Goal: Information Seeking & Learning: Check status

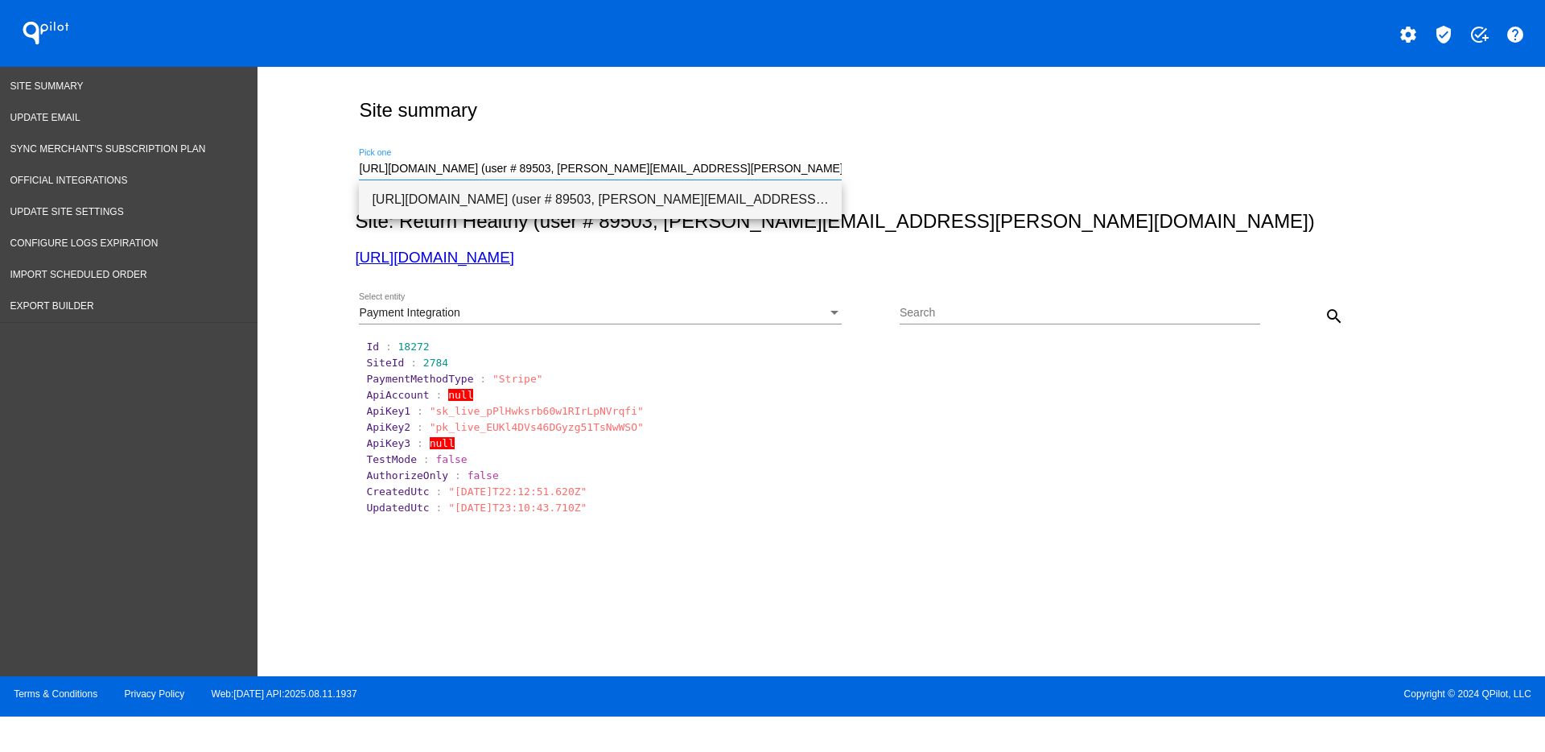
drag, startPoint x: 765, startPoint y: 173, endPoint x: 362, endPoint y: 184, distance: 402.6
click at [362, 184] on body "QPilot settings verified_user add_task help Site Summary Update Email Sync Merc…" at bounding box center [772, 376] width 1545 height 752
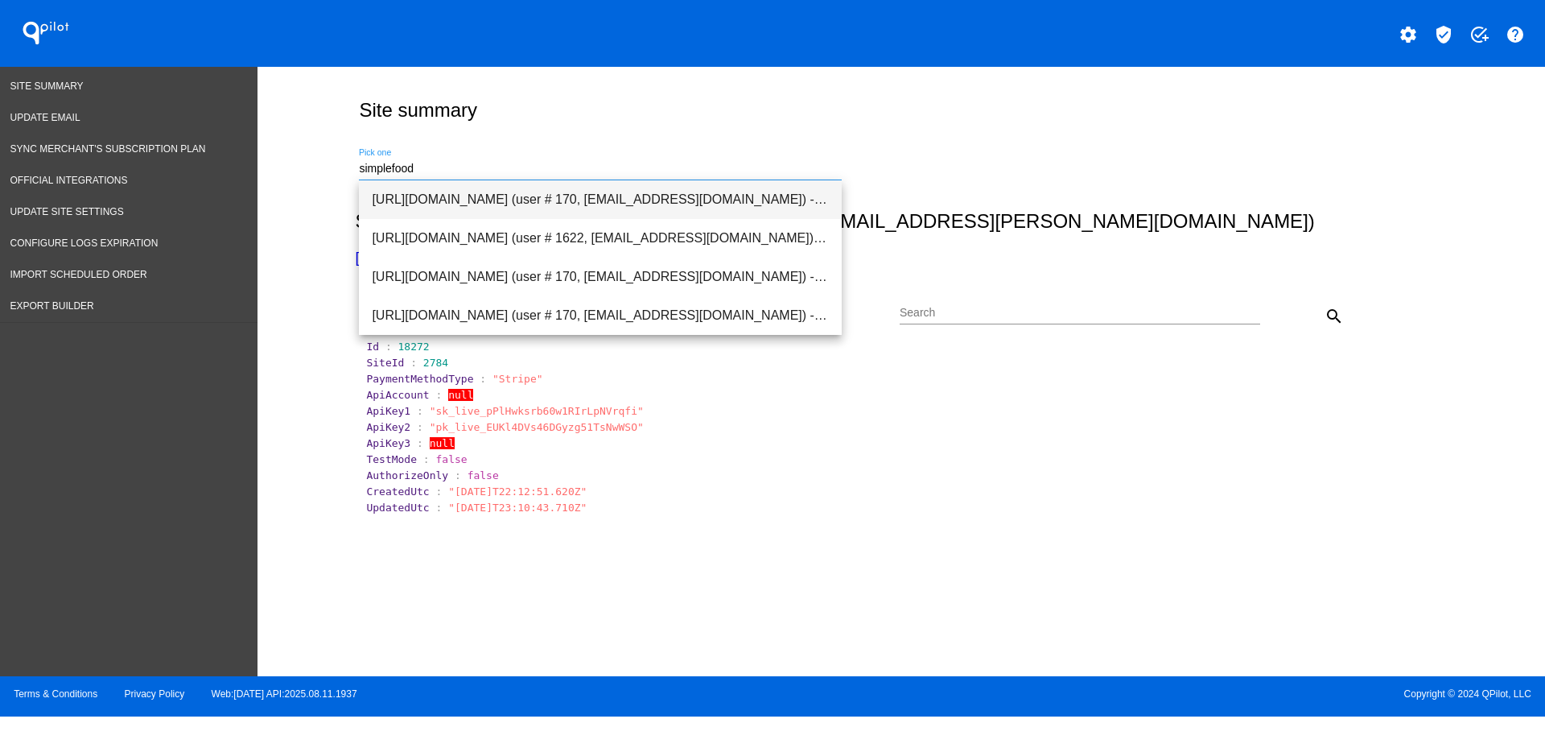
click at [573, 187] on span "[URL][DOMAIN_NAME] (user # 170, [EMAIL_ADDRESS][DOMAIN_NAME]) - Test" at bounding box center [600, 199] width 457 height 39
type input "[URL][DOMAIN_NAME] (user # 170, [EMAIL_ADDRESS][DOMAIN_NAME]) - Test"
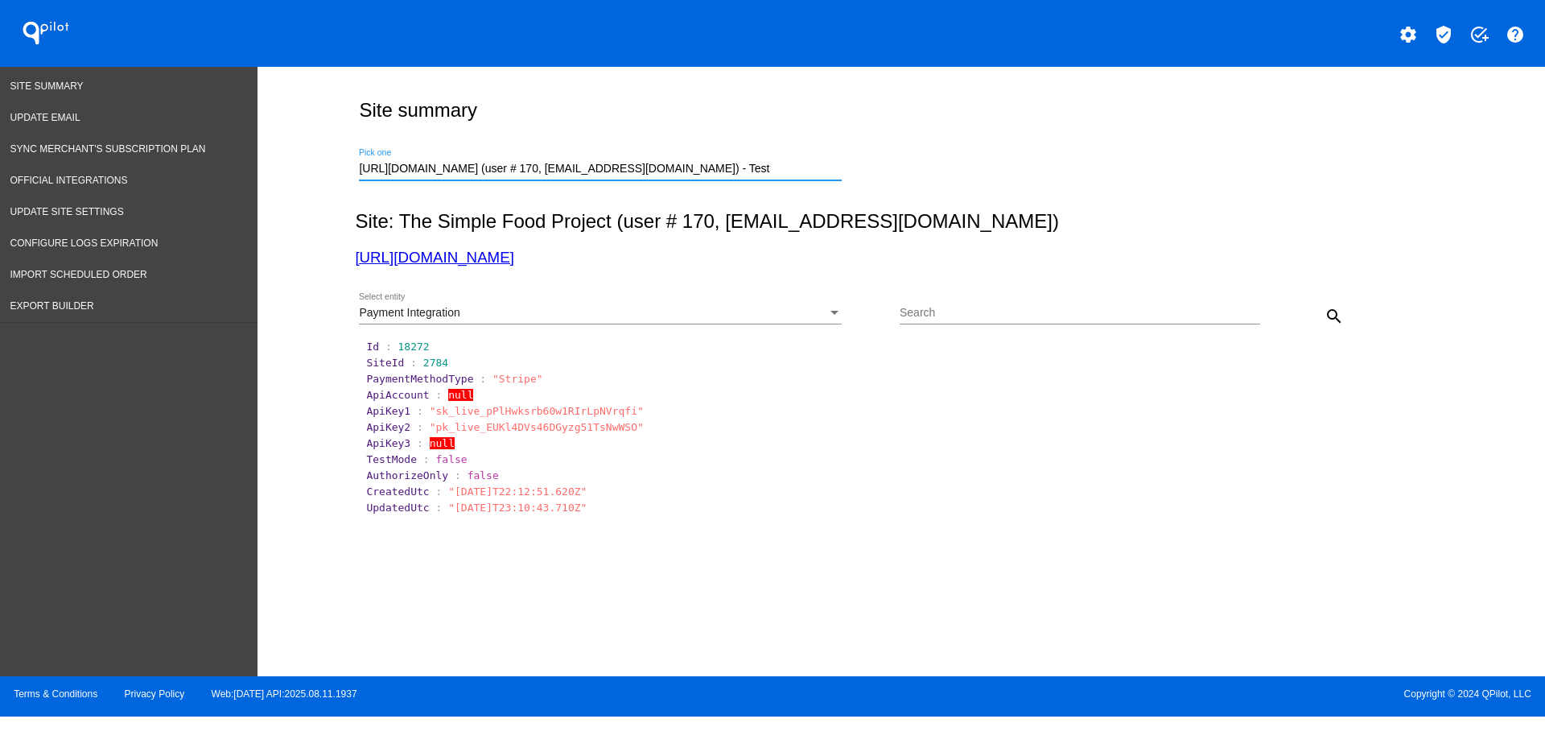
click at [816, 300] on div "Payment Integration Select entity" at bounding box center [600, 308] width 483 height 31
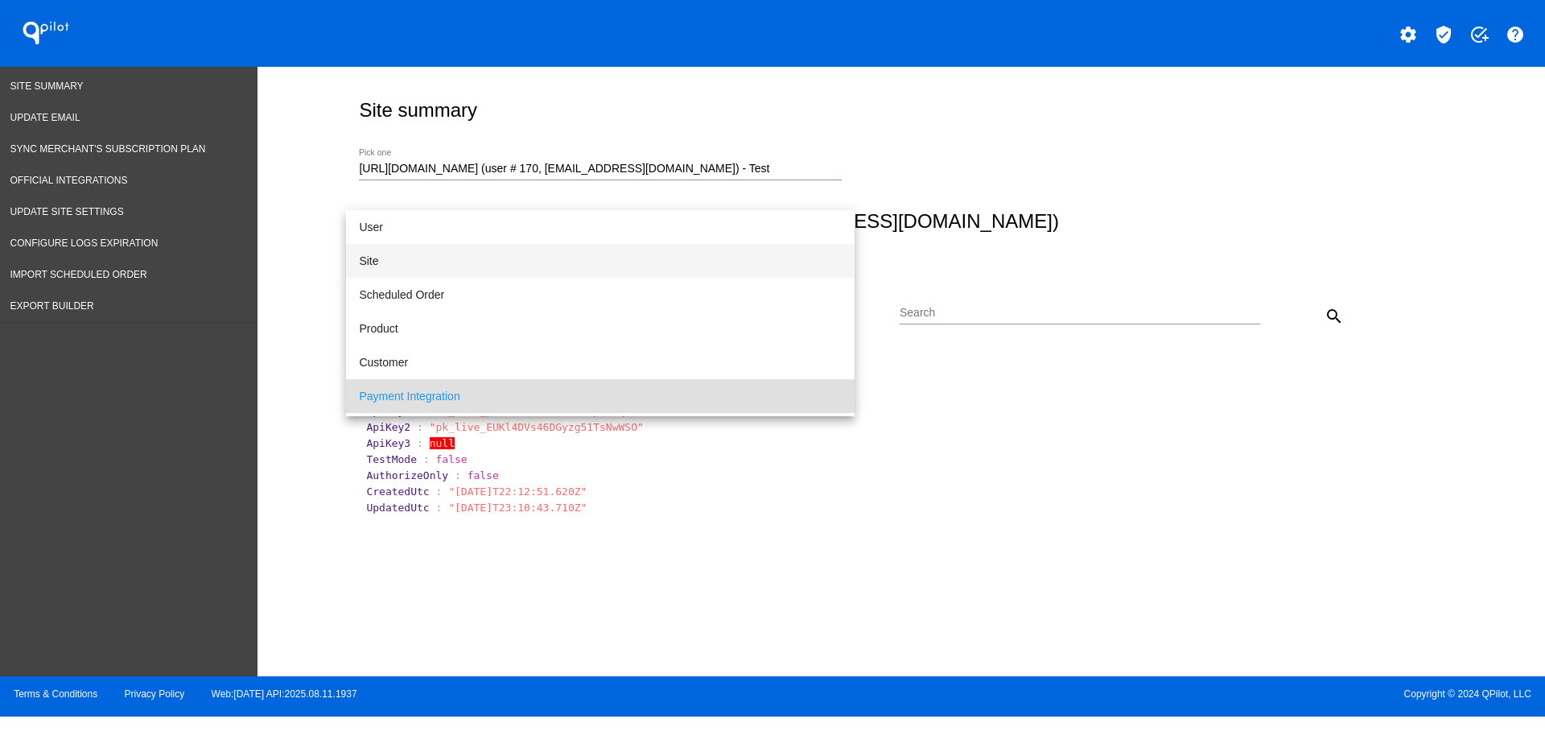
click at [645, 257] on span "Site" at bounding box center [600, 261] width 483 height 34
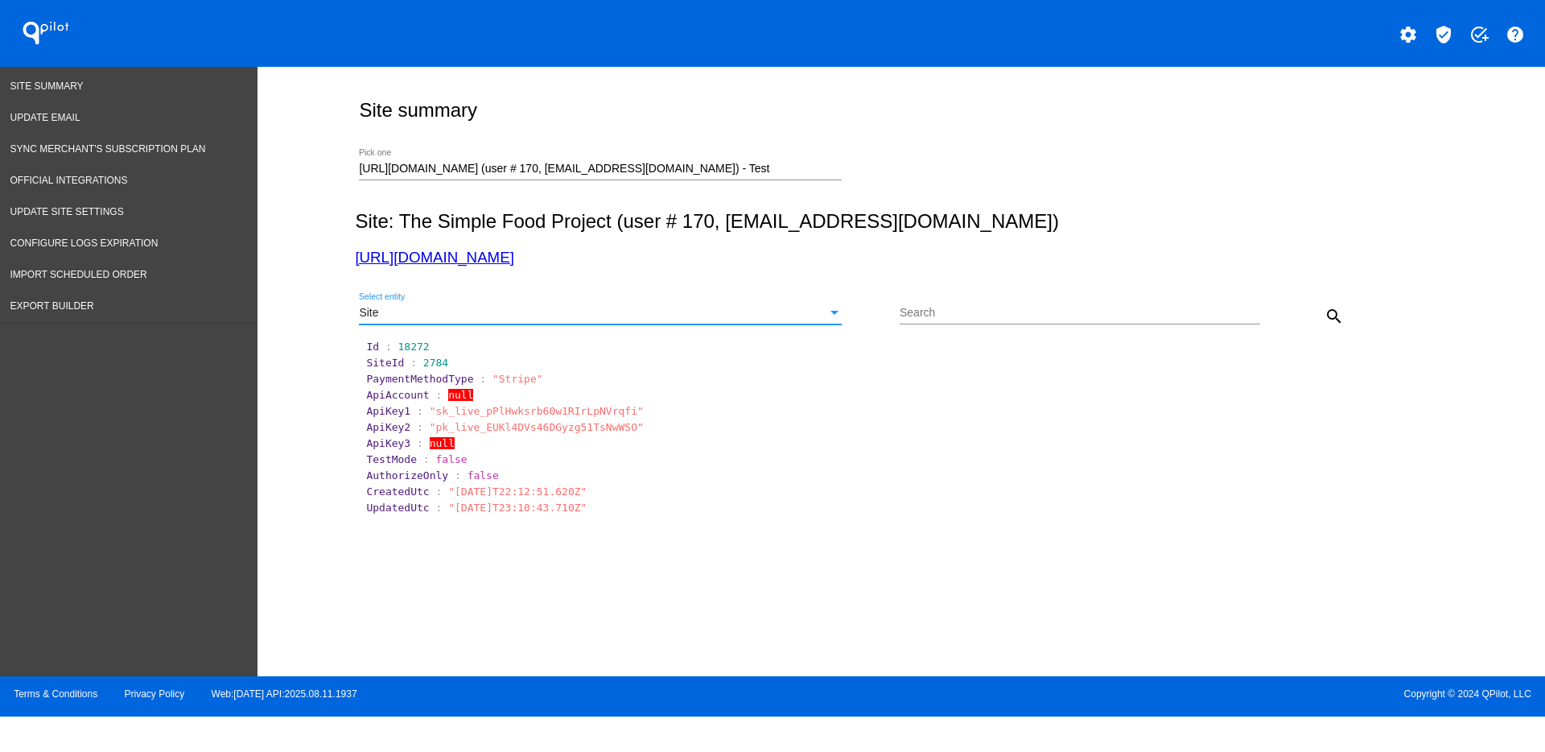
click at [1335, 303] on button "search" at bounding box center [1334, 315] width 32 height 32
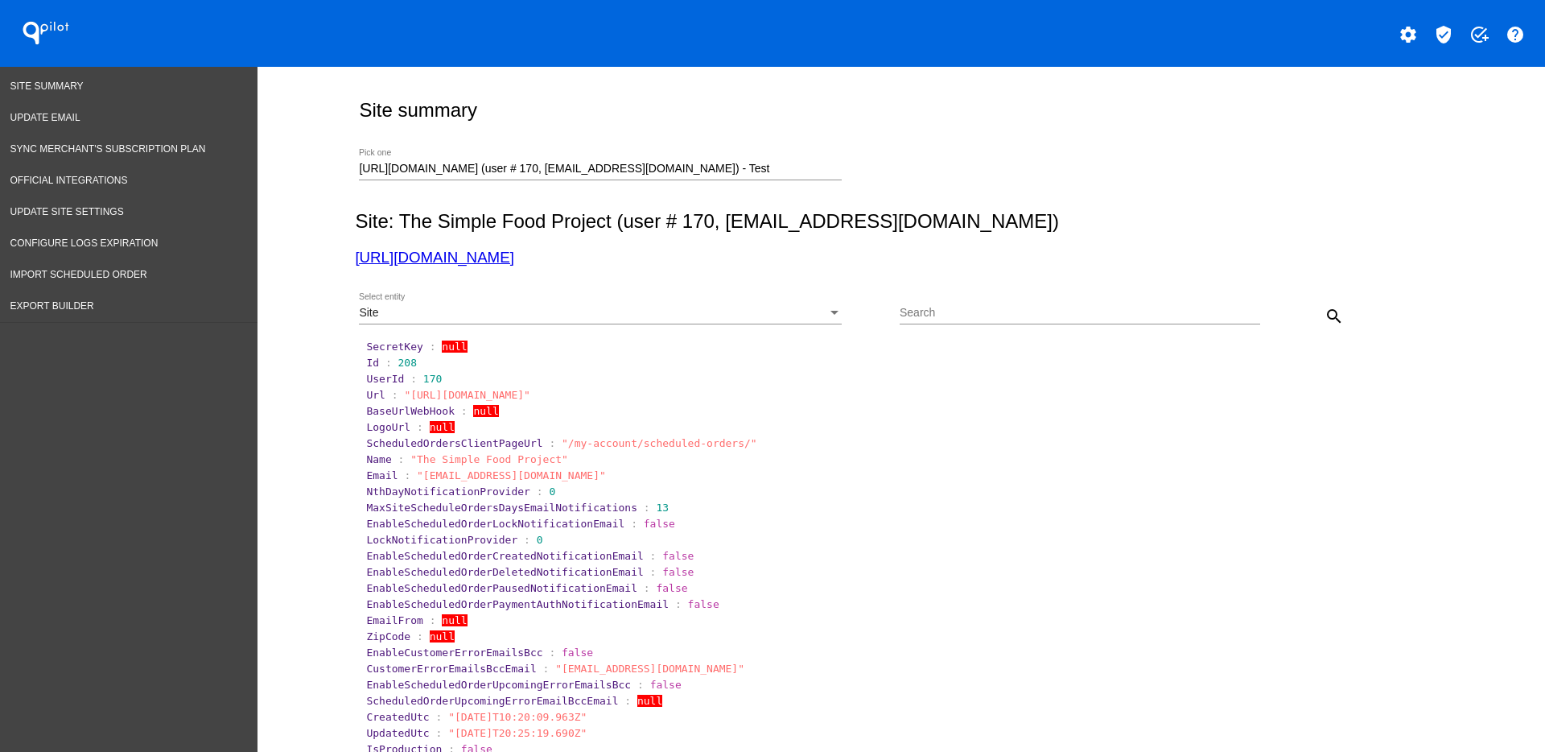
click at [386, 358] on span ":" at bounding box center [389, 363] width 6 height 12
drag, startPoint x: 386, startPoint y: 357, endPoint x: 422, endPoint y: 357, distance: 35.4
click at [422, 357] on section "Id : 208" at bounding box center [902, 363] width 1072 height 12
copy span "208"
click at [430, 262] on link "[URL][DOMAIN_NAME]" at bounding box center [434, 257] width 159 height 17
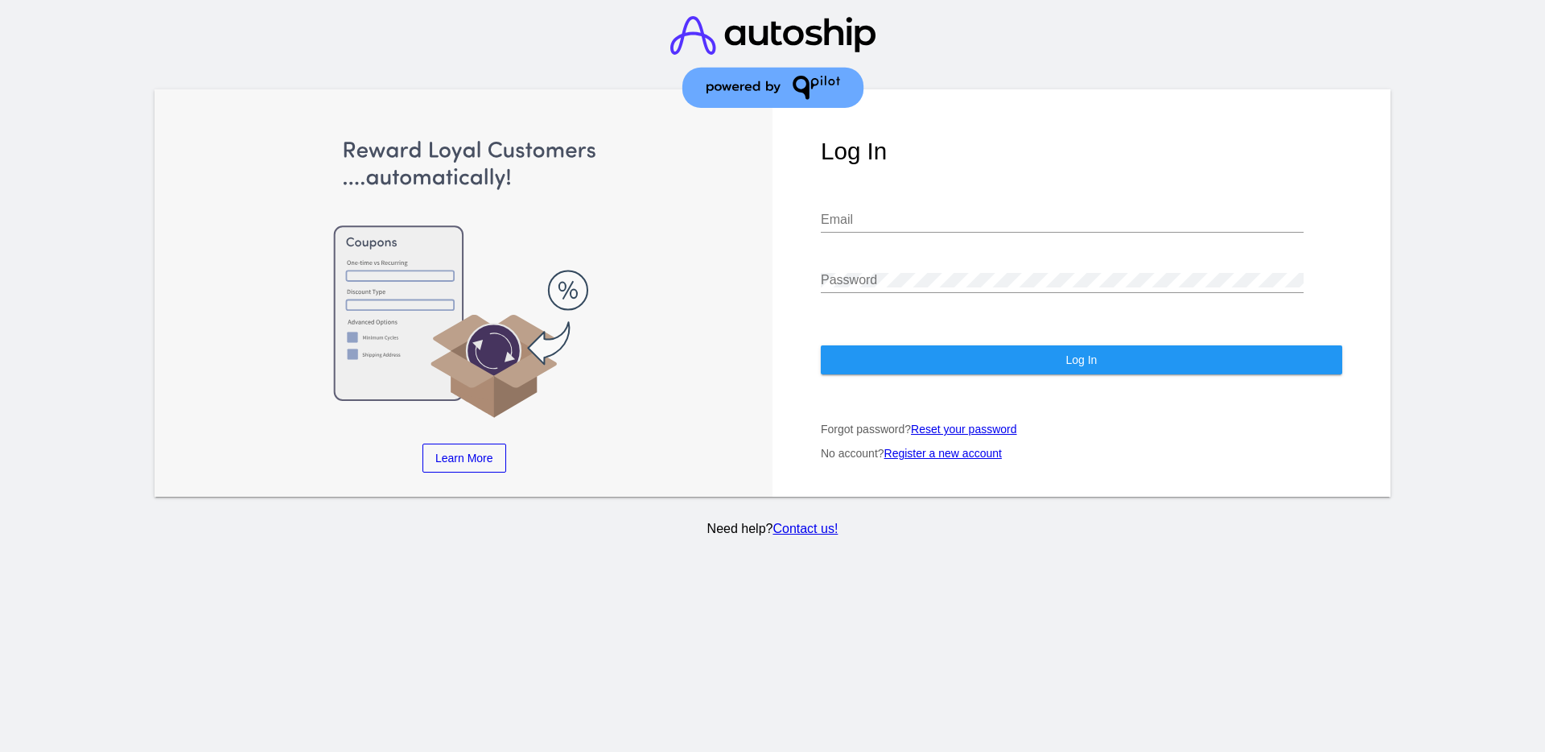
type input "[EMAIL_ADDRESS][DOMAIN_NAME]"
click at [1037, 365] on button "Log In" at bounding box center [1082, 359] width 522 height 29
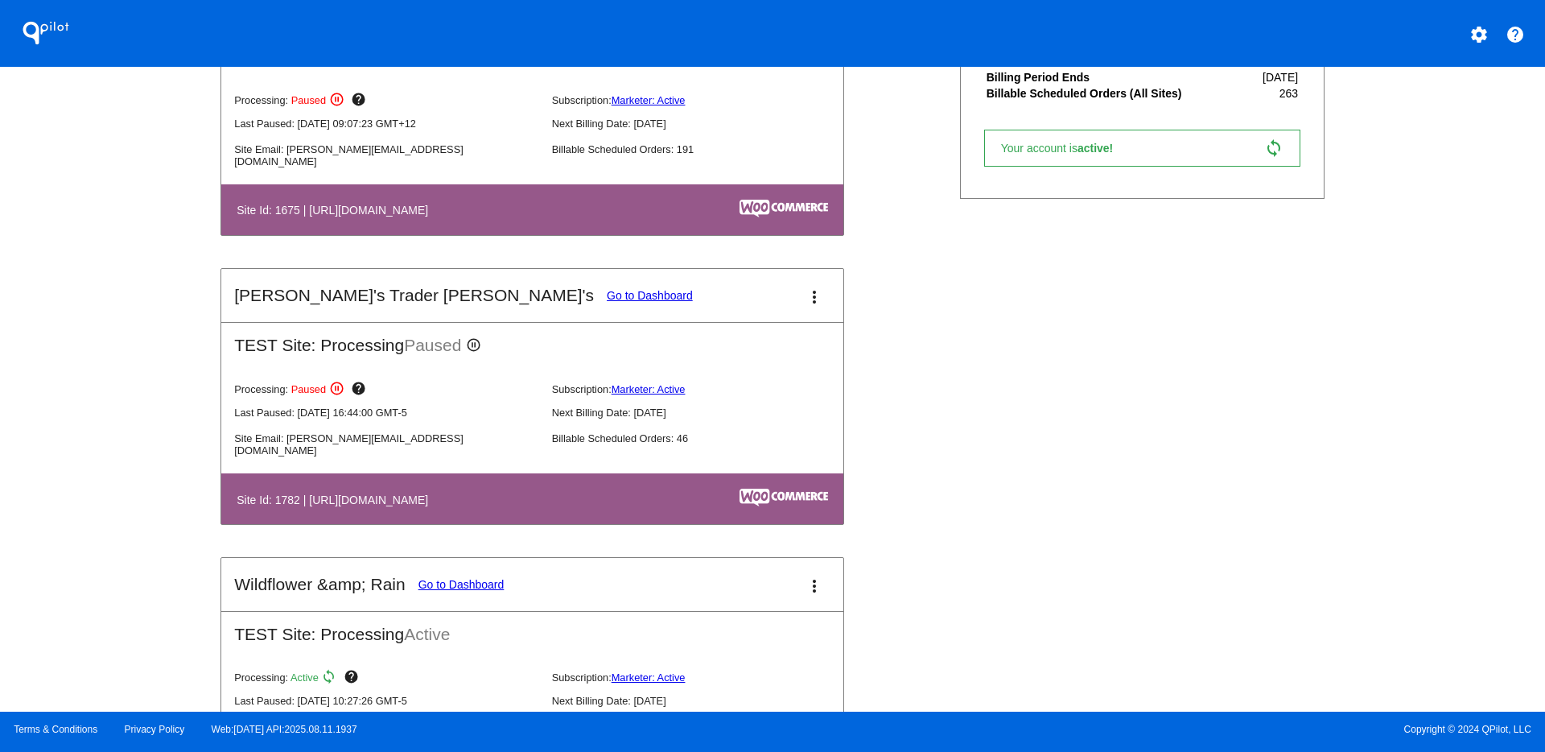
scroll to position [604, 0]
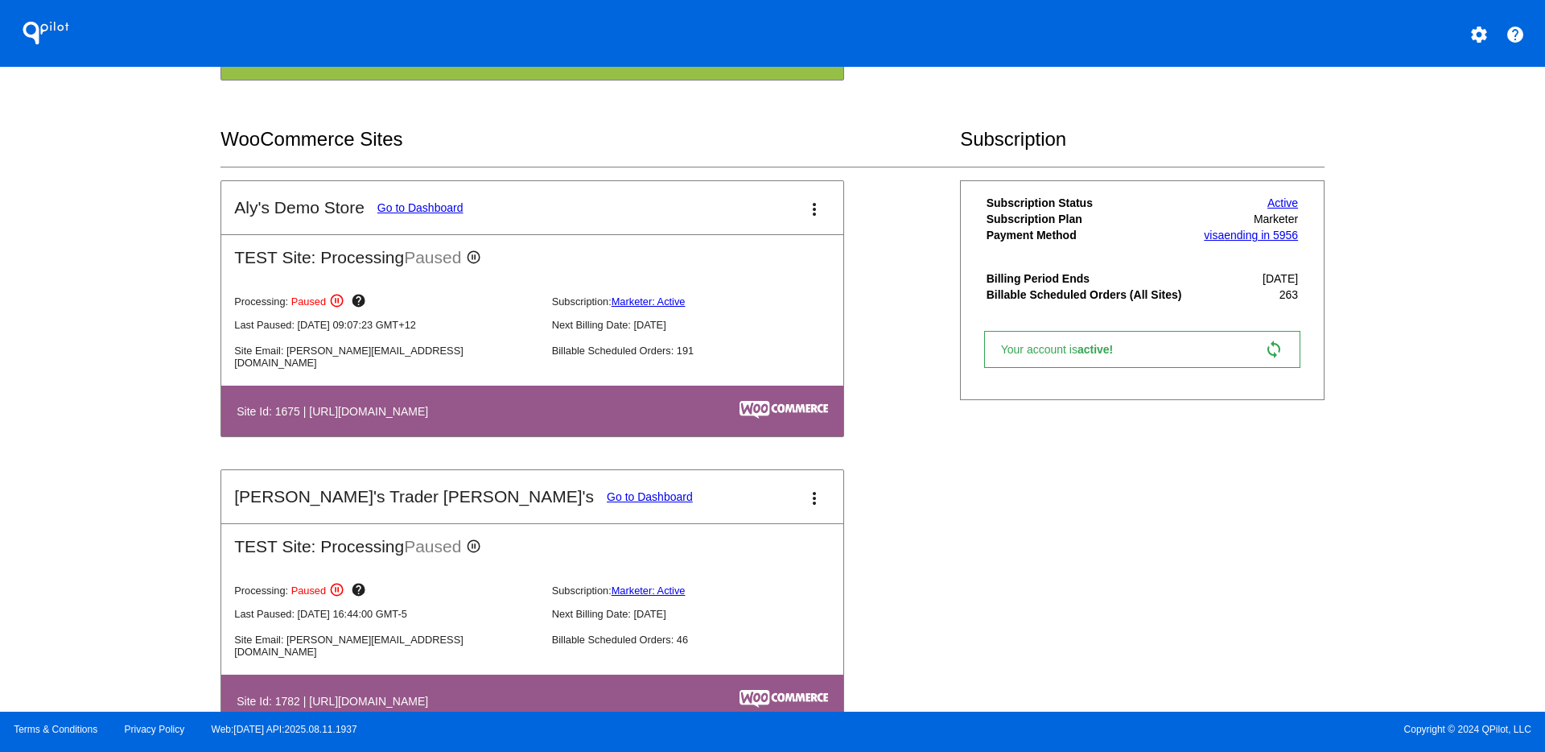
click at [443, 210] on link "Go to Dashboard" at bounding box center [420, 207] width 86 height 13
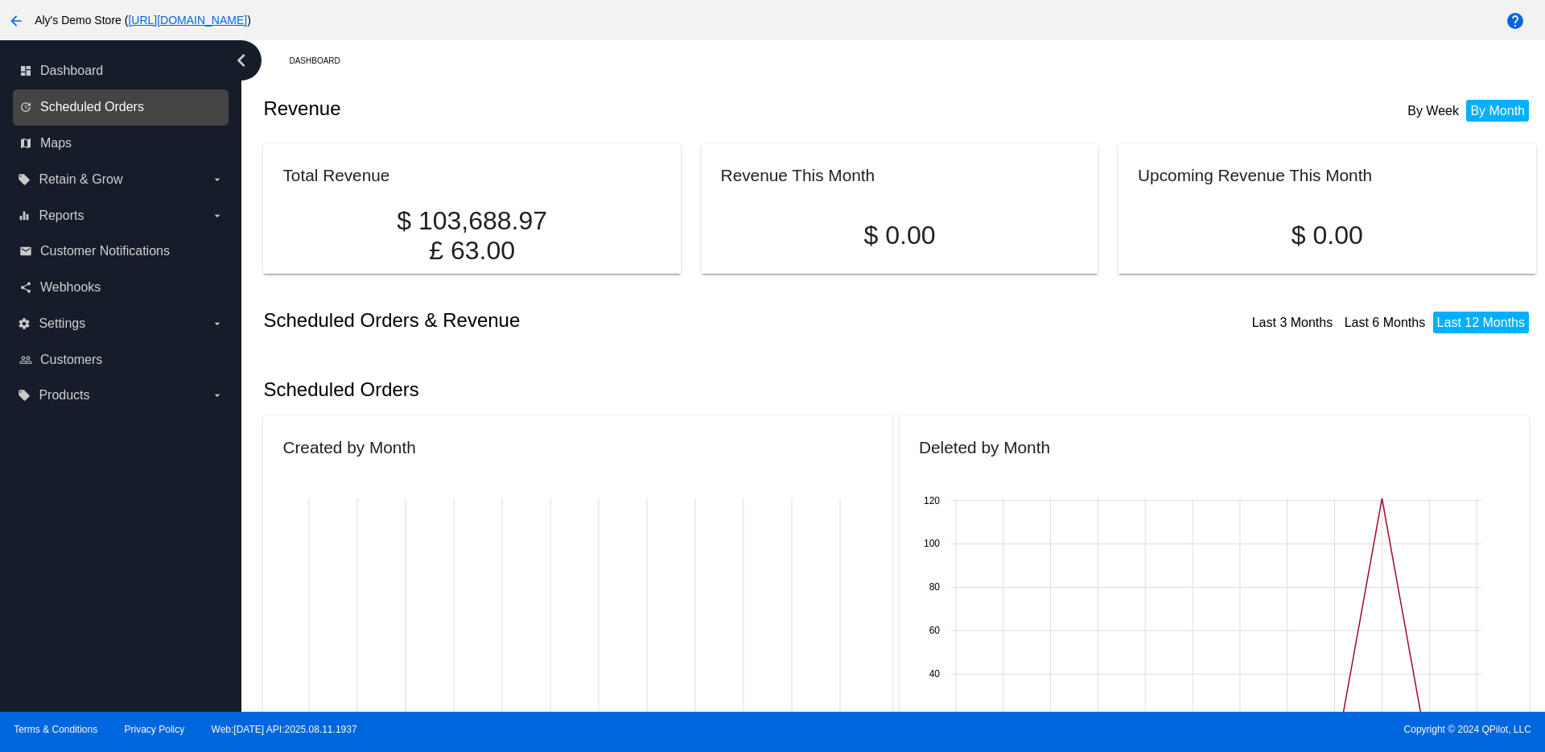
click at [67, 105] on span "Scheduled Orders" at bounding box center [92, 107] width 104 height 14
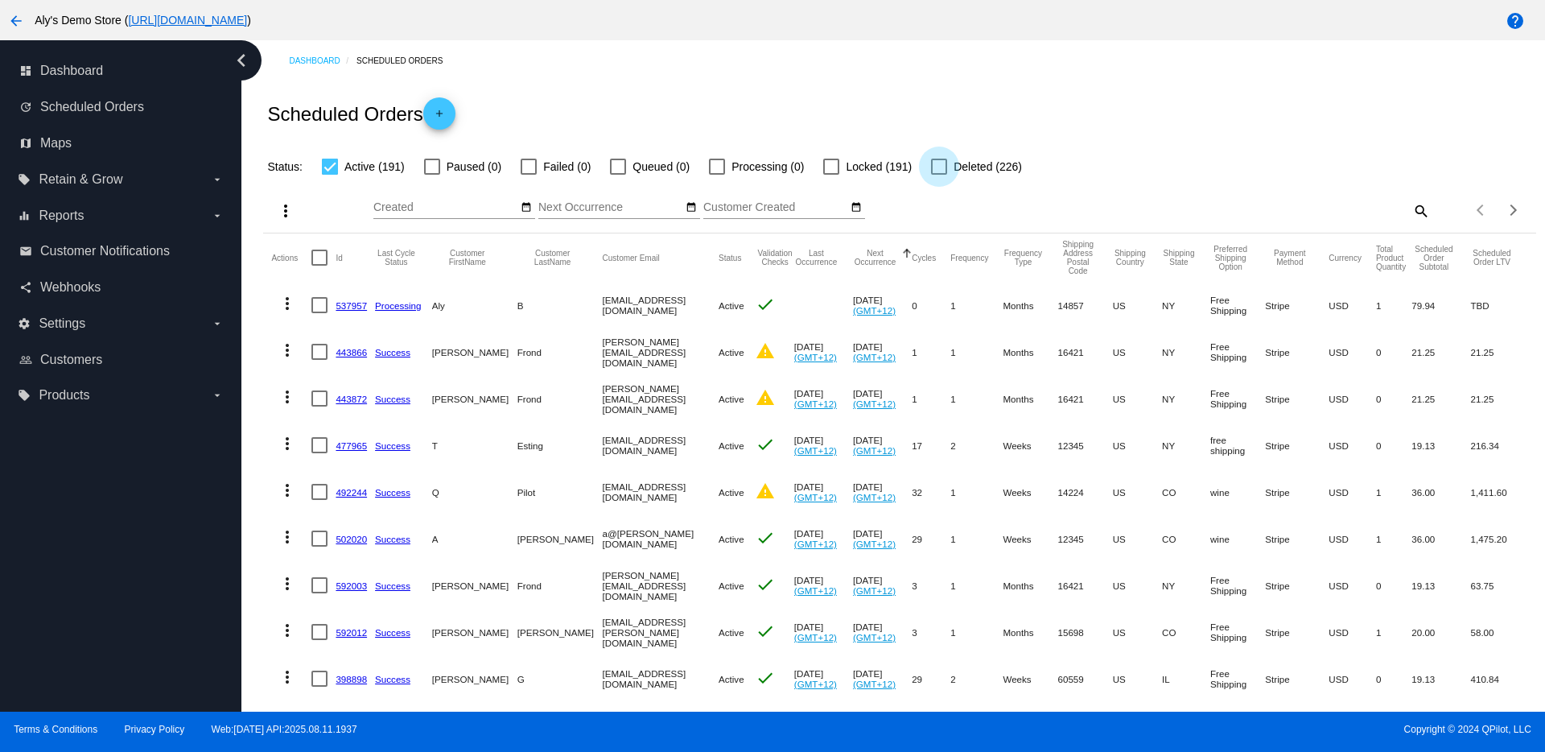
click at [942, 171] on div at bounding box center [939, 167] width 16 height 16
click at [939, 175] on input "Deleted (226)" at bounding box center [938, 175] width 1 height 1
checkbox input "true"
click at [832, 167] on div at bounding box center [831, 167] width 16 height 16
click at [831, 175] on input "Locked (191)" at bounding box center [831, 175] width 1 height 1
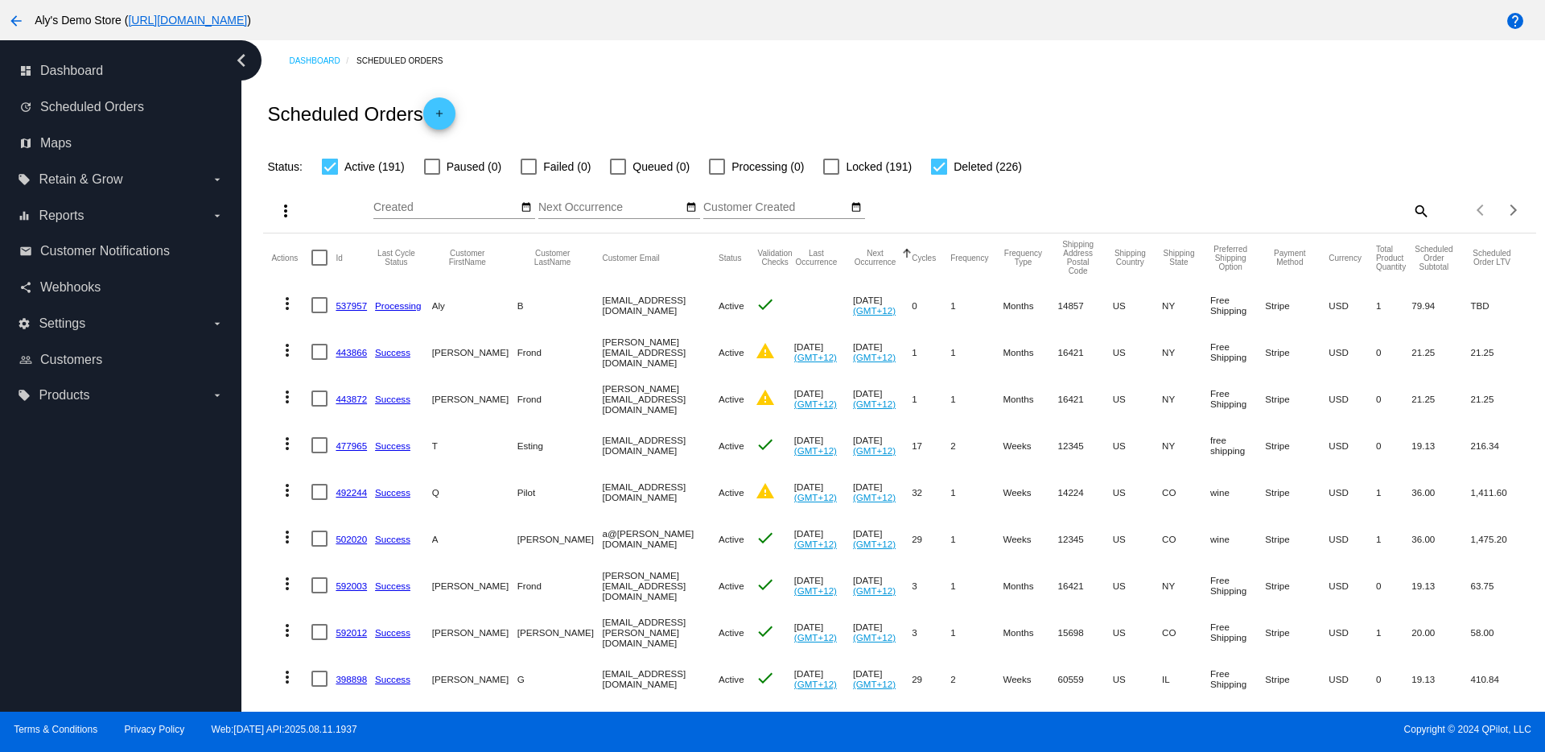
checkbox input "true"
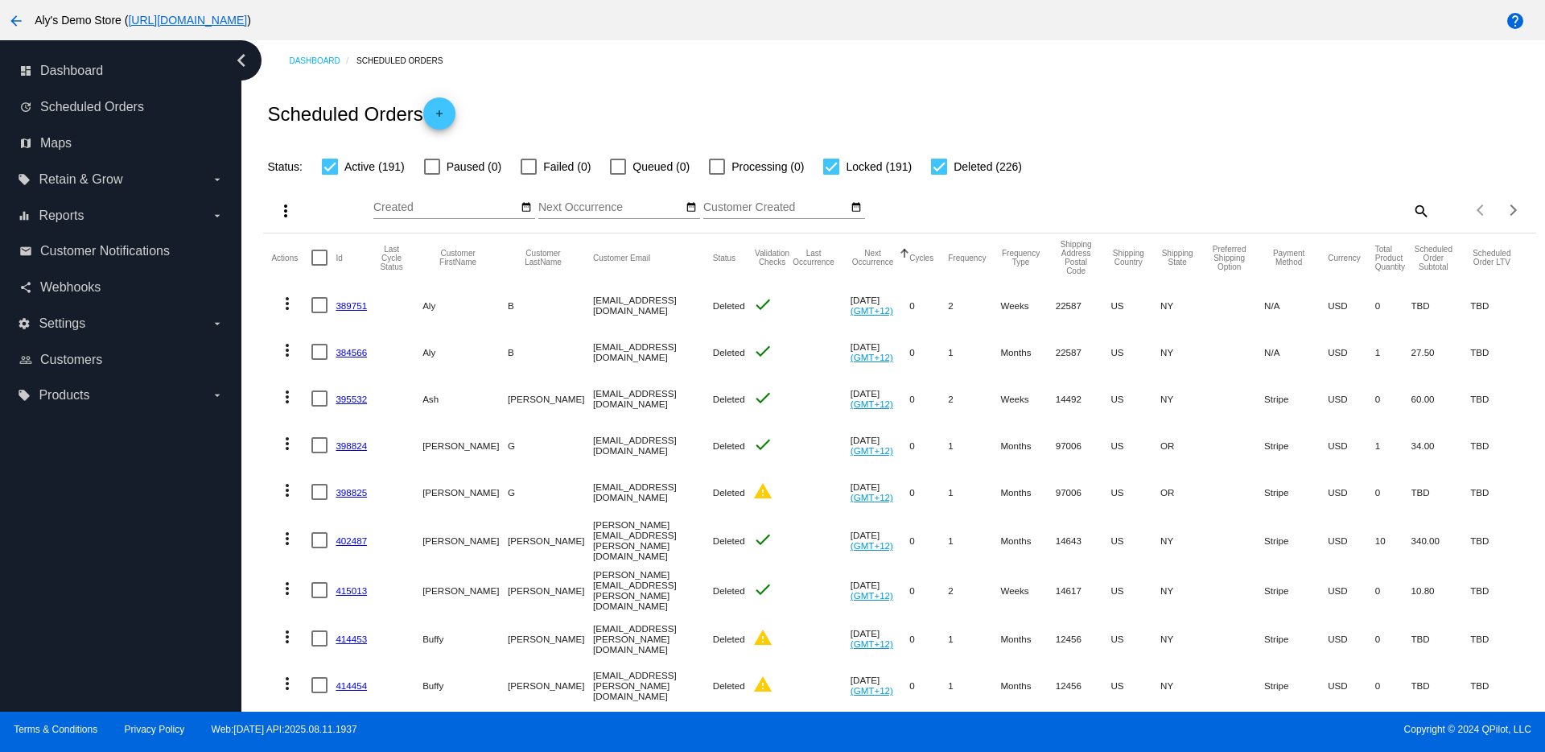
click at [19, 30] on mat-icon "arrow_back" at bounding box center [15, 20] width 19 height 19
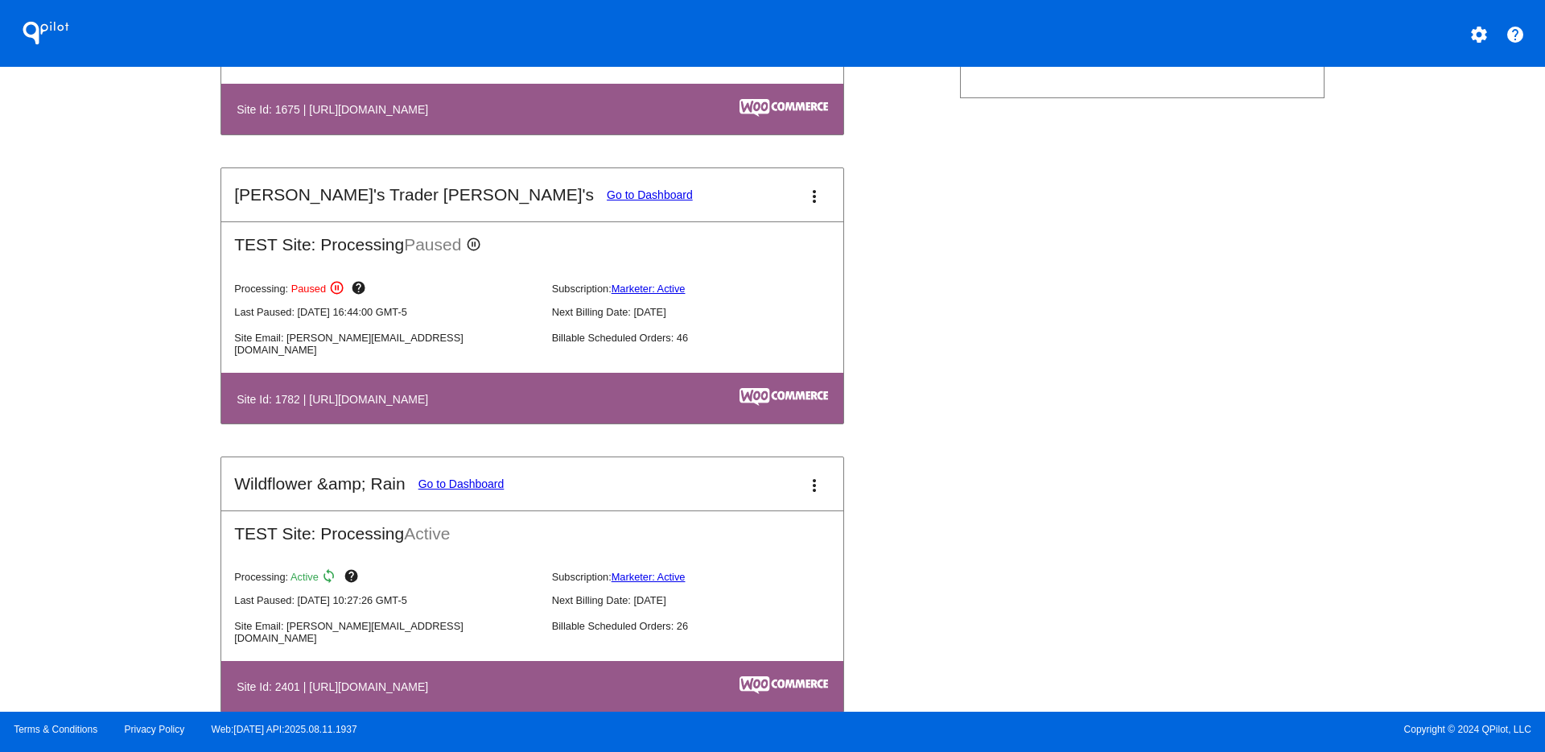
scroll to position [1006, 0]
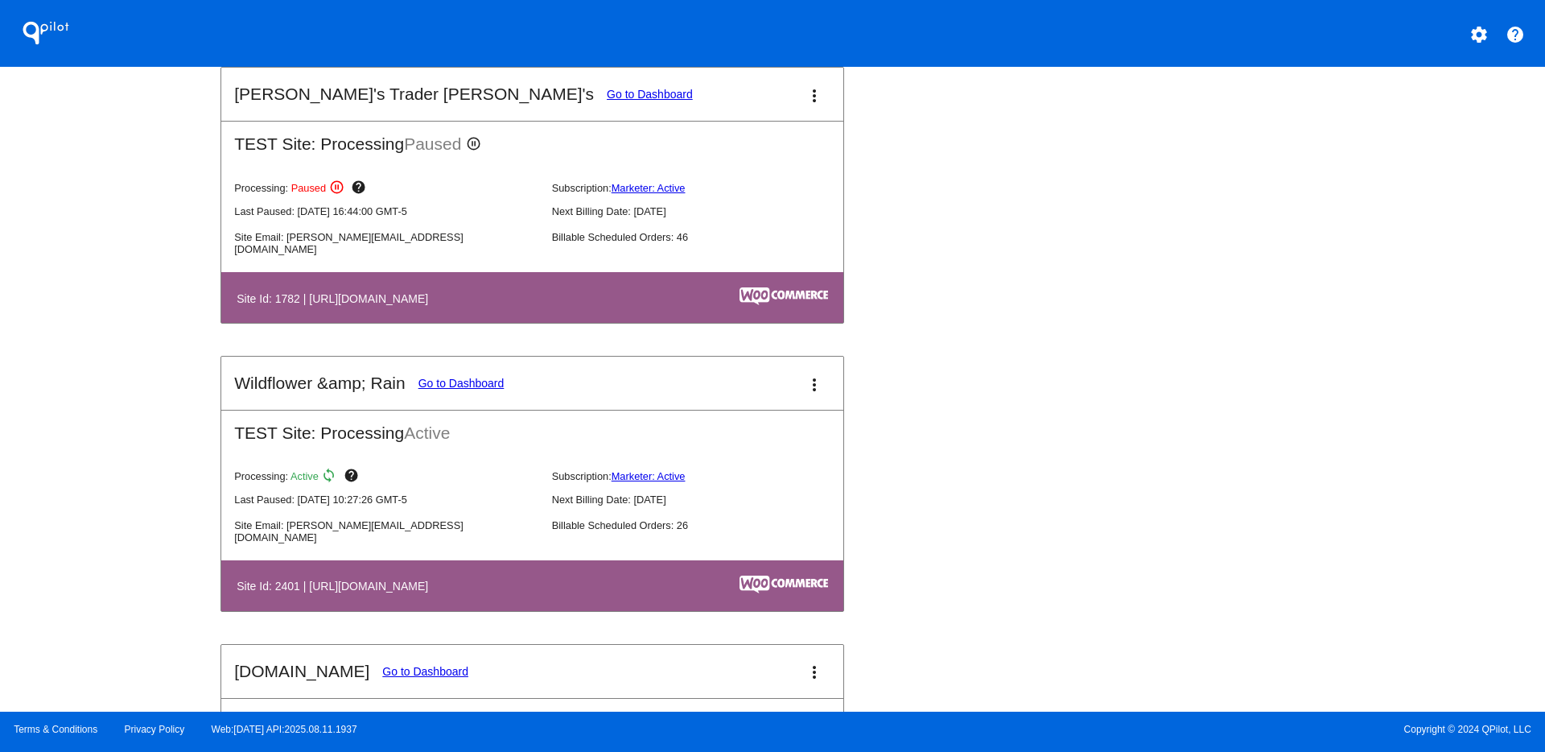
click at [480, 383] on link "Go to Dashboard" at bounding box center [462, 383] width 86 height 13
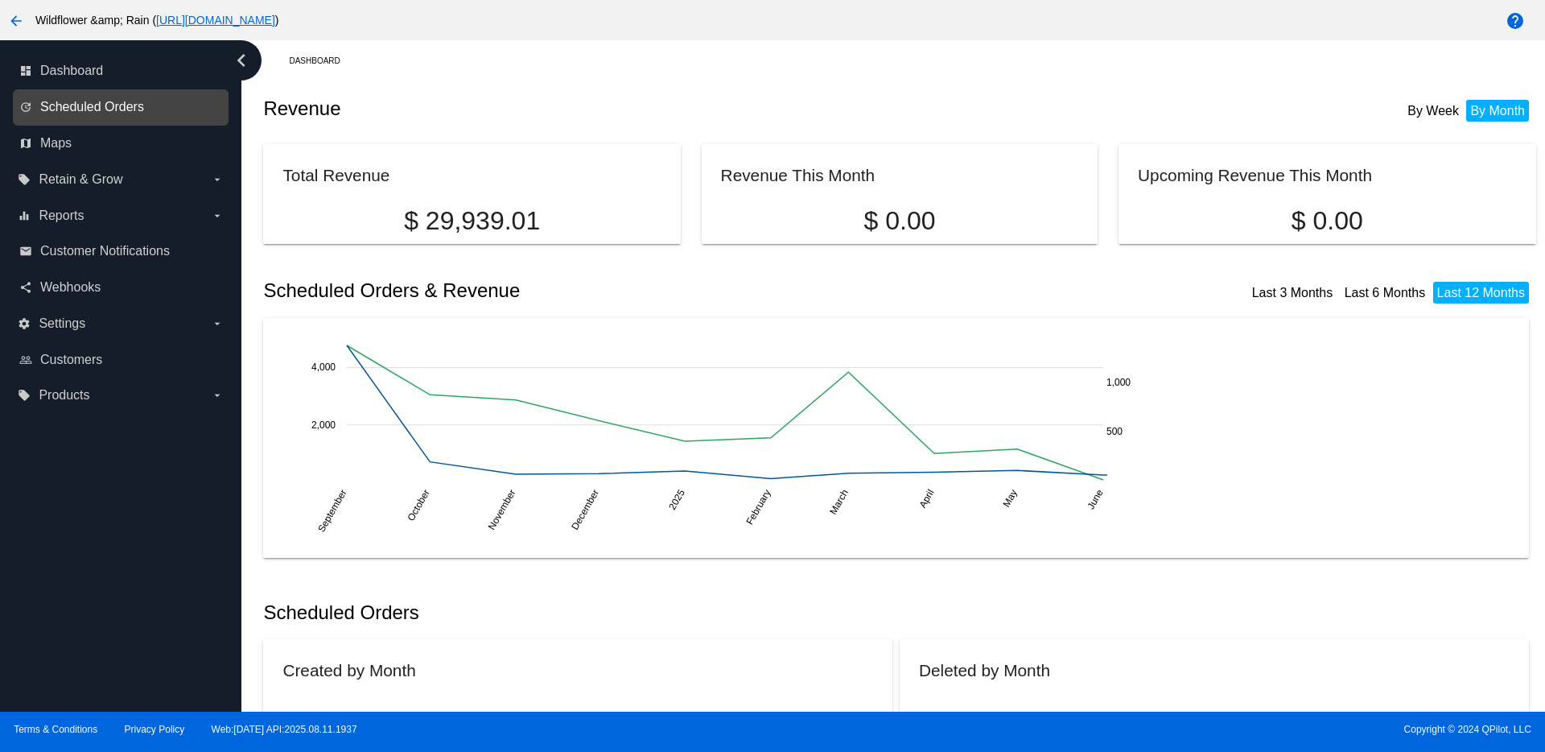
click at [53, 100] on span "Scheduled Orders" at bounding box center [92, 107] width 104 height 14
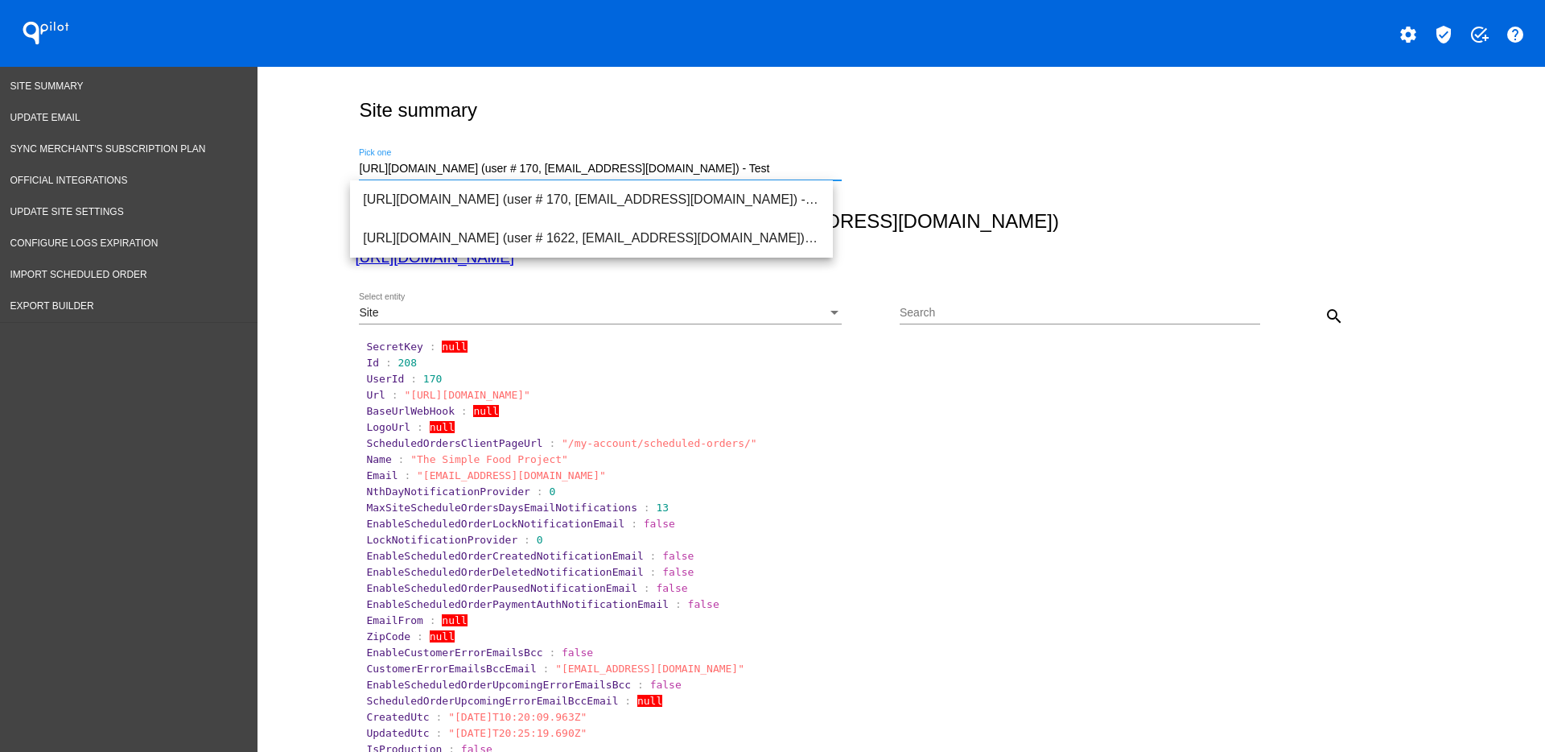
drag, startPoint x: 767, startPoint y: 167, endPoint x: 278, endPoint y: 176, distance: 489.4
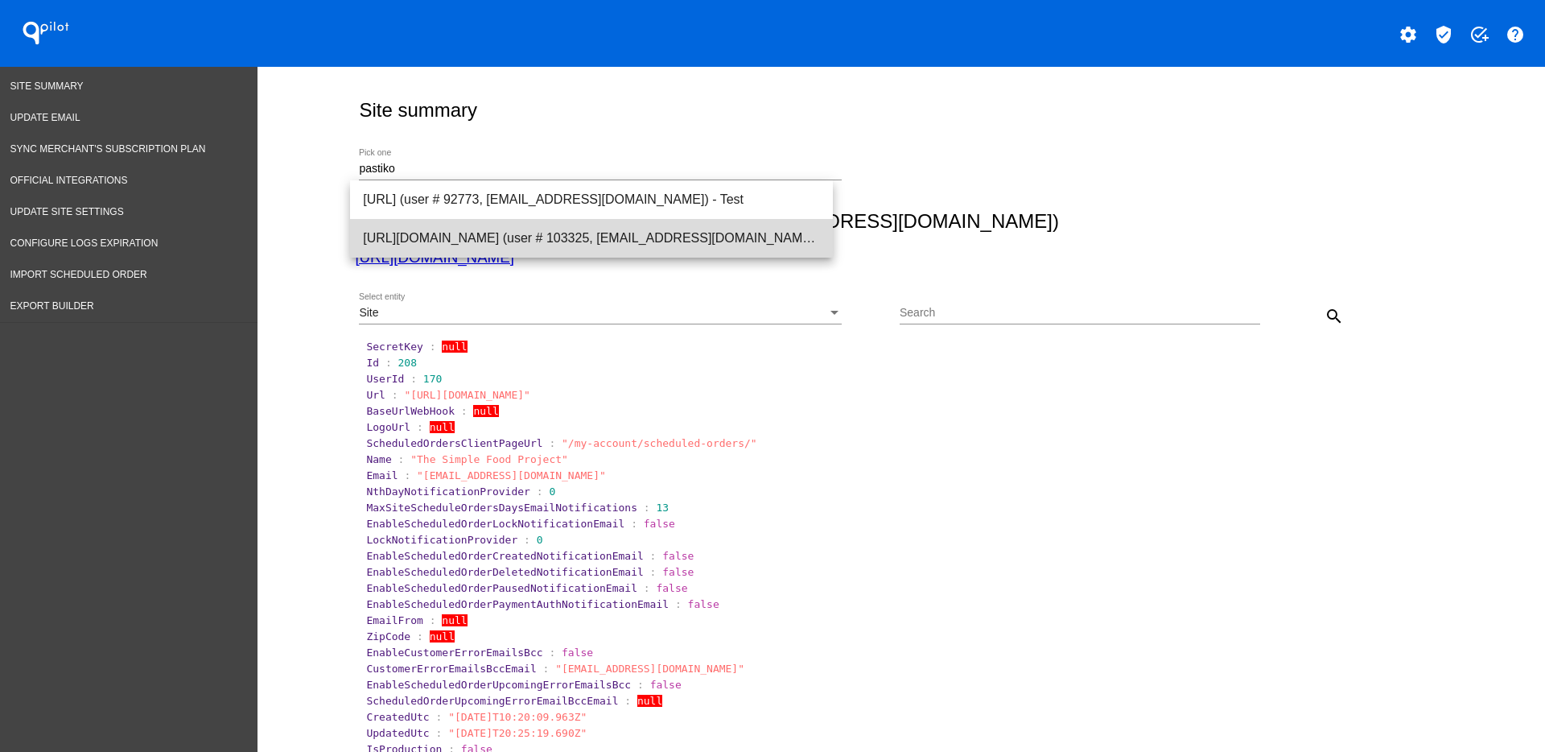
click at [419, 222] on span "[URL][DOMAIN_NAME] (user # 103325, [EMAIL_ADDRESS][DOMAIN_NAME]) - Production" at bounding box center [591, 238] width 457 height 39
type input "[URL][DOMAIN_NAME] (user # 103325, [EMAIL_ADDRESS][DOMAIN_NAME]) - Production"
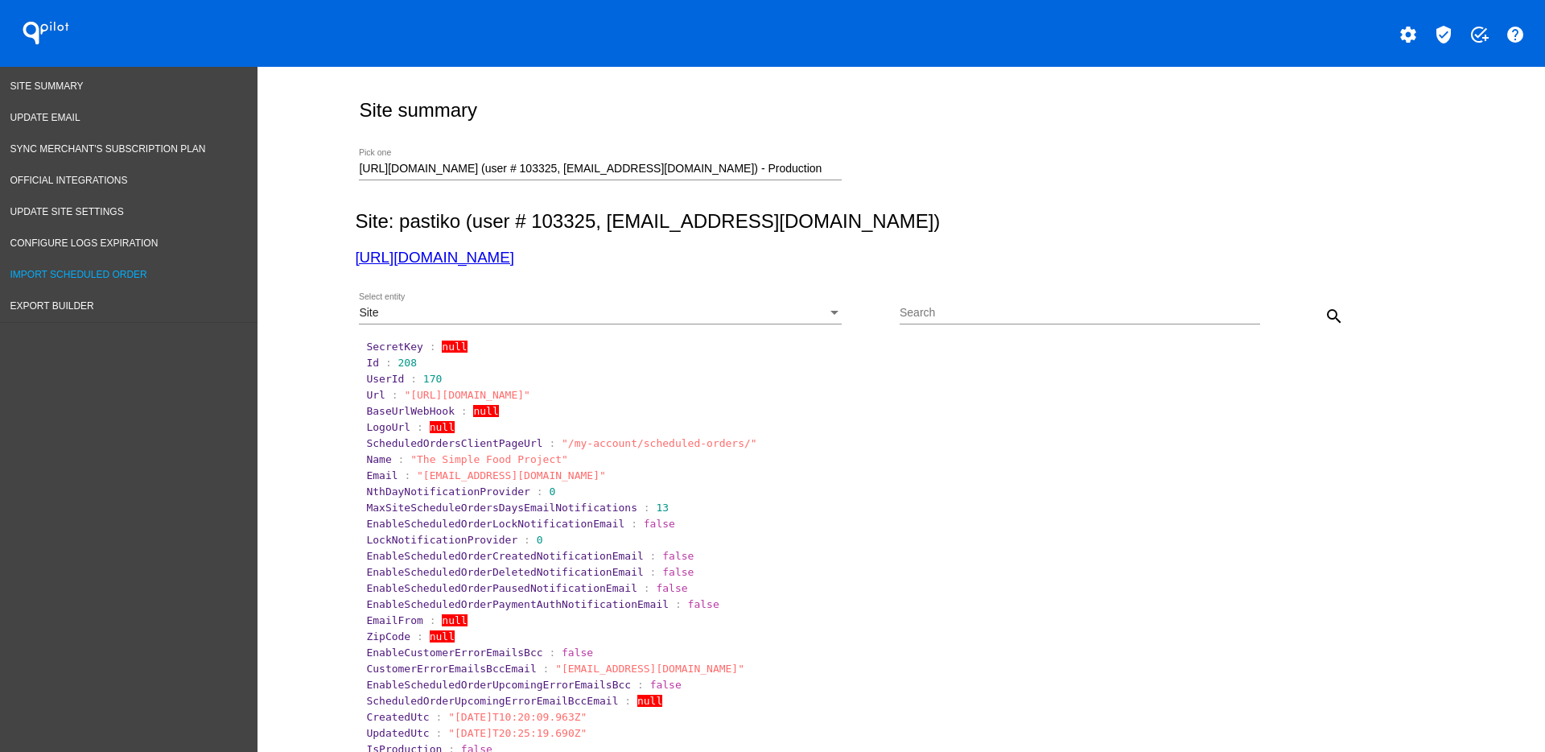
click at [89, 272] on span "Import Scheduled Order" at bounding box center [78, 274] width 137 height 11
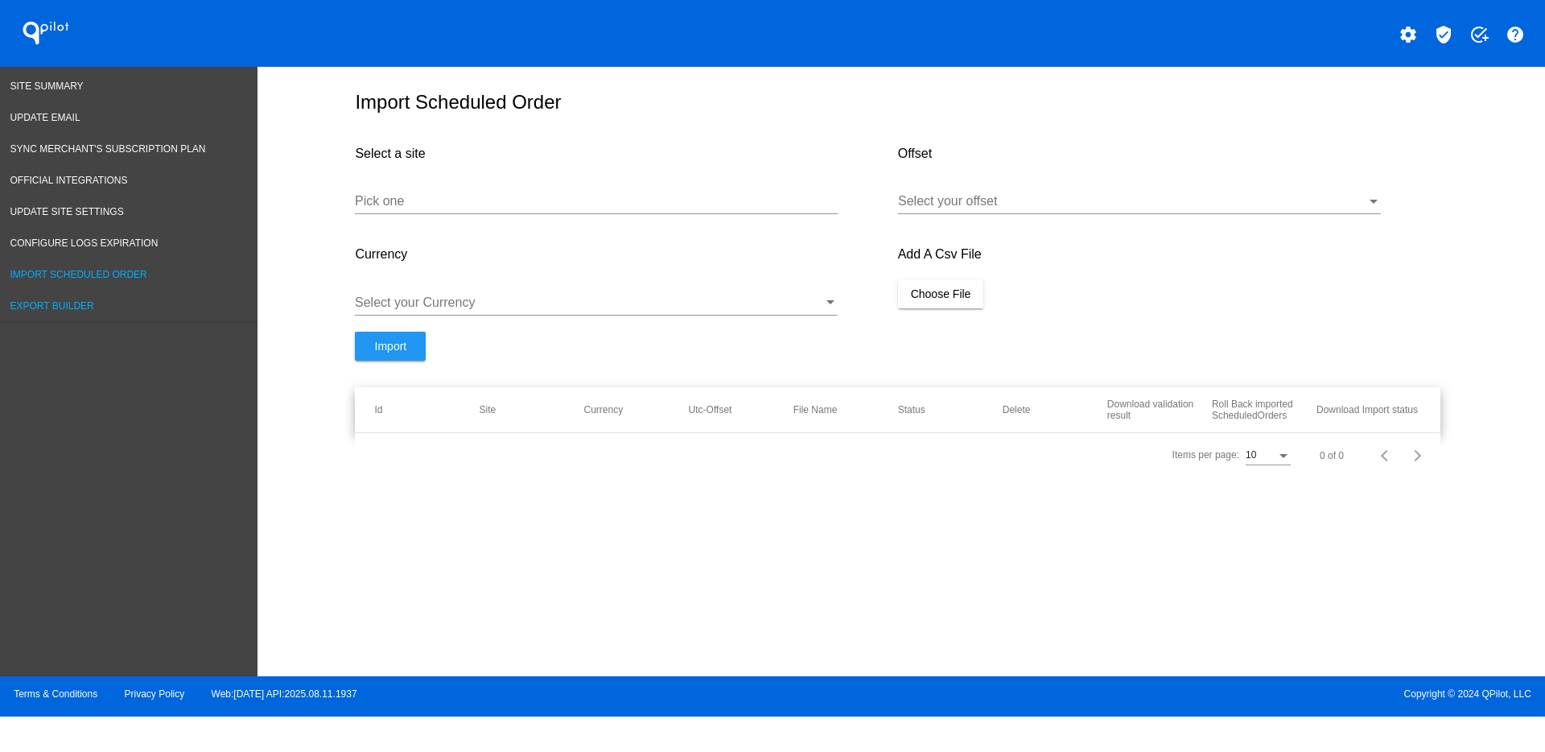
click at [78, 307] on span "Export Builder" at bounding box center [52, 305] width 84 height 11
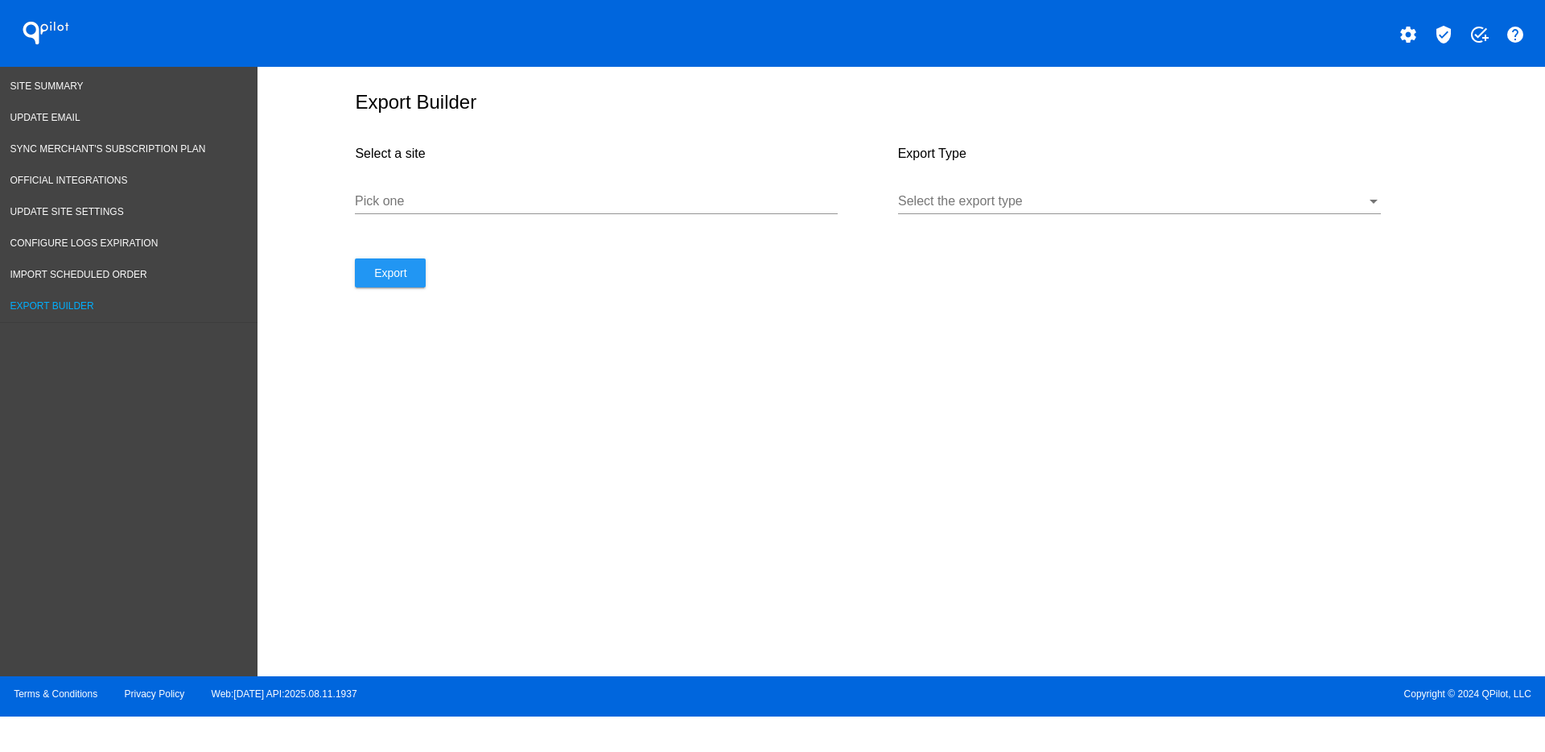
click at [475, 200] on input "Pick one" at bounding box center [596, 201] width 483 height 14
paste input "[URL][DOMAIN_NAME]"
click at [1011, 197] on div at bounding box center [1132, 201] width 468 height 14
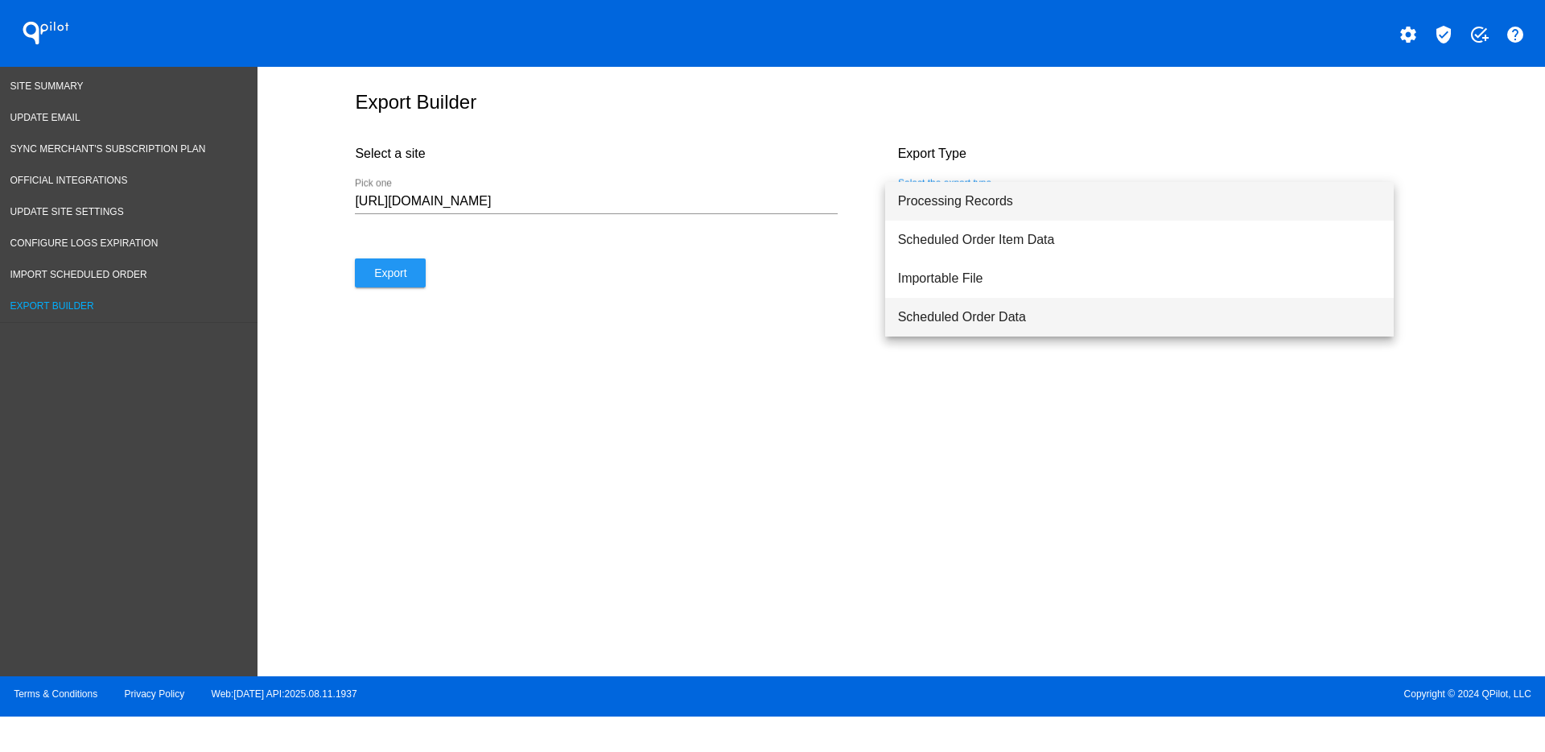
click at [1021, 324] on span "Scheduled Order Data" at bounding box center [1139, 317] width 483 height 39
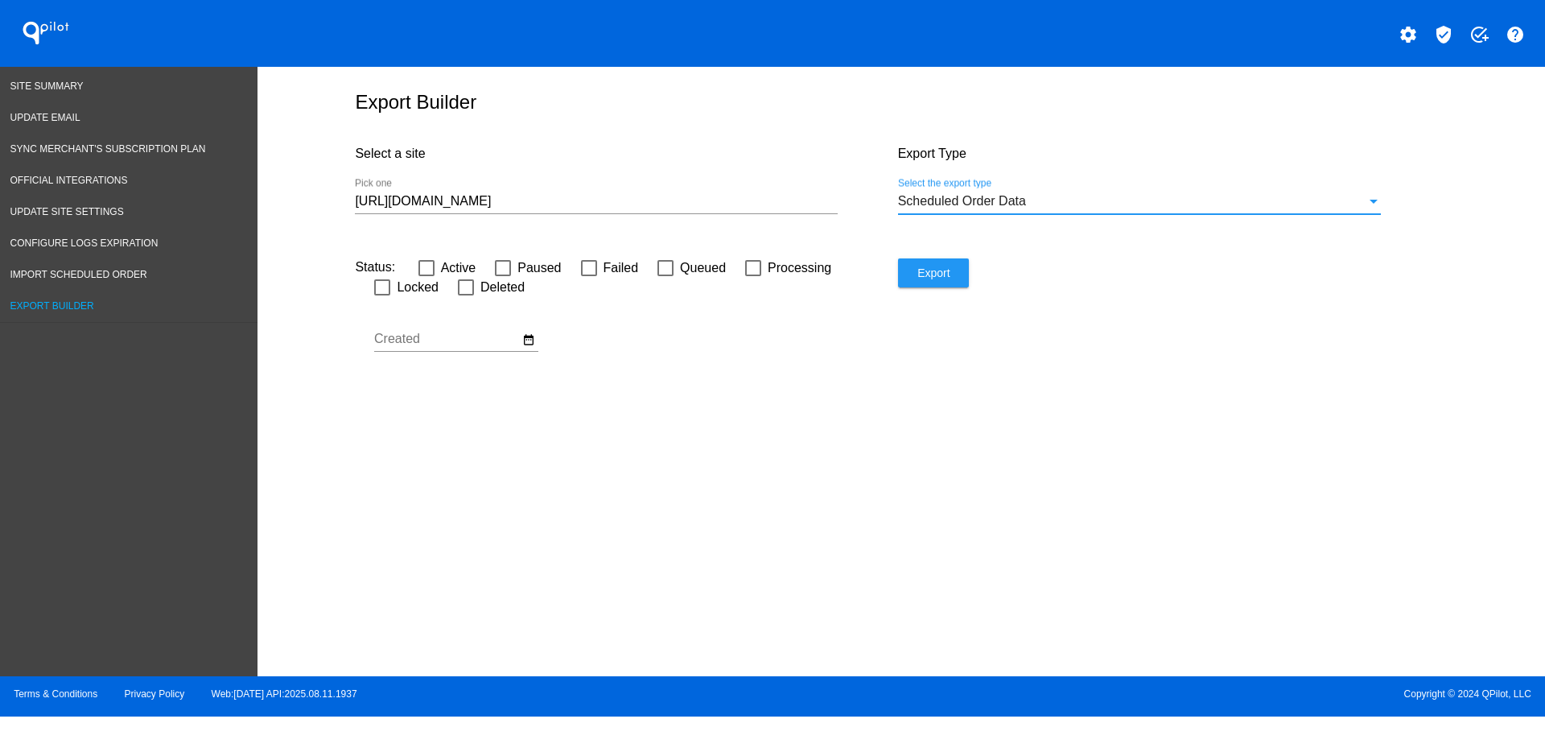
click at [522, 204] on input "[URL][DOMAIN_NAME]" at bounding box center [596, 201] width 483 height 14
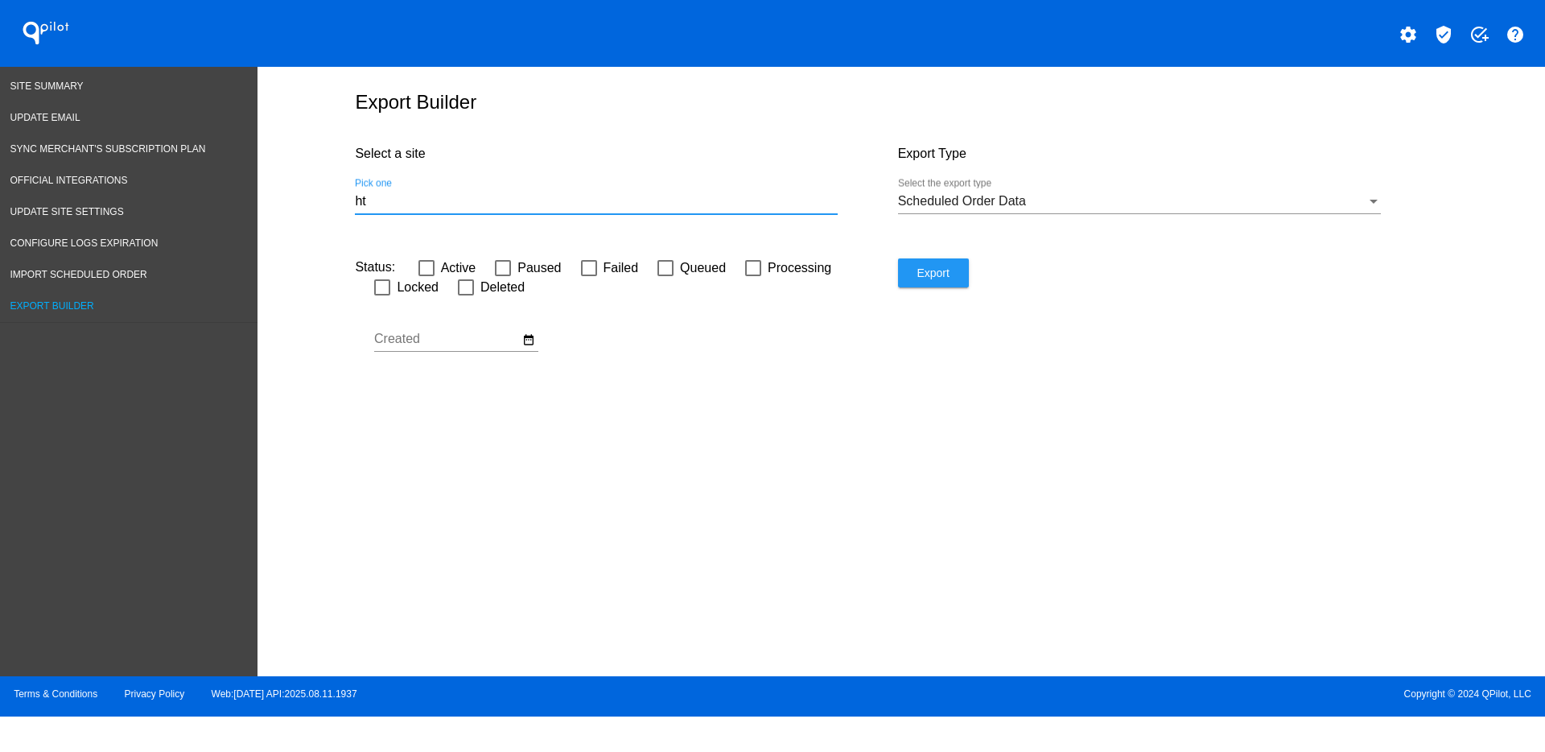
type input "h"
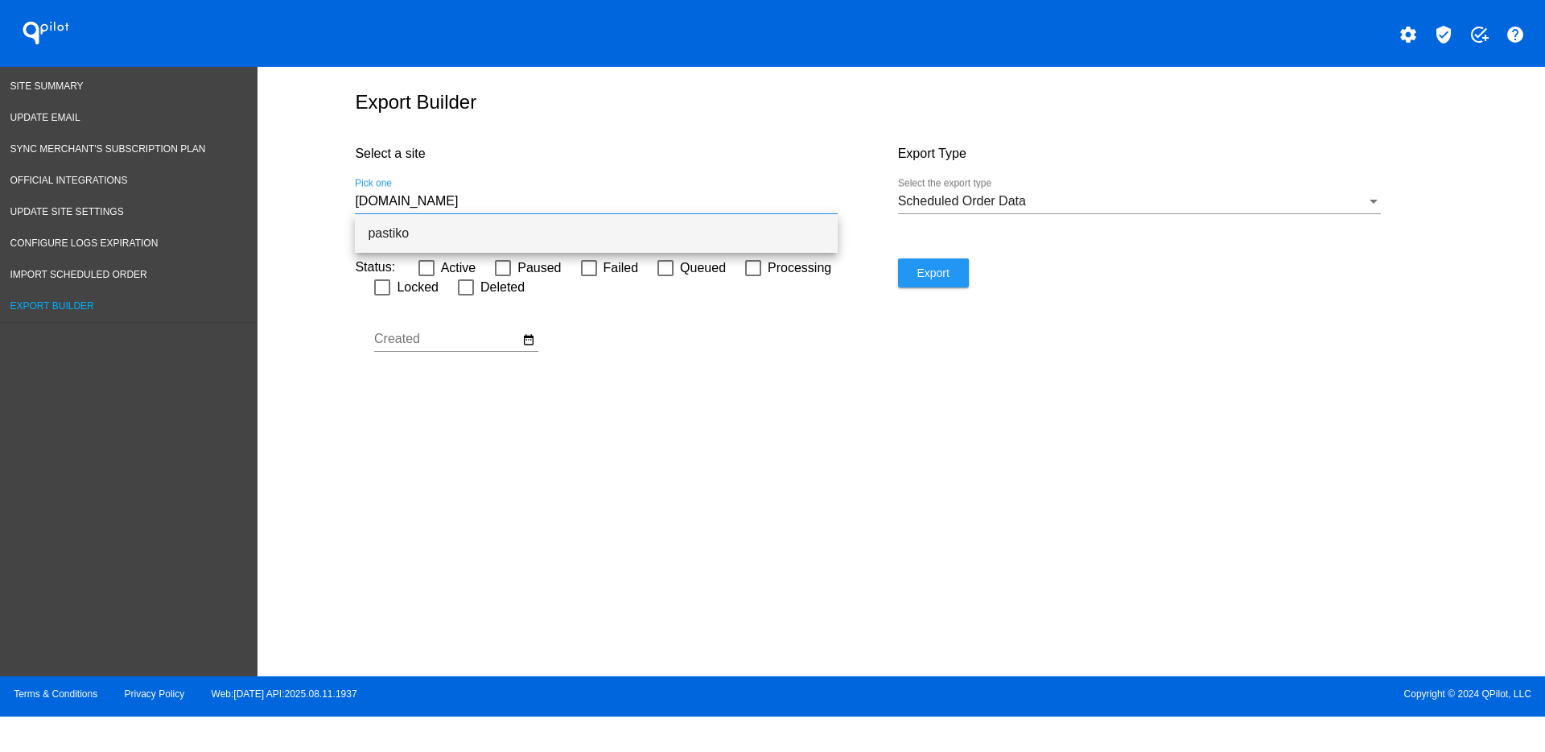
click at [482, 234] on span "pastiko" at bounding box center [596, 233] width 457 height 39
type input "pastiko"
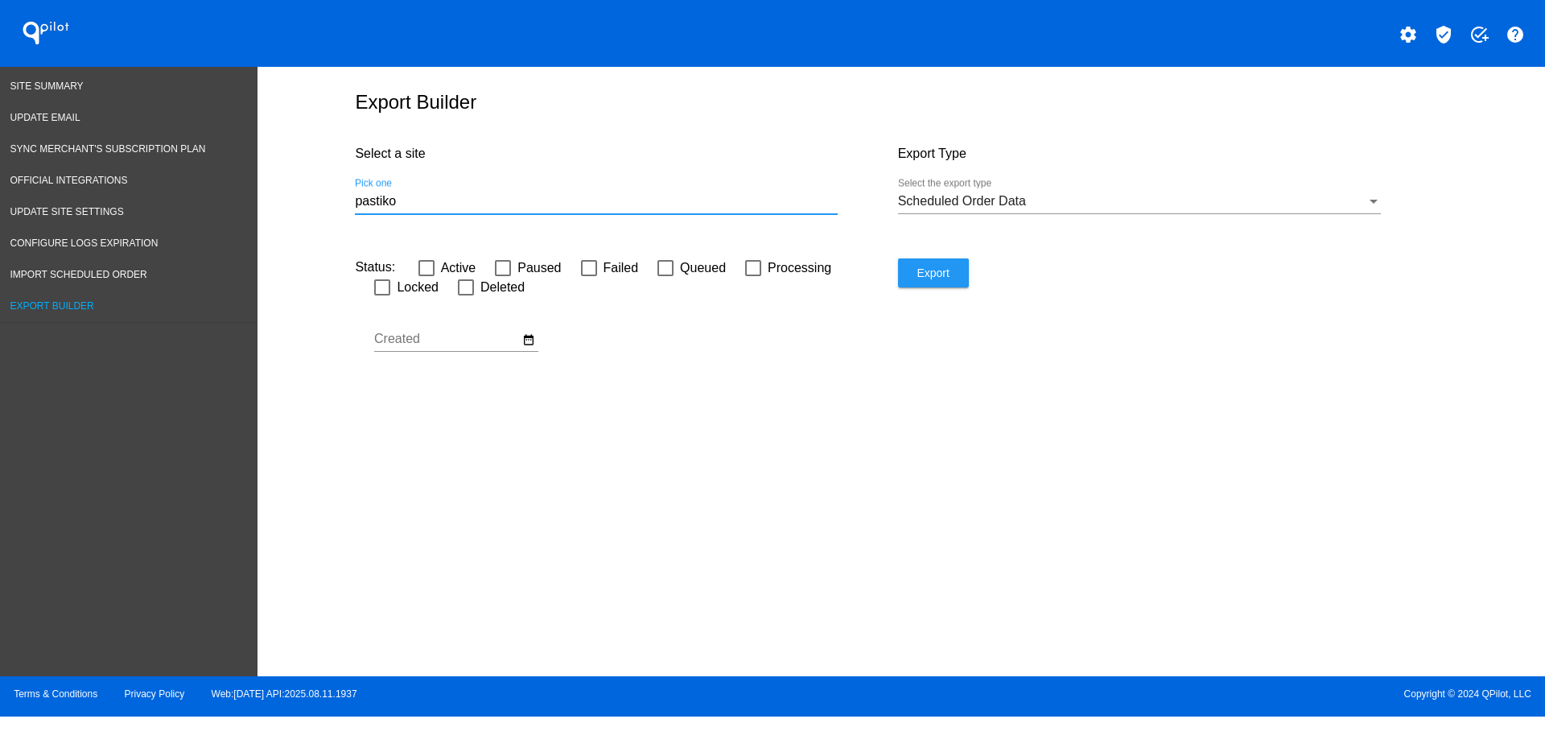
click at [955, 286] on button "Export" at bounding box center [933, 272] width 71 height 29
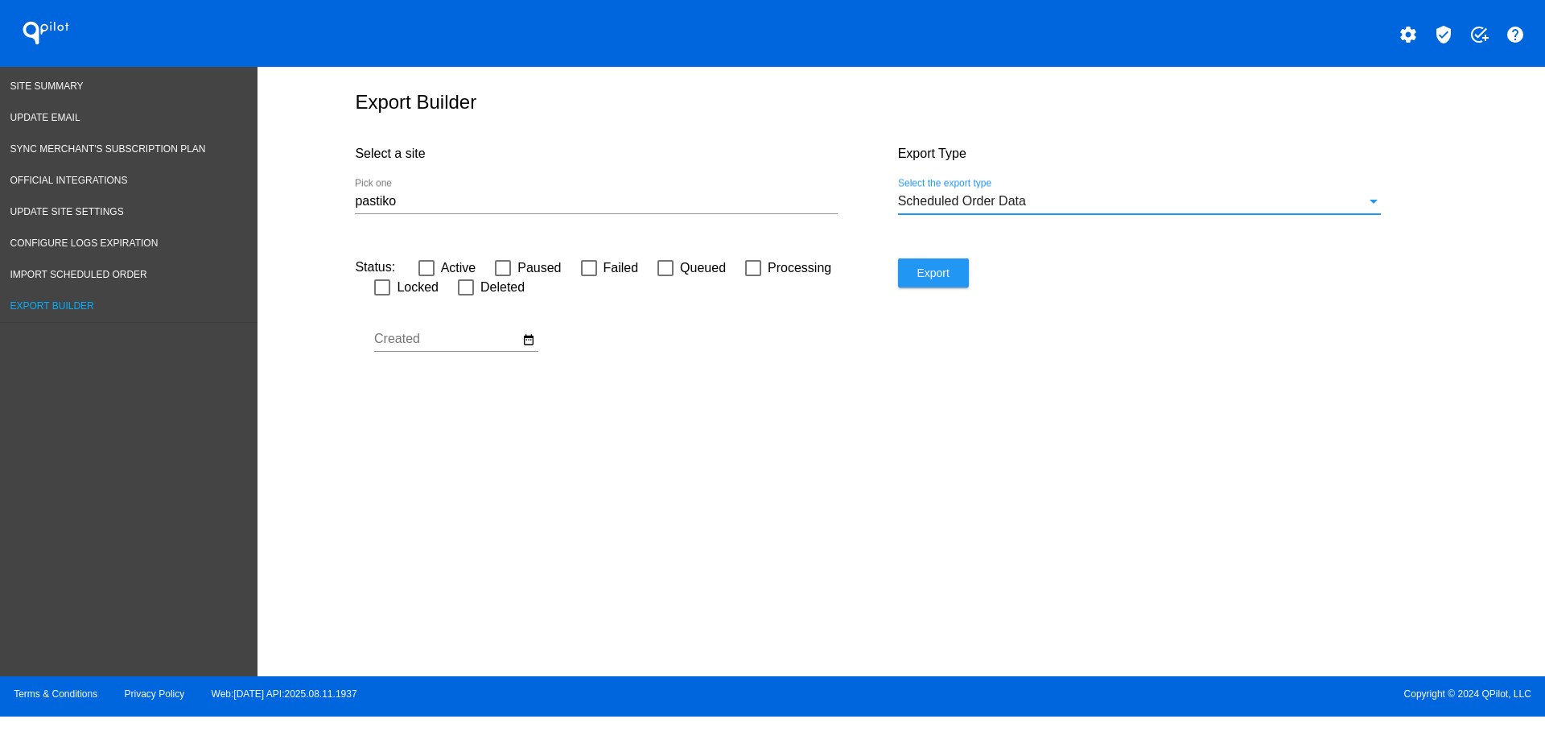
click at [1334, 201] on div "Scheduled Order Data" at bounding box center [1132, 201] width 468 height 14
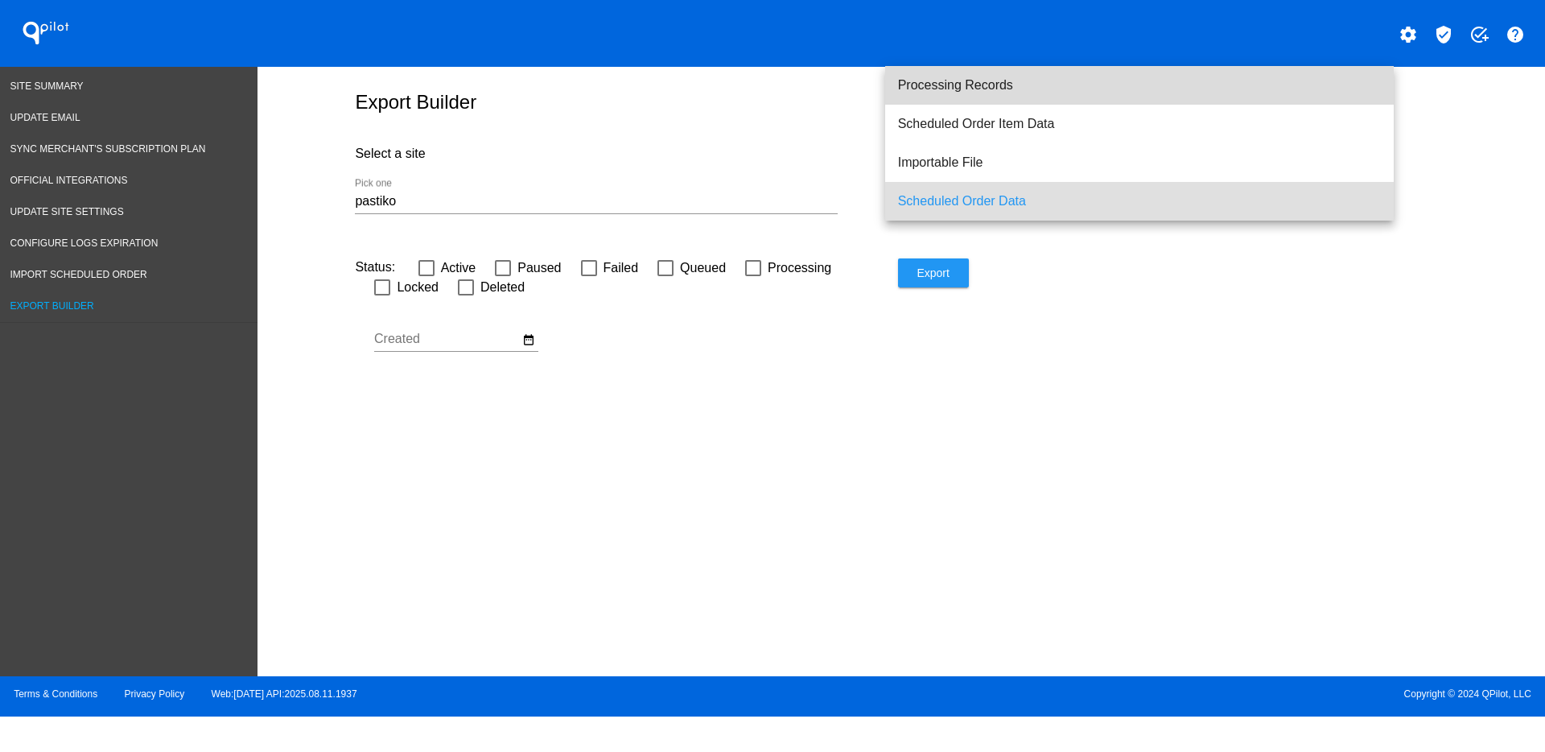
click at [1032, 92] on span "Processing Records" at bounding box center [1139, 85] width 483 height 39
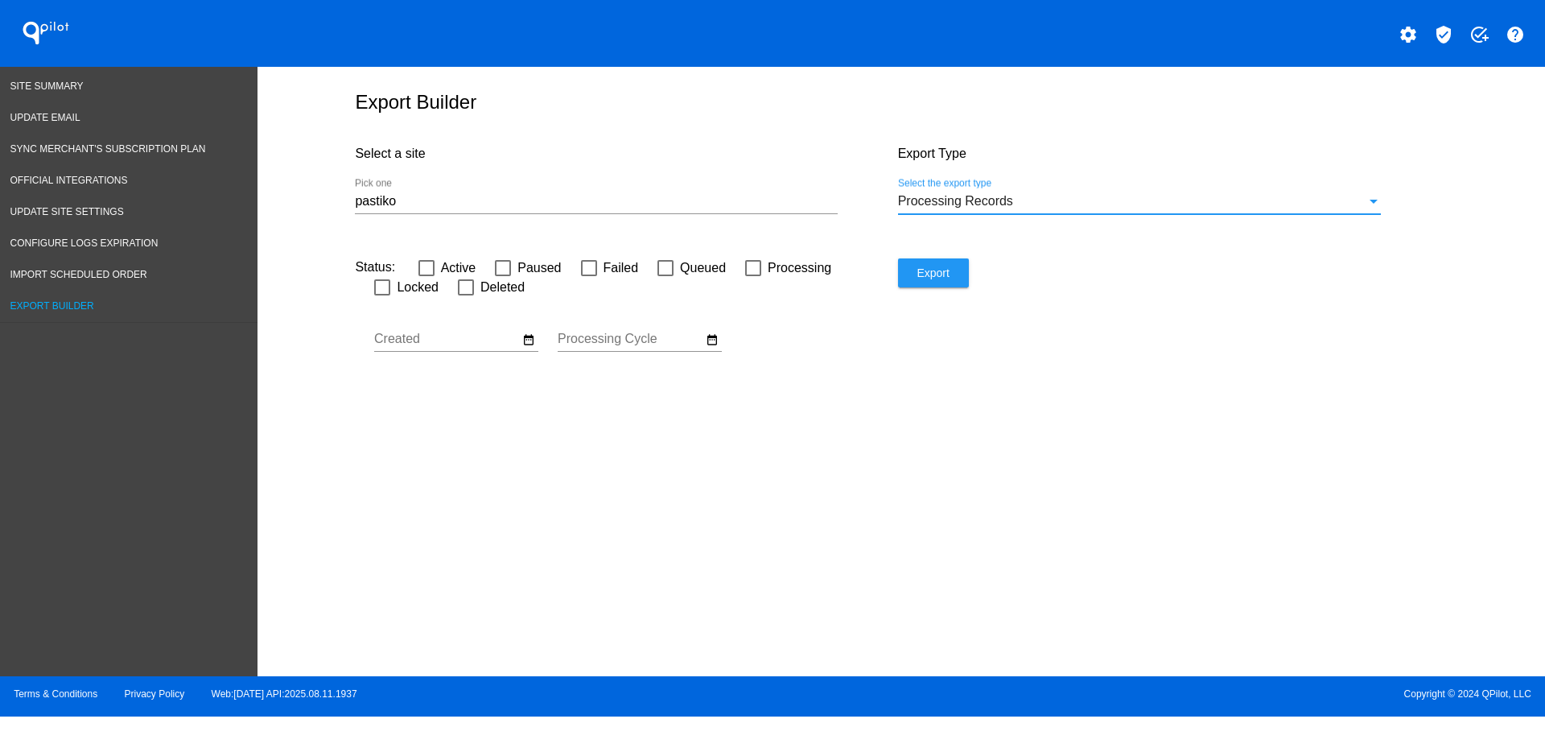
click at [944, 274] on span "Export" at bounding box center [933, 272] width 32 height 13
click at [66, 93] on link "Site Summary" at bounding box center [129, 86] width 258 height 31
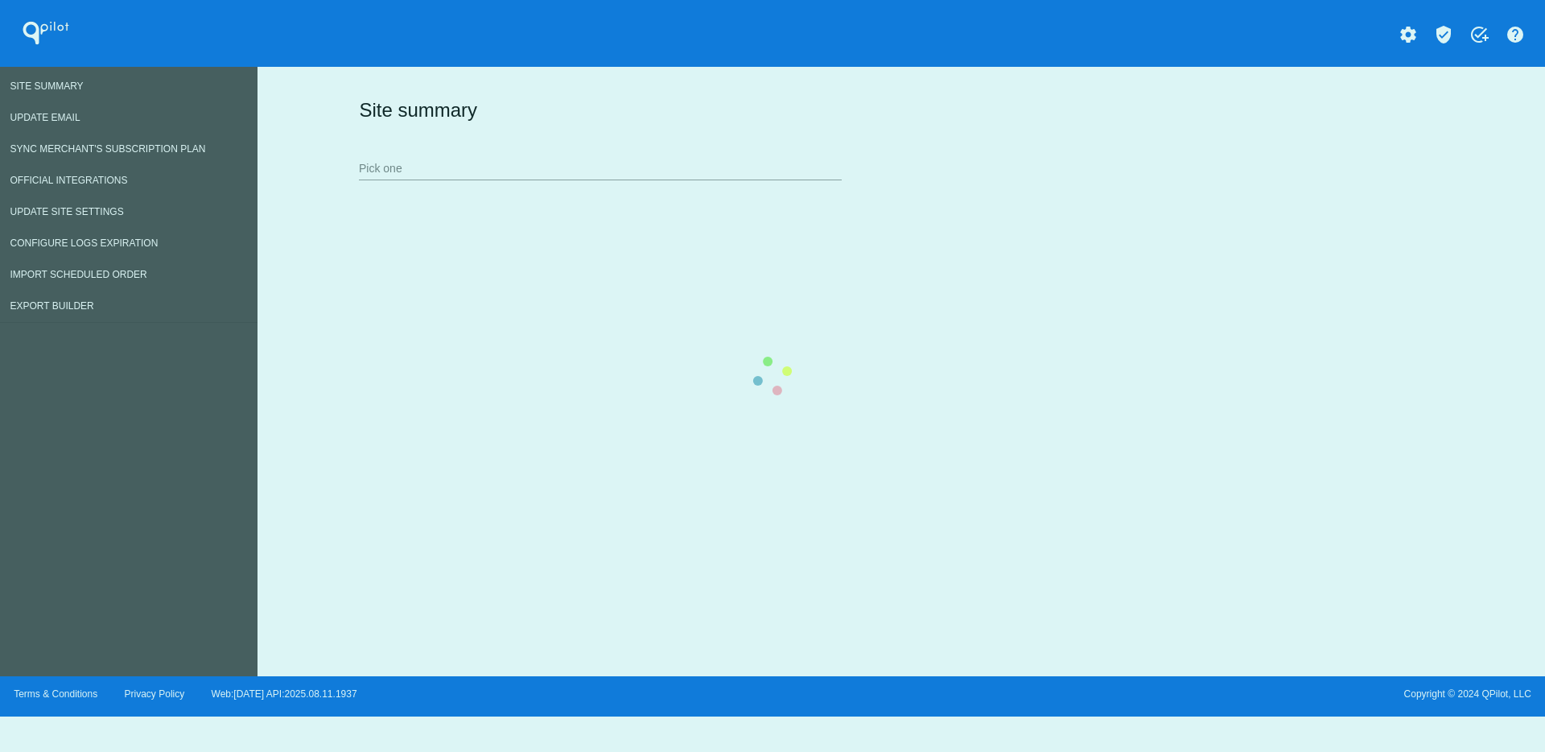
click at [509, 175] on div "Site summary Pick one" at bounding box center [898, 138] width 1086 height 111
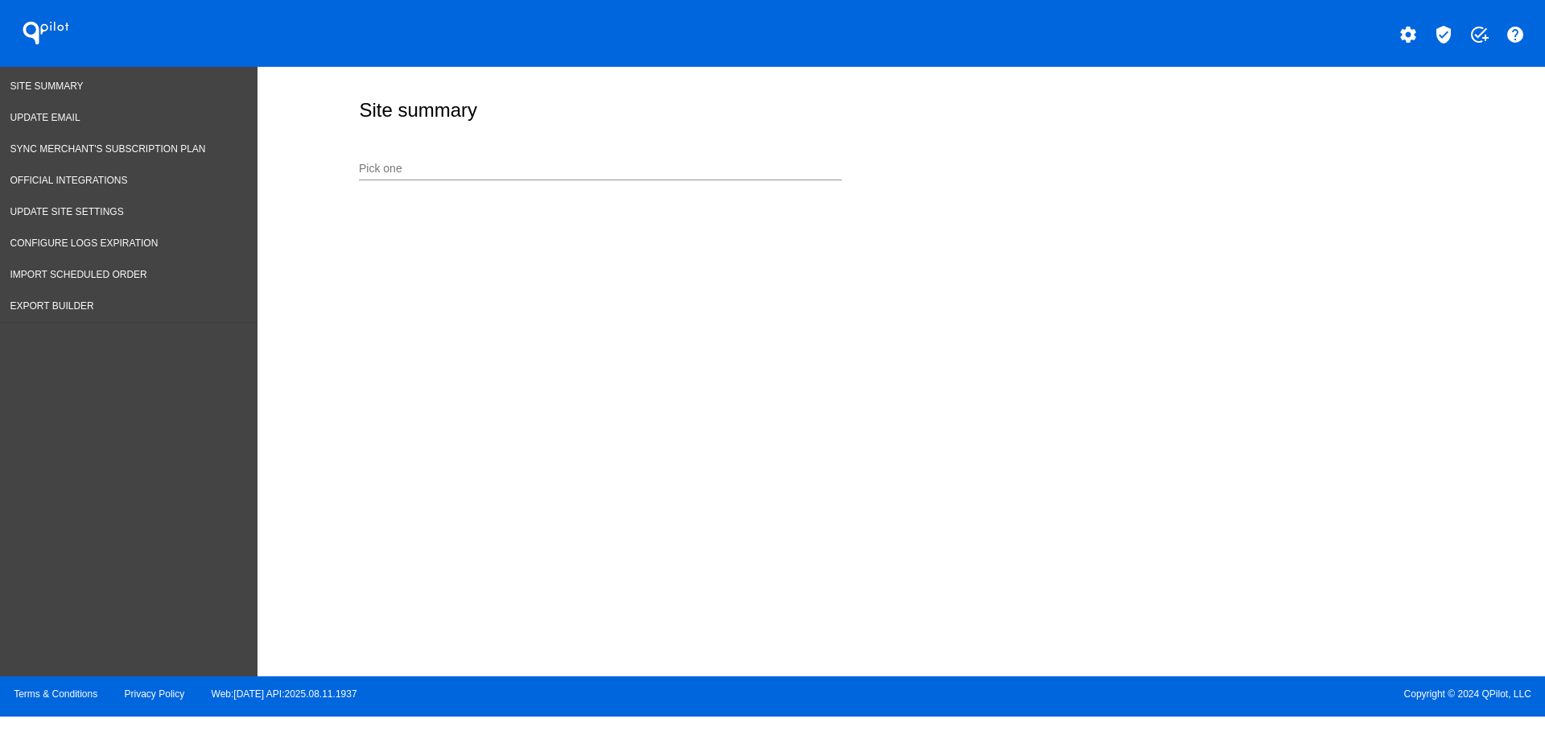
click at [519, 163] on input "Pick one" at bounding box center [600, 169] width 483 height 13
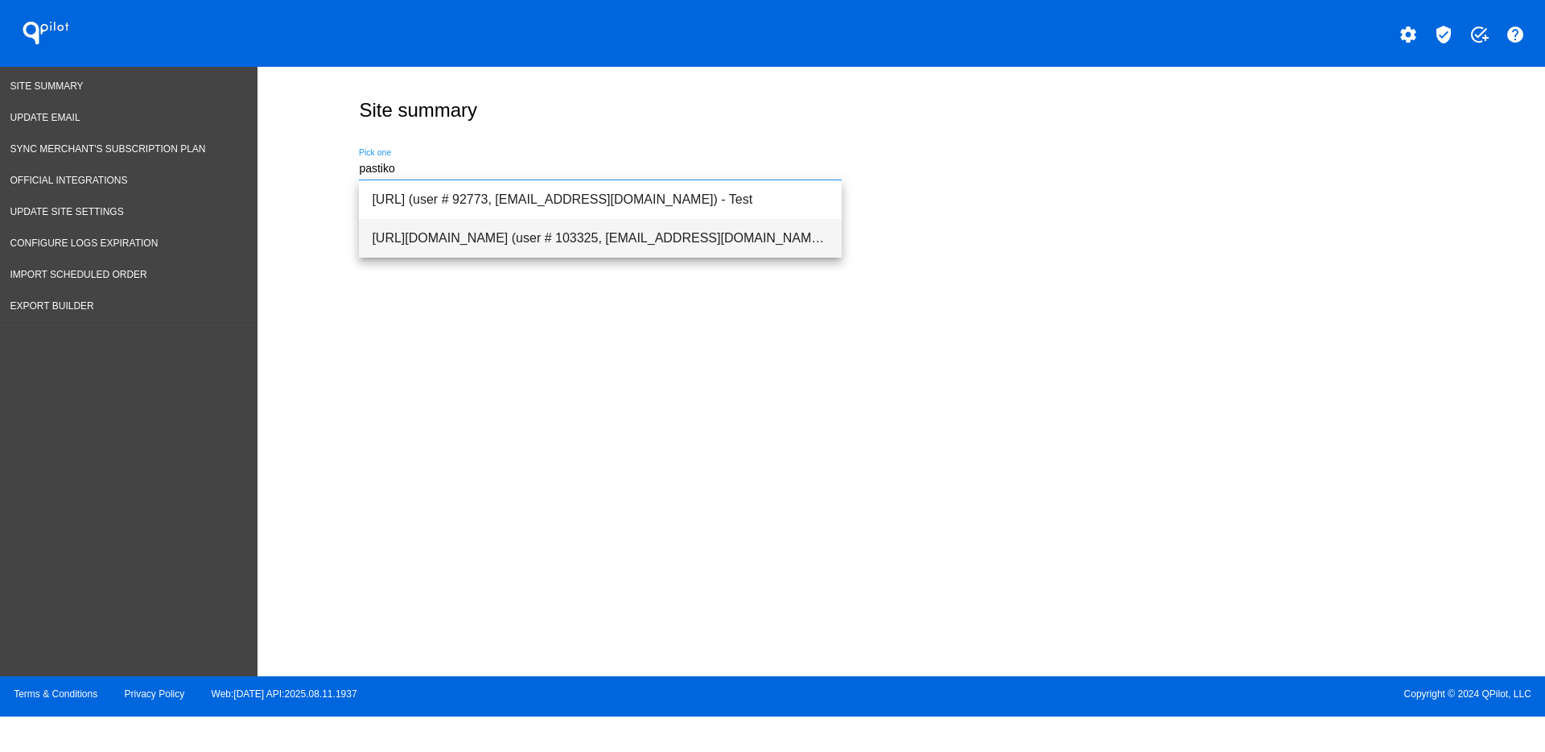
click at [509, 254] on span "[URL][DOMAIN_NAME] (user # 103325, [EMAIL_ADDRESS][DOMAIN_NAME]) - Production" at bounding box center [600, 238] width 457 height 39
type input "[URL][DOMAIN_NAME] (user # 103325, [EMAIL_ADDRESS][DOMAIN_NAME]) - Production"
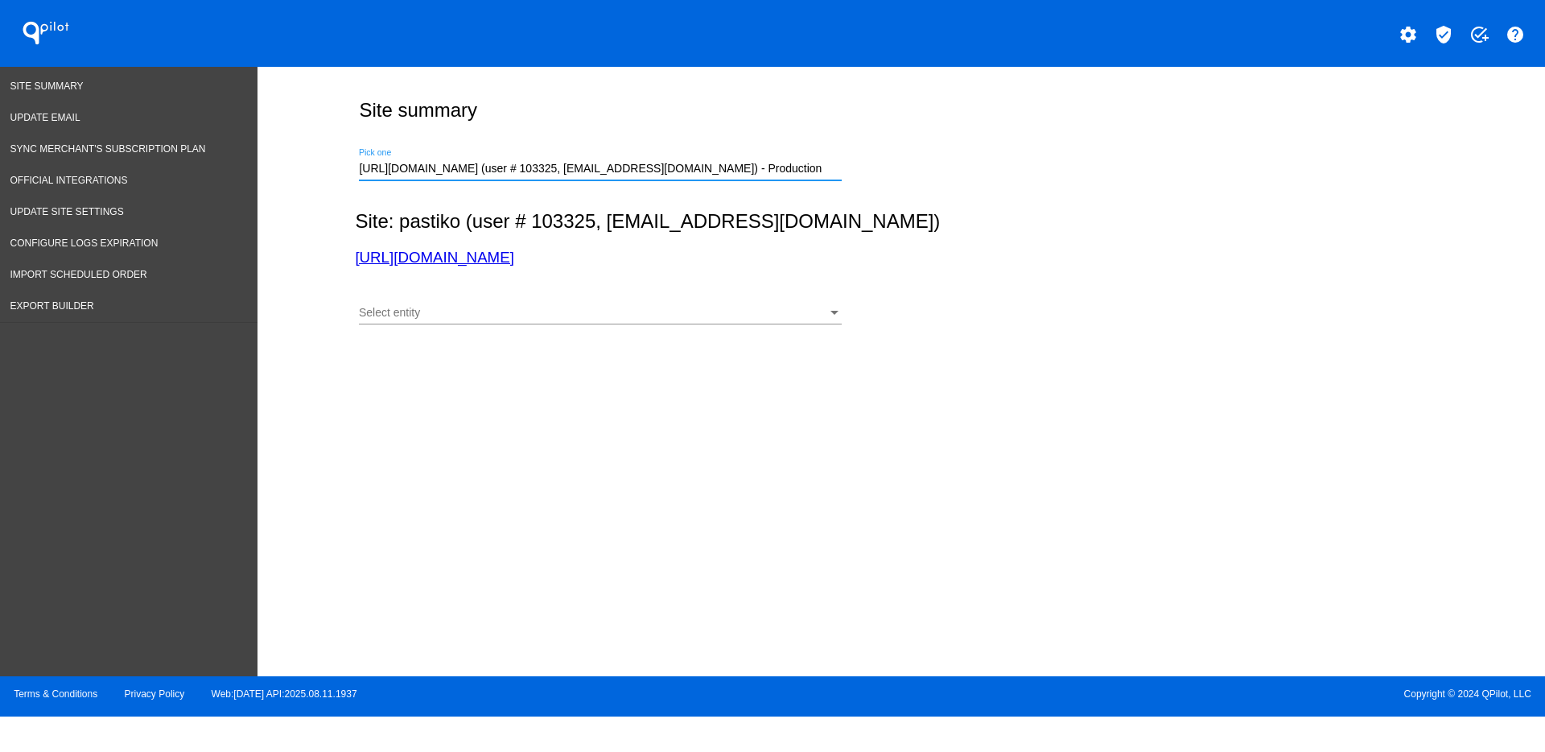
click at [771, 314] on div "Select entity" at bounding box center [593, 313] width 468 height 13
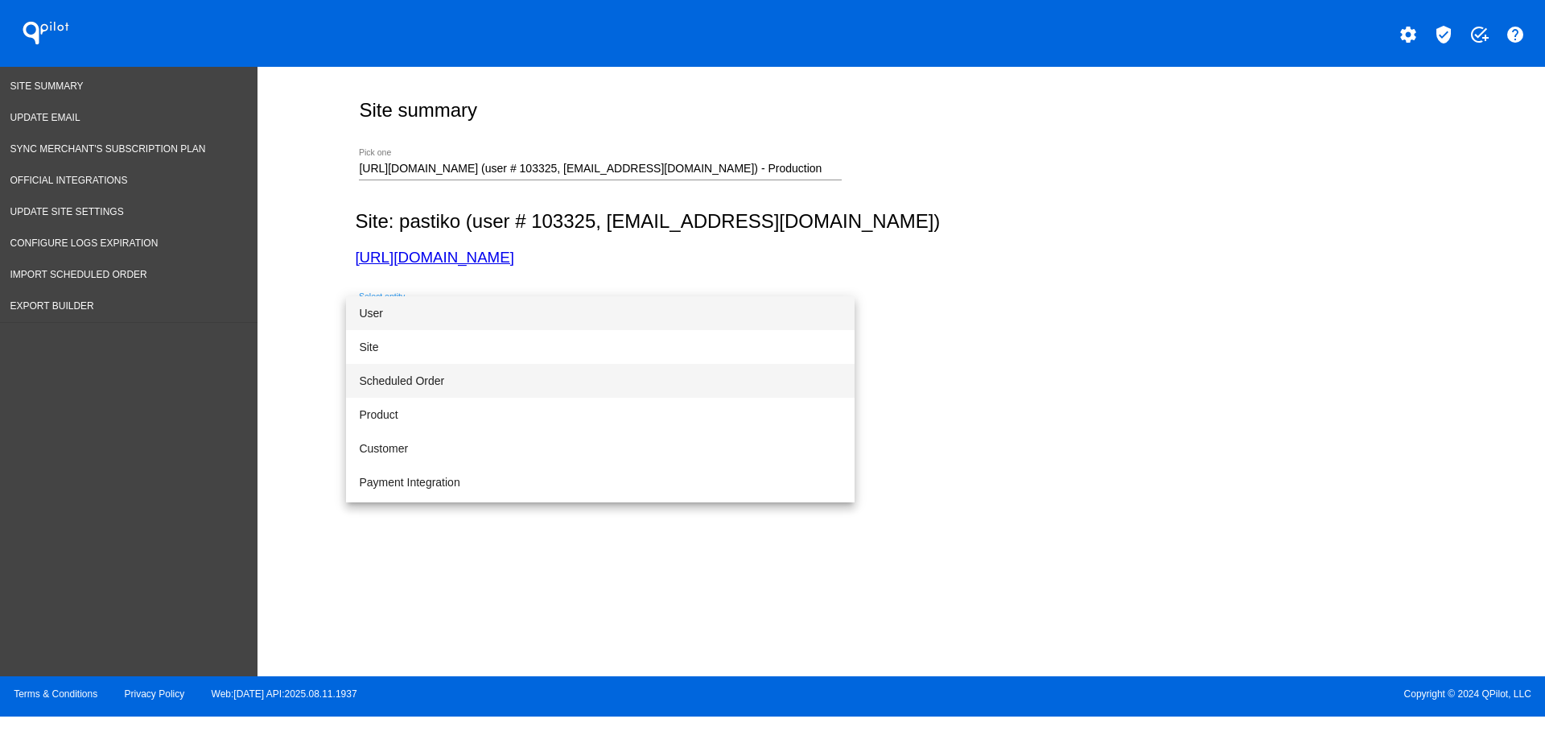
click at [582, 375] on span "Scheduled Order" at bounding box center [600, 381] width 483 height 34
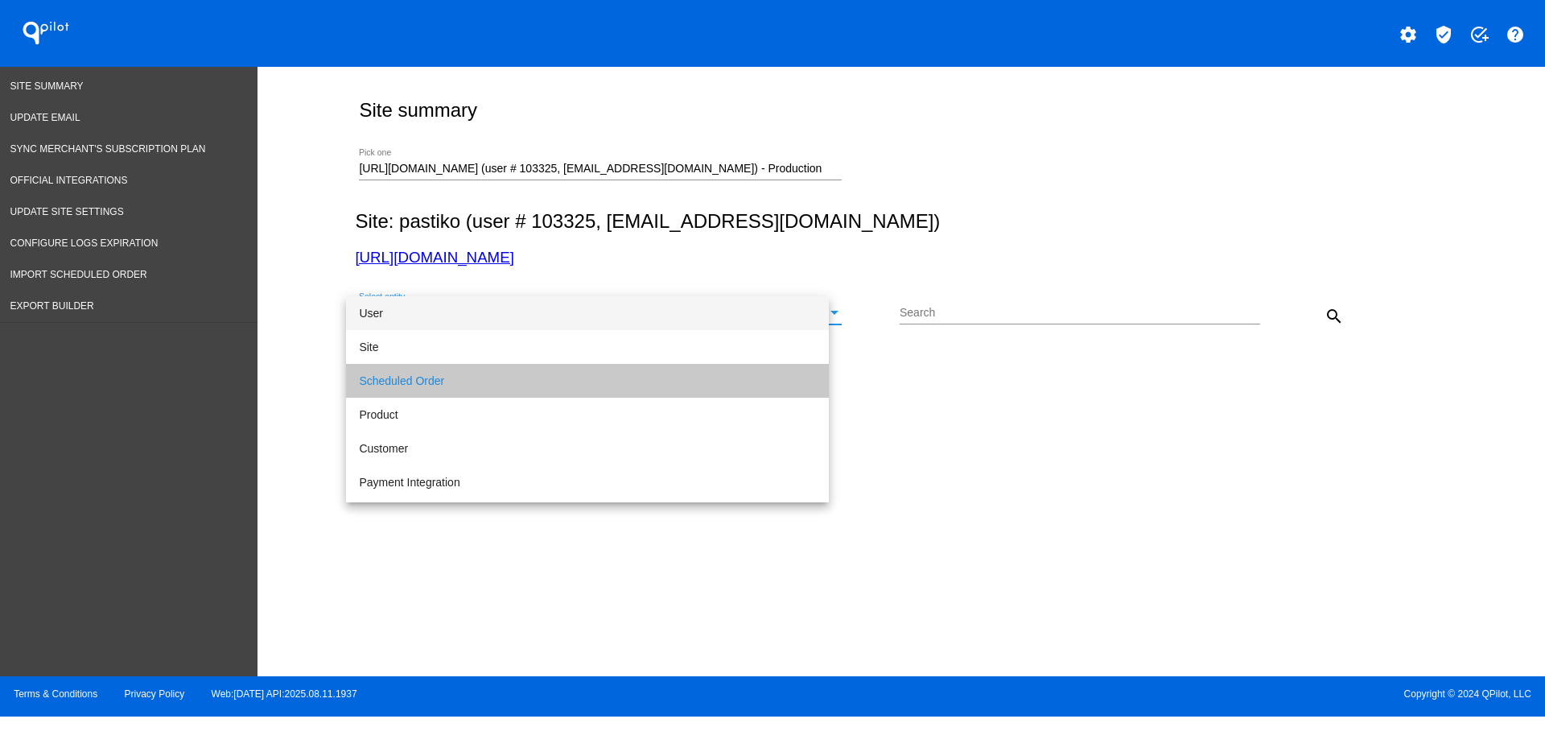
click at [921, 314] on input "Search" at bounding box center [1080, 313] width 361 height 13
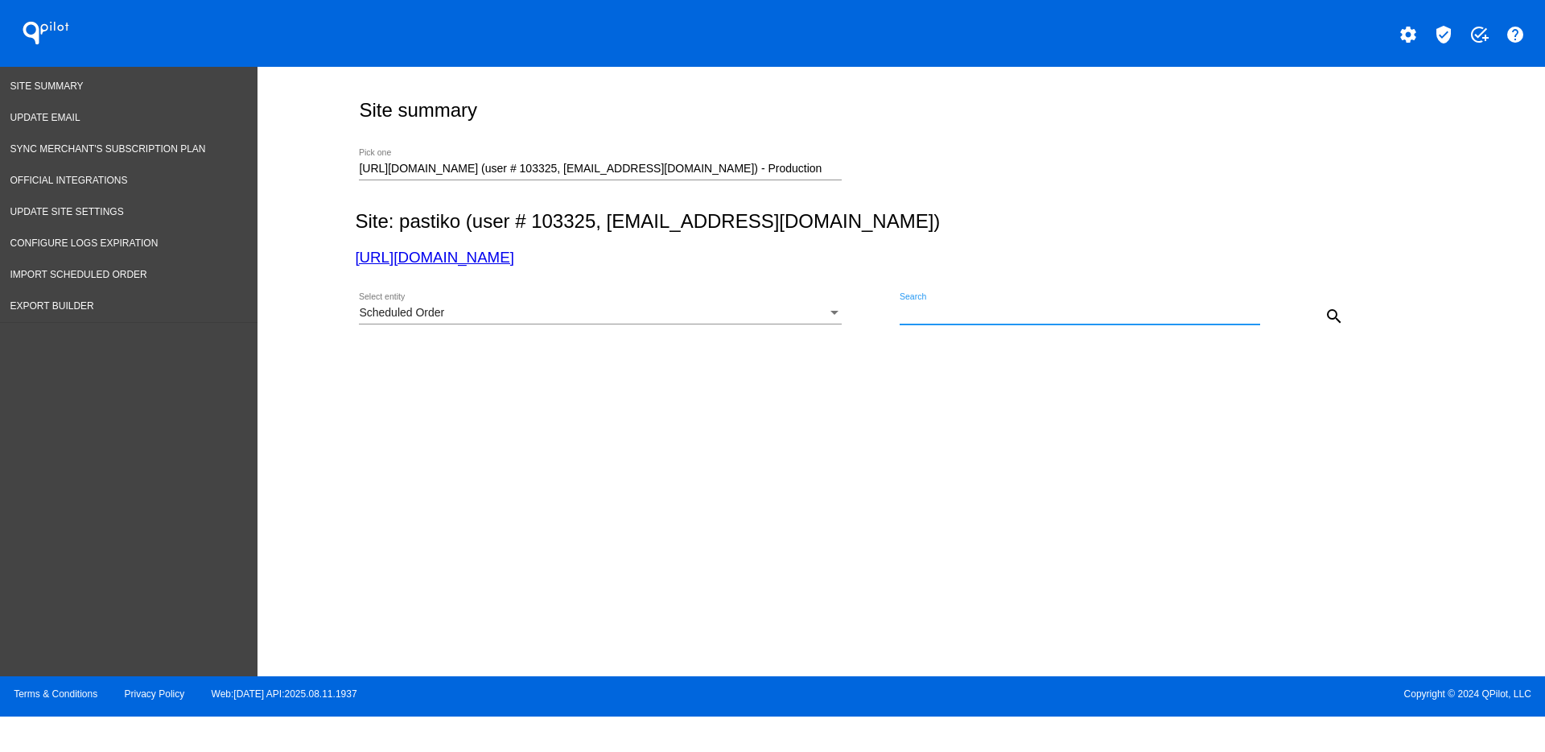
paste input "6856026"
click at [1339, 305] on button "search" at bounding box center [1334, 315] width 32 height 32
click at [1342, 319] on mat-icon "search" at bounding box center [1334, 316] width 19 height 19
drag, startPoint x: 982, startPoint y: 303, endPoint x: 912, endPoint y: 311, distance: 70.5
click at [912, 311] on div "6856026 Search" at bounding box center [1072, 308] width 344 height 31
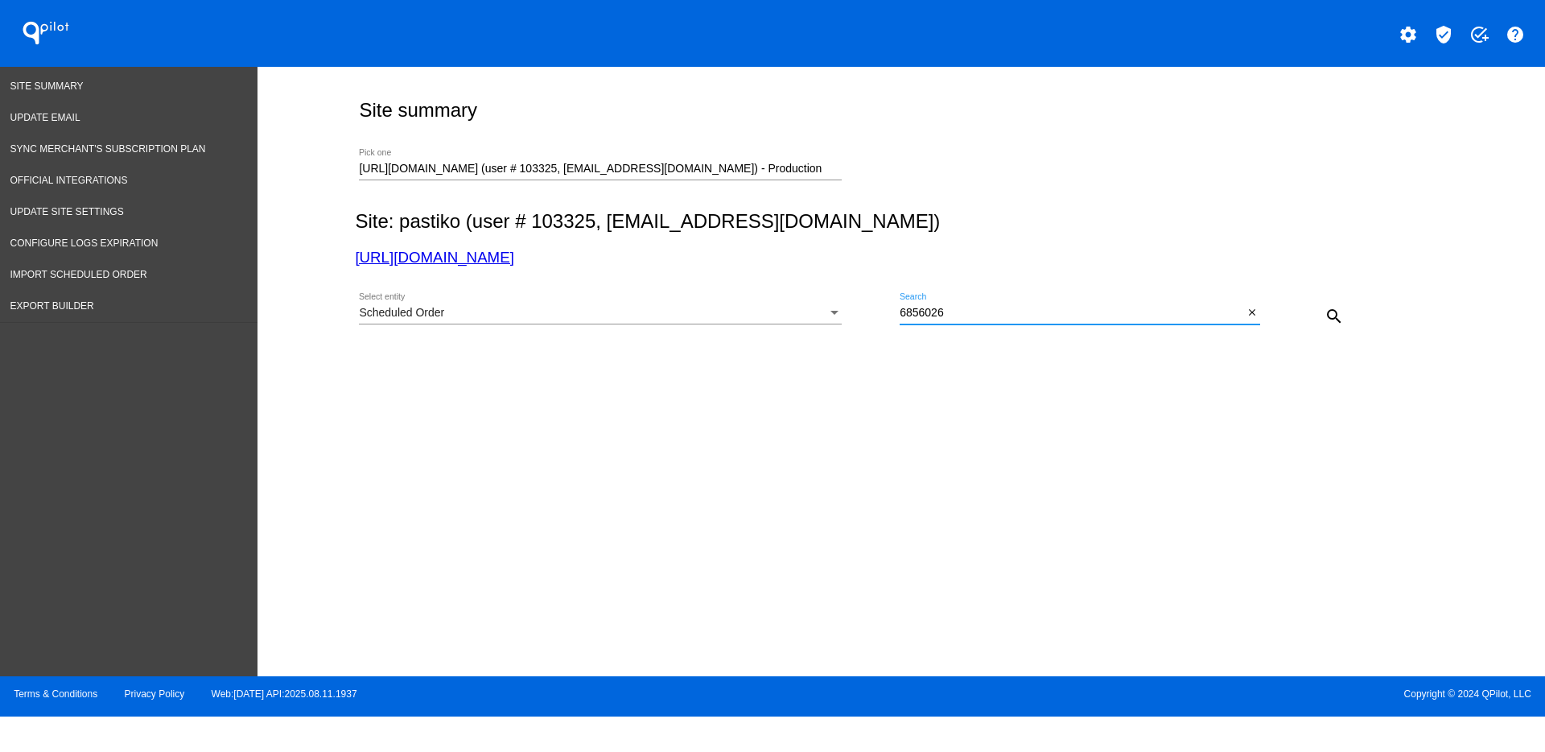
drag, startPoint x: 956, startPoint y: 312, endPoint x: 881, endPoint y: 310, distance: 75.7
click at [875, 310] on div "Scheduled Order Select entity 6856026 Search close search" at bounding box center [898, 310] width 1086 height 57
paste input "969213"
type input "969213"
click at [1347, 307] on button "search" at bounding box center [1334, 315] width 32 height 32
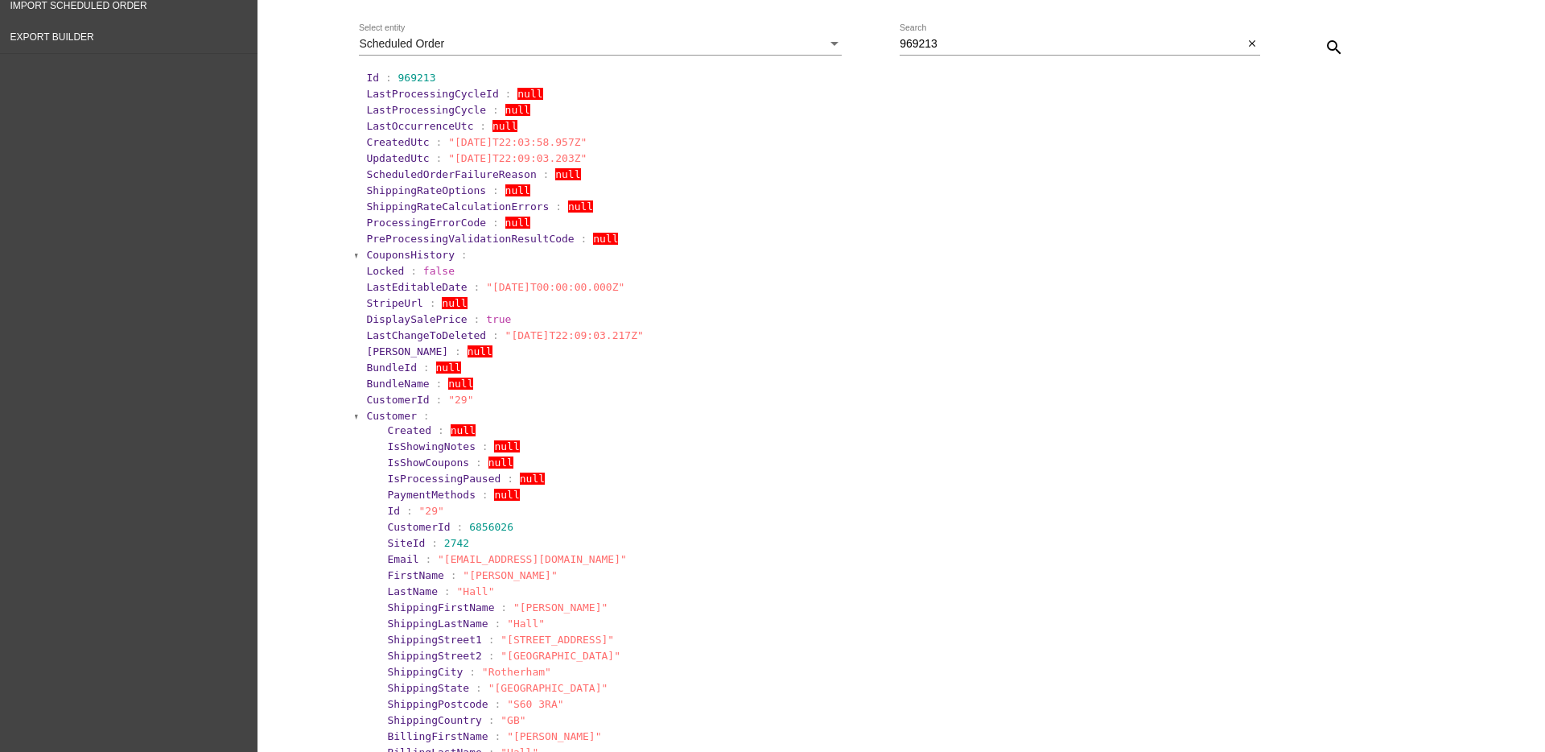
scroll to position [302, 0]
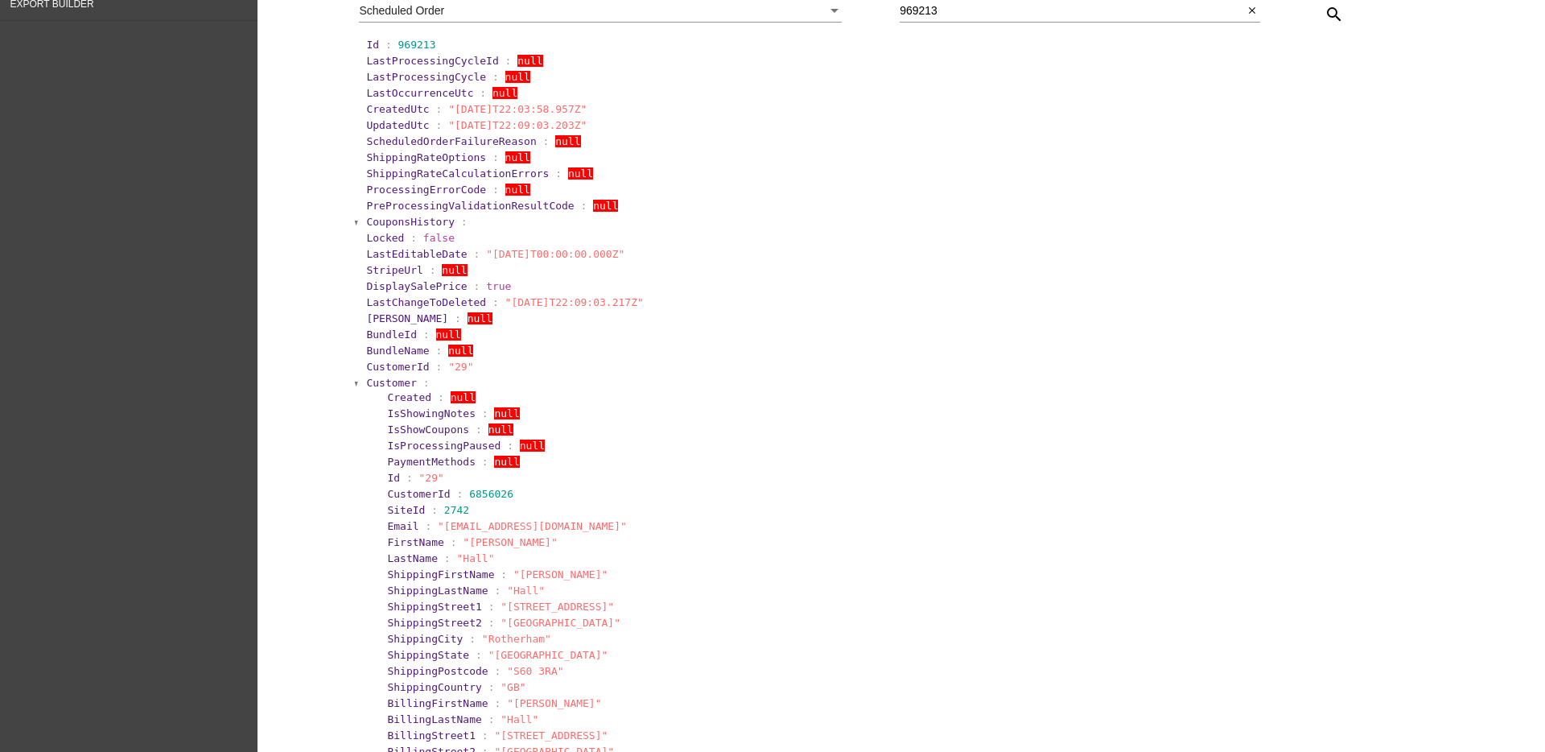
click at [387, 381] on span "Customer" at bounding box center [391, 383] width 51 height 12
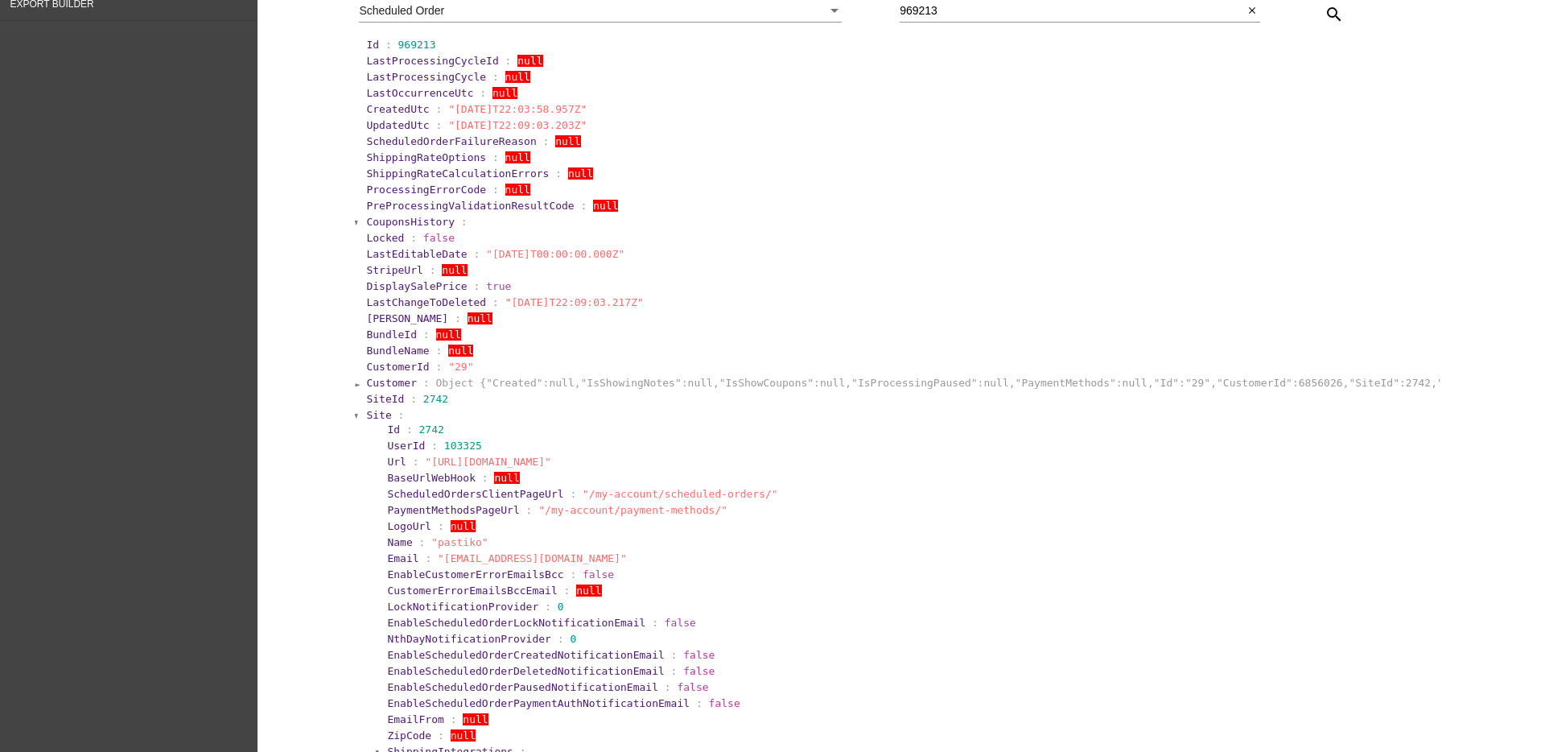
click at [381, 414] on section "Site :" at bounding box center [902, 415] width 1072 height 12
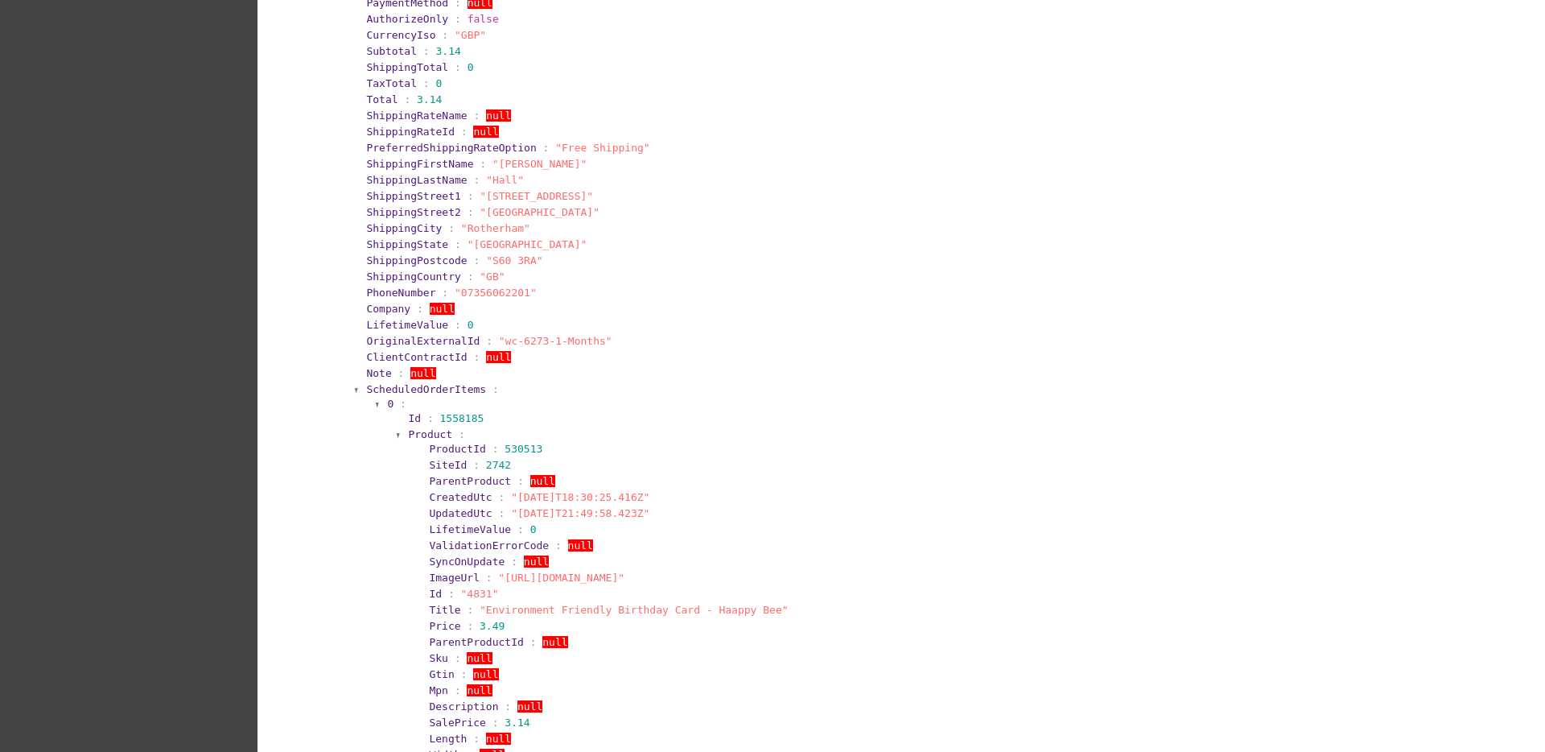
scroll to position [905, 0]
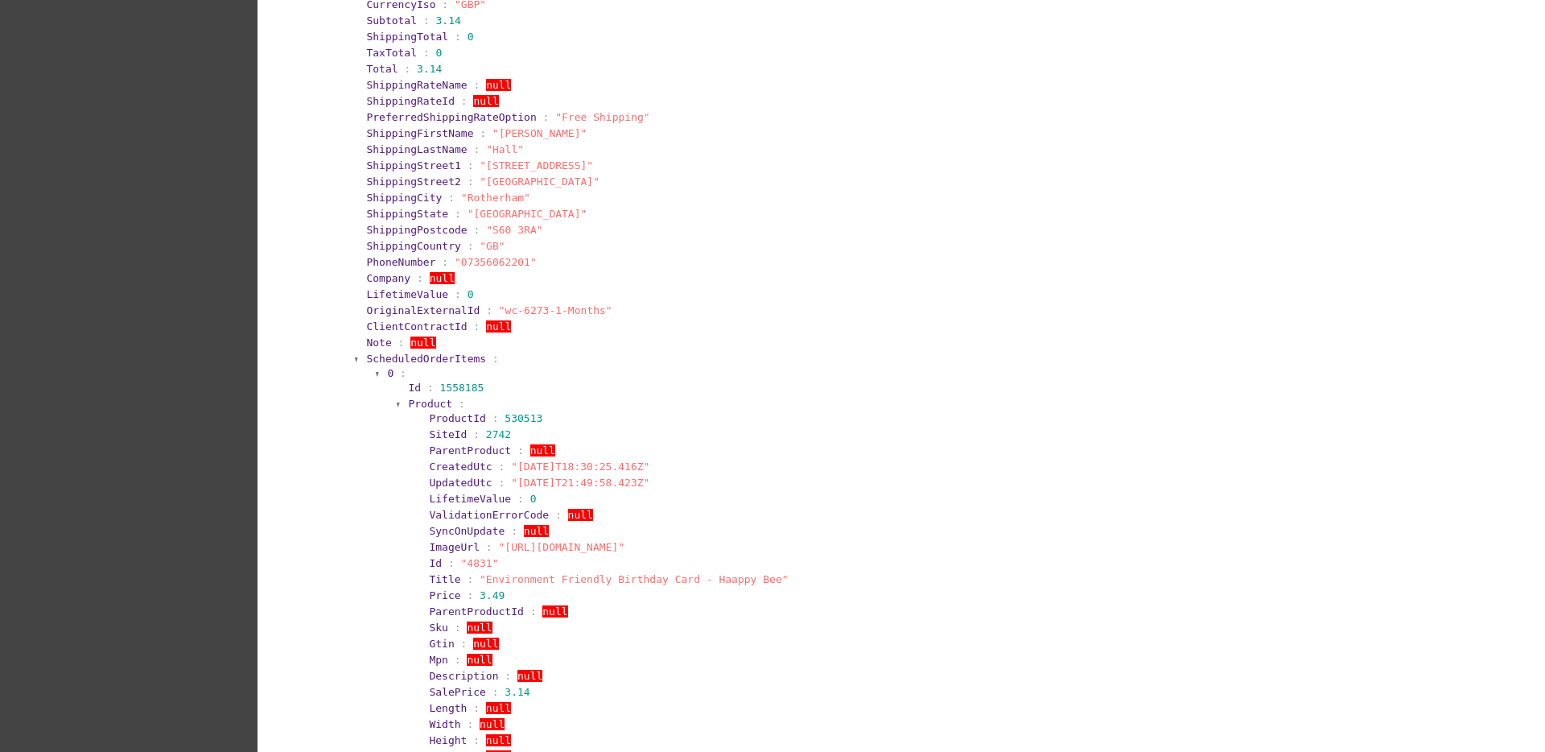
click at [447, 360] on span "ScheduledOrderItems" at bounding box center [426, 359] width 120 height 12
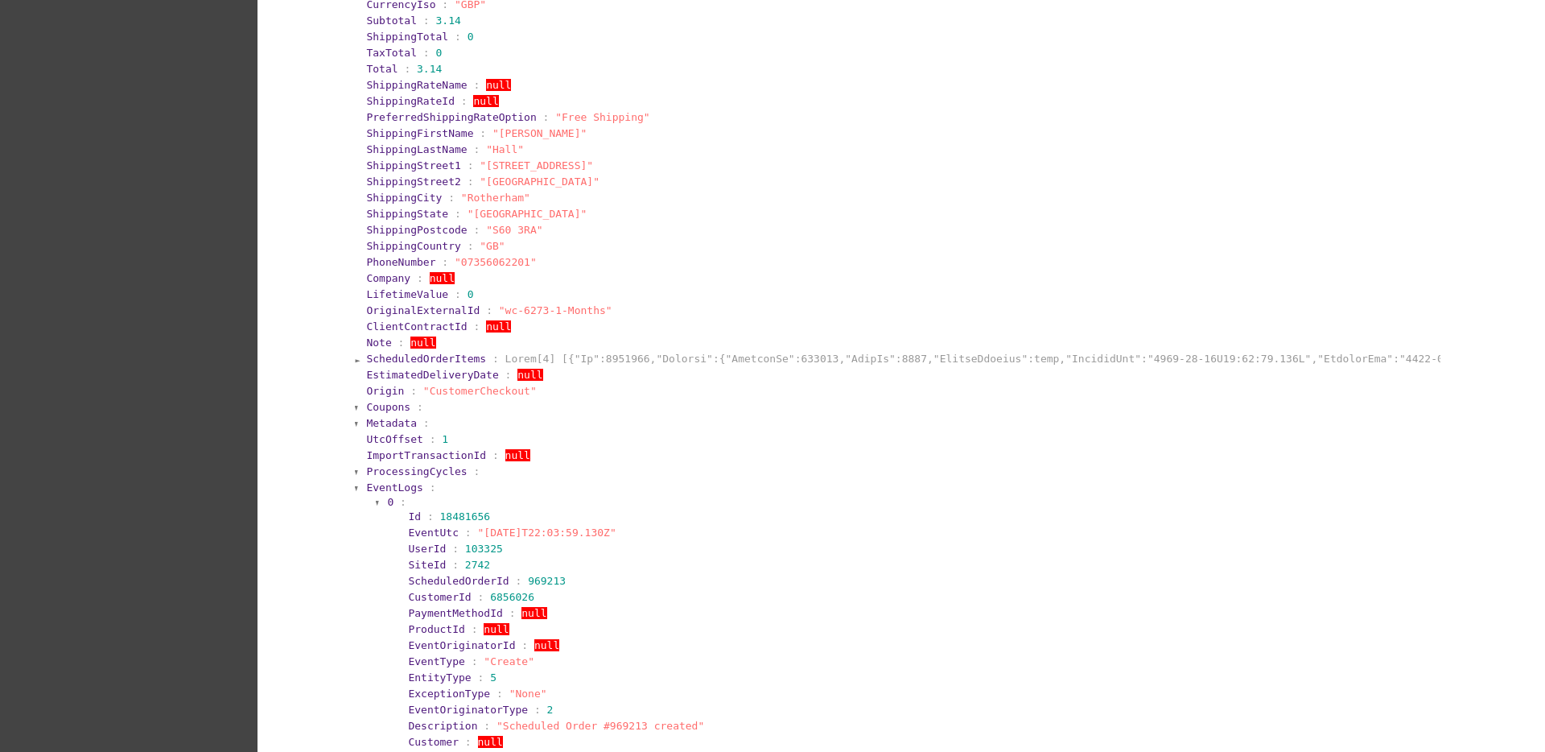
click at [398, 485] on span "EventLogs" at bounding box center [394, 487] width 56 height 12
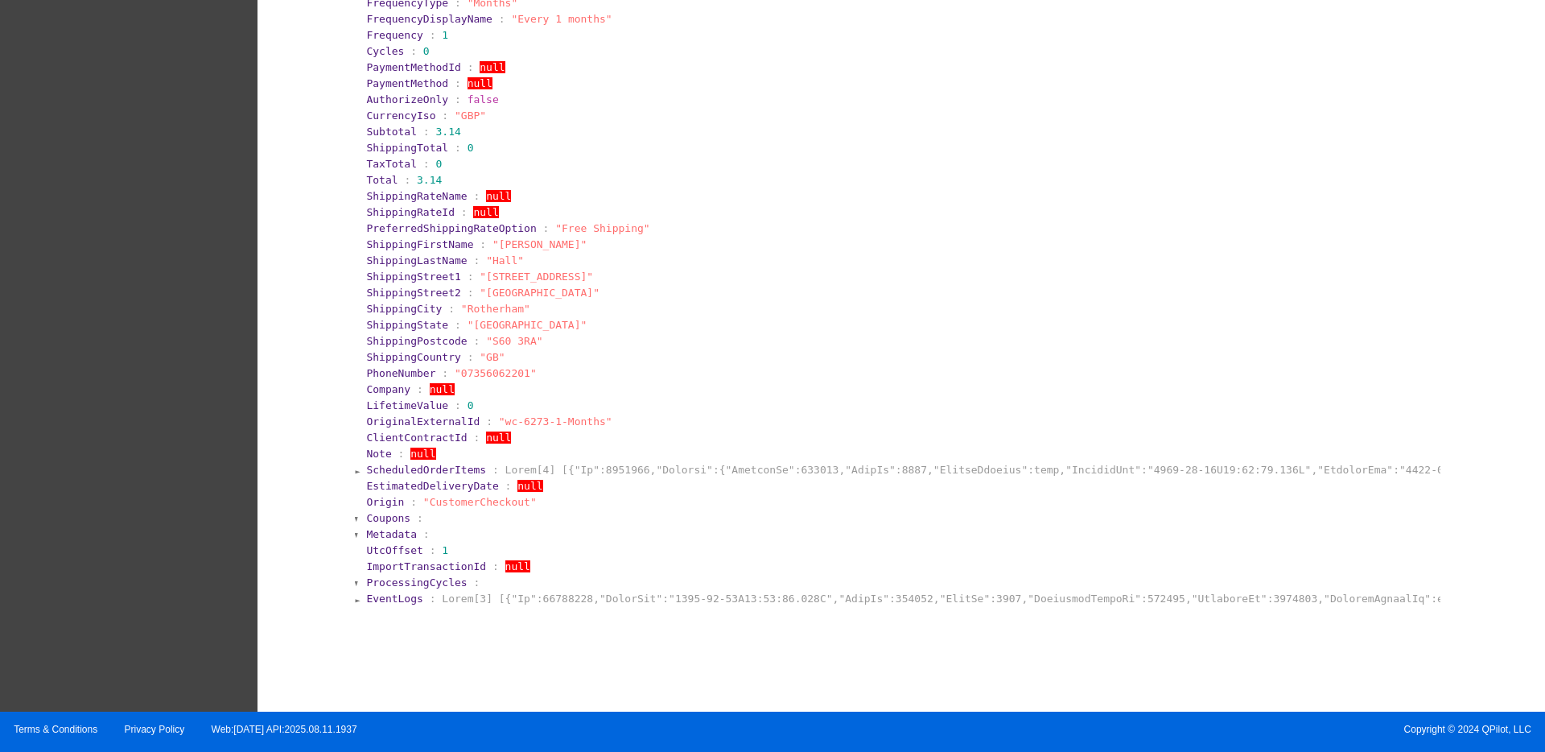
click at [394, 591] on section "EventLogs :" at bounding box center [902, 598] width 1075 height 15
click at [393, 600] on span "EventLogs" at bounding box center [394, 598] width 56 height 12
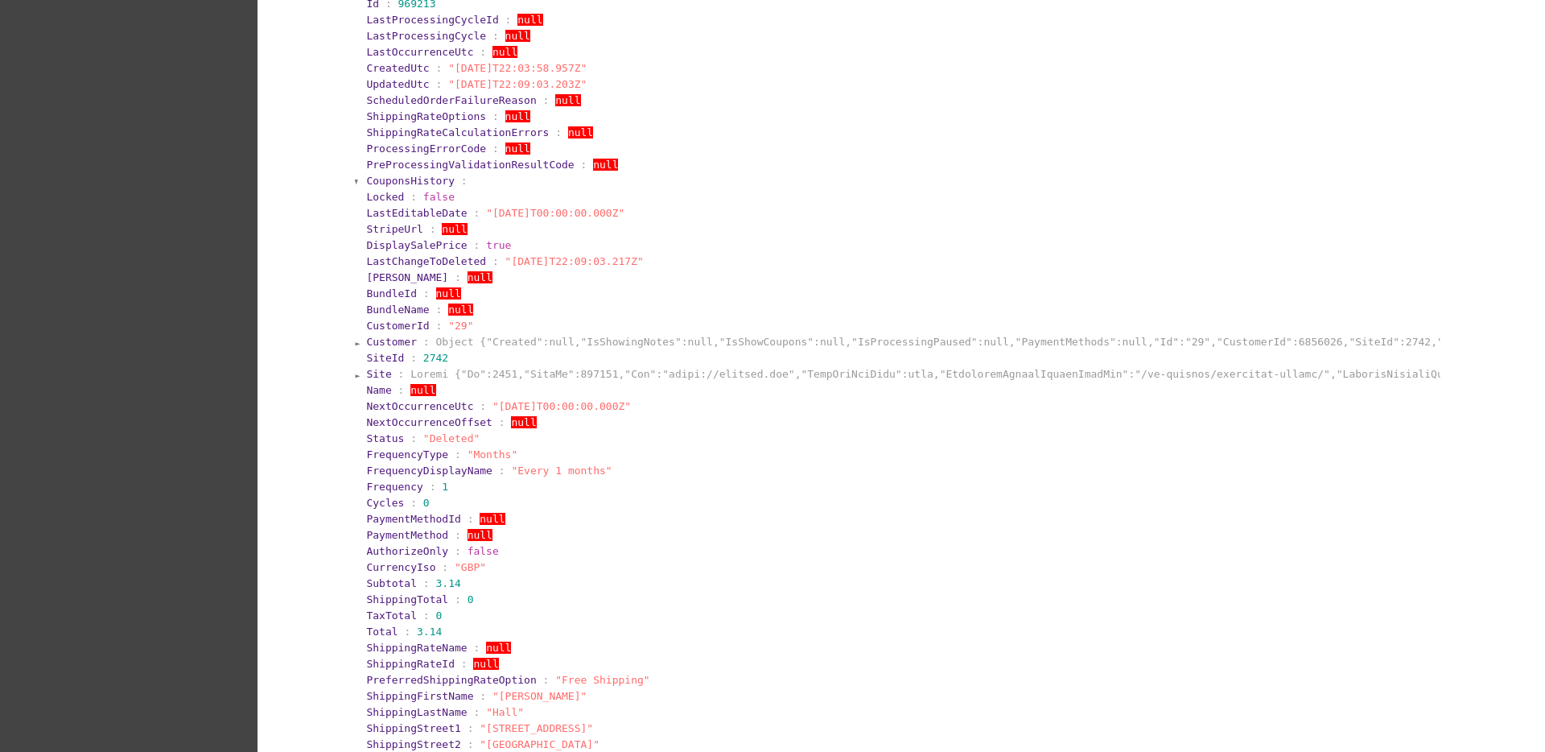
scroll to position [0, 0]
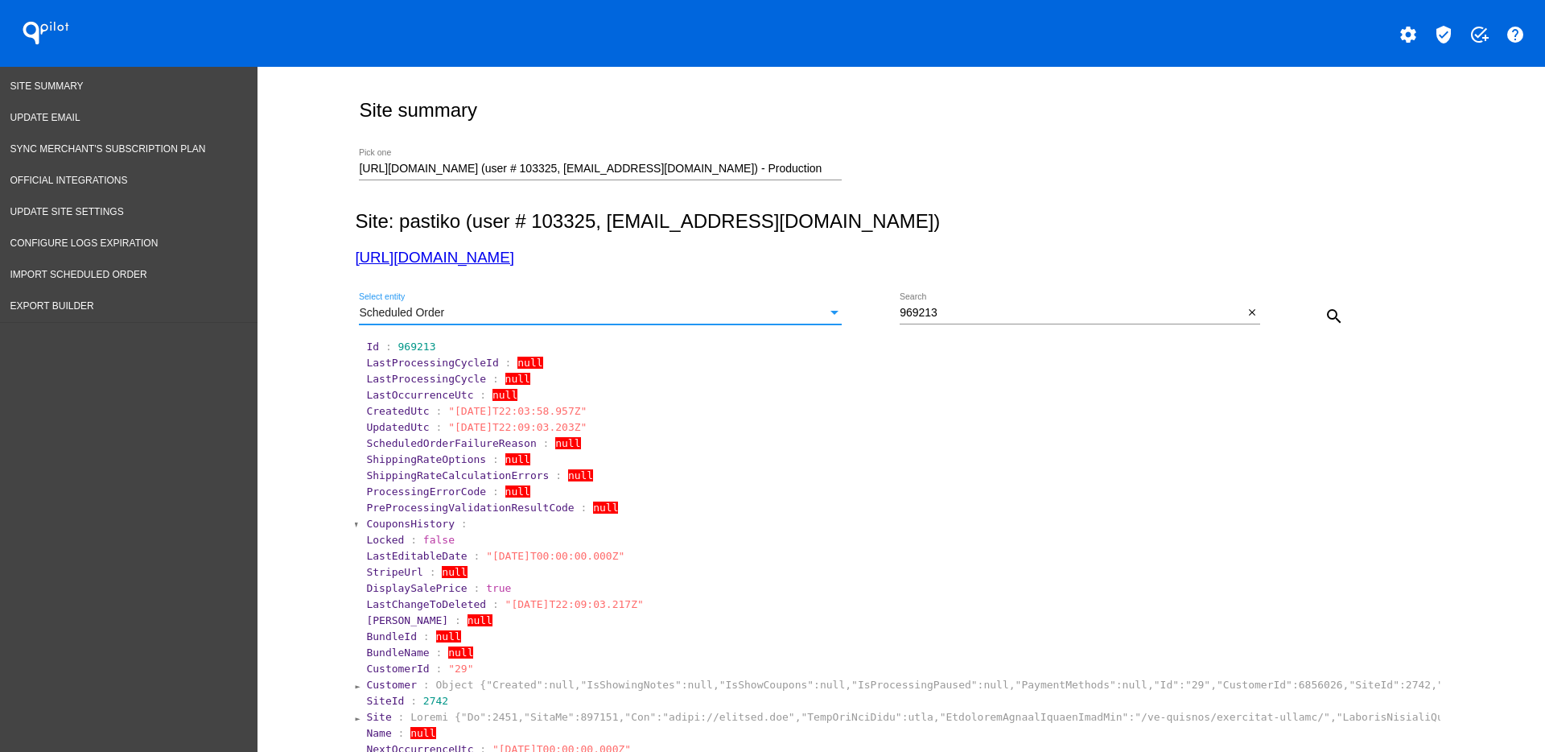
click at [720, 308] on div "Scheduled Order" at bounding box center [593, 313] width 468 height 13
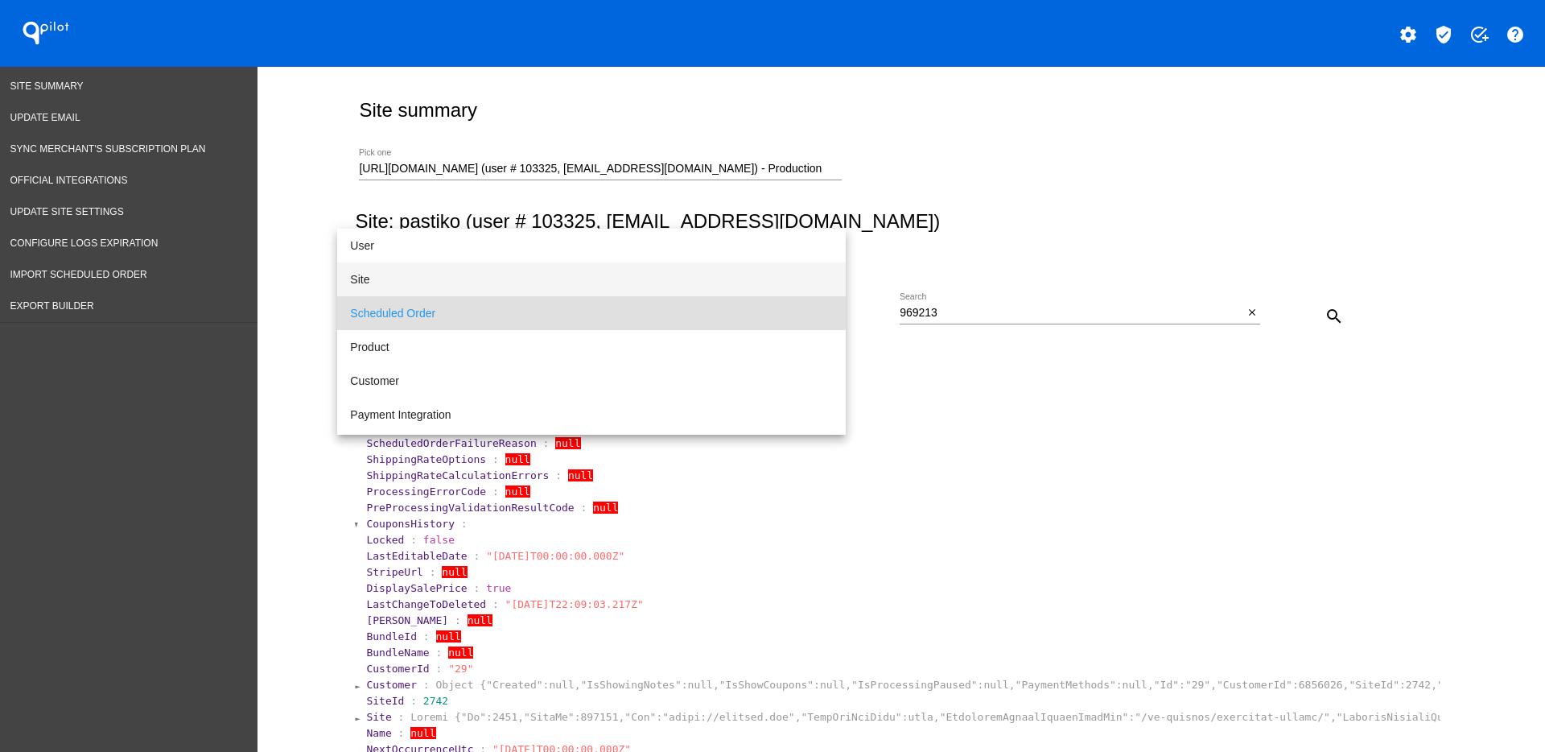
click at [696, 274] on span "Site" at bounding box center [591, 279] width 483 height 34
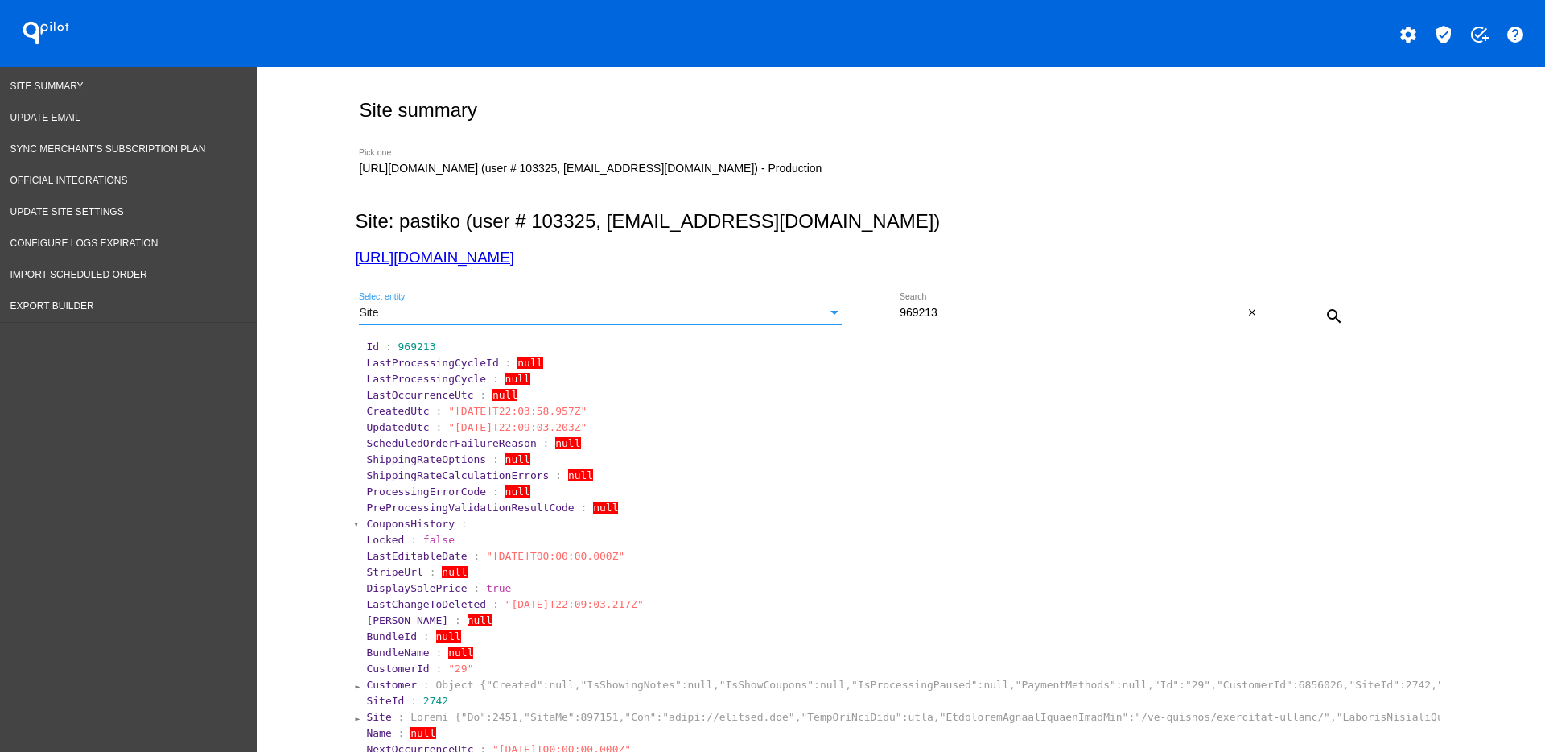
click at [1337, 323] on button "search" at bounding box center [1334, 315] width 32 height 32
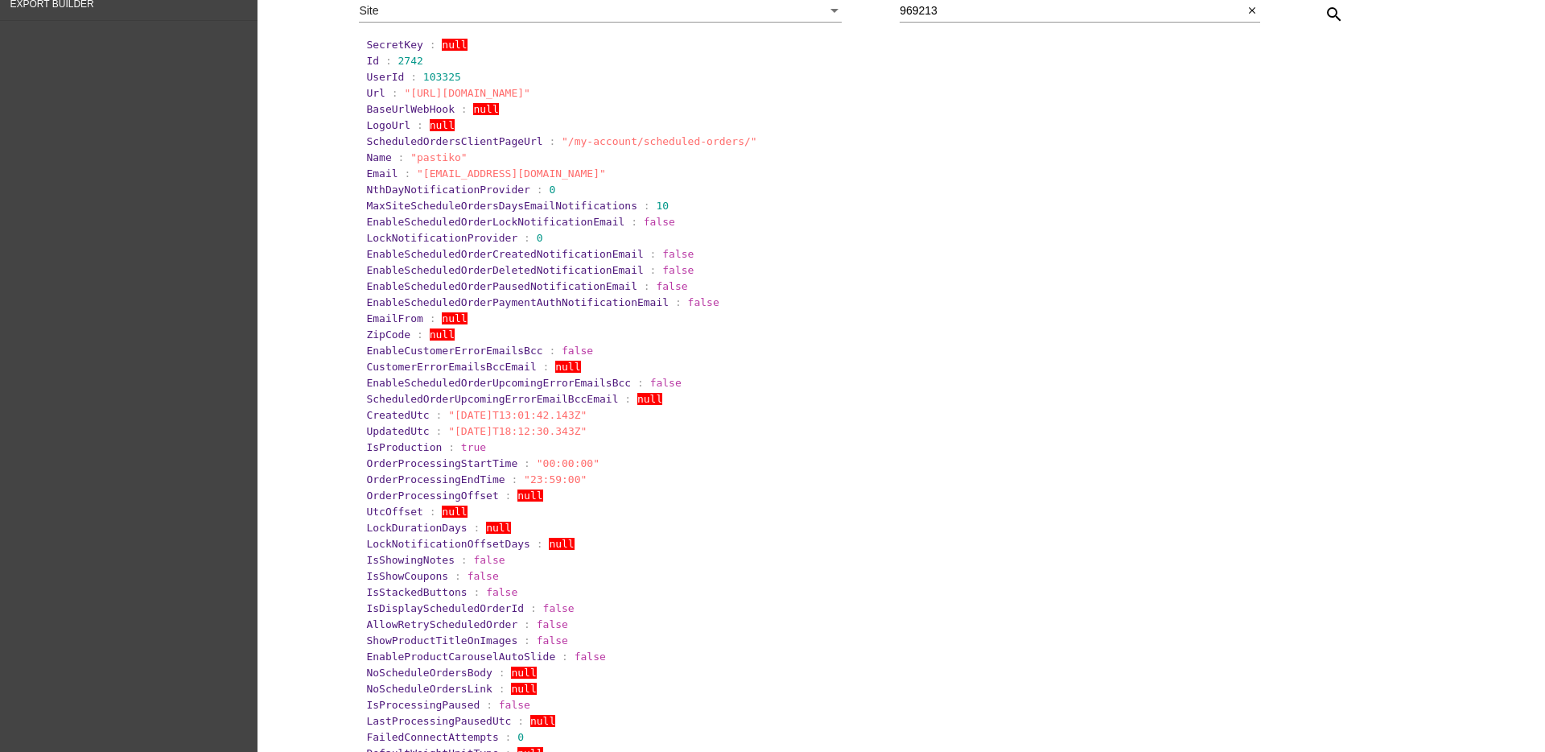
scroll to position [101, 0]
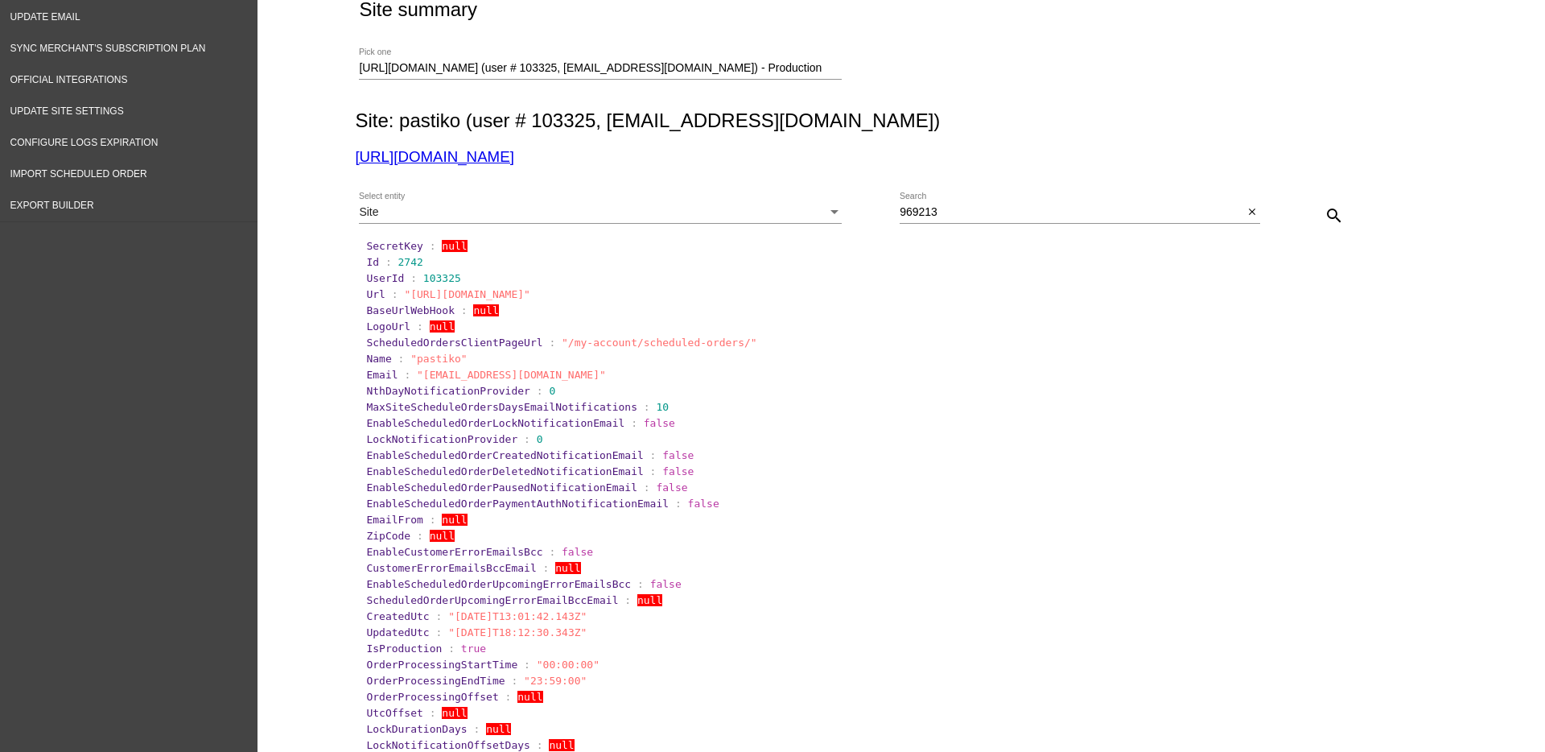
click at [788, 216] on div "Site" at bounding box center [593, 212] width 468 height 13
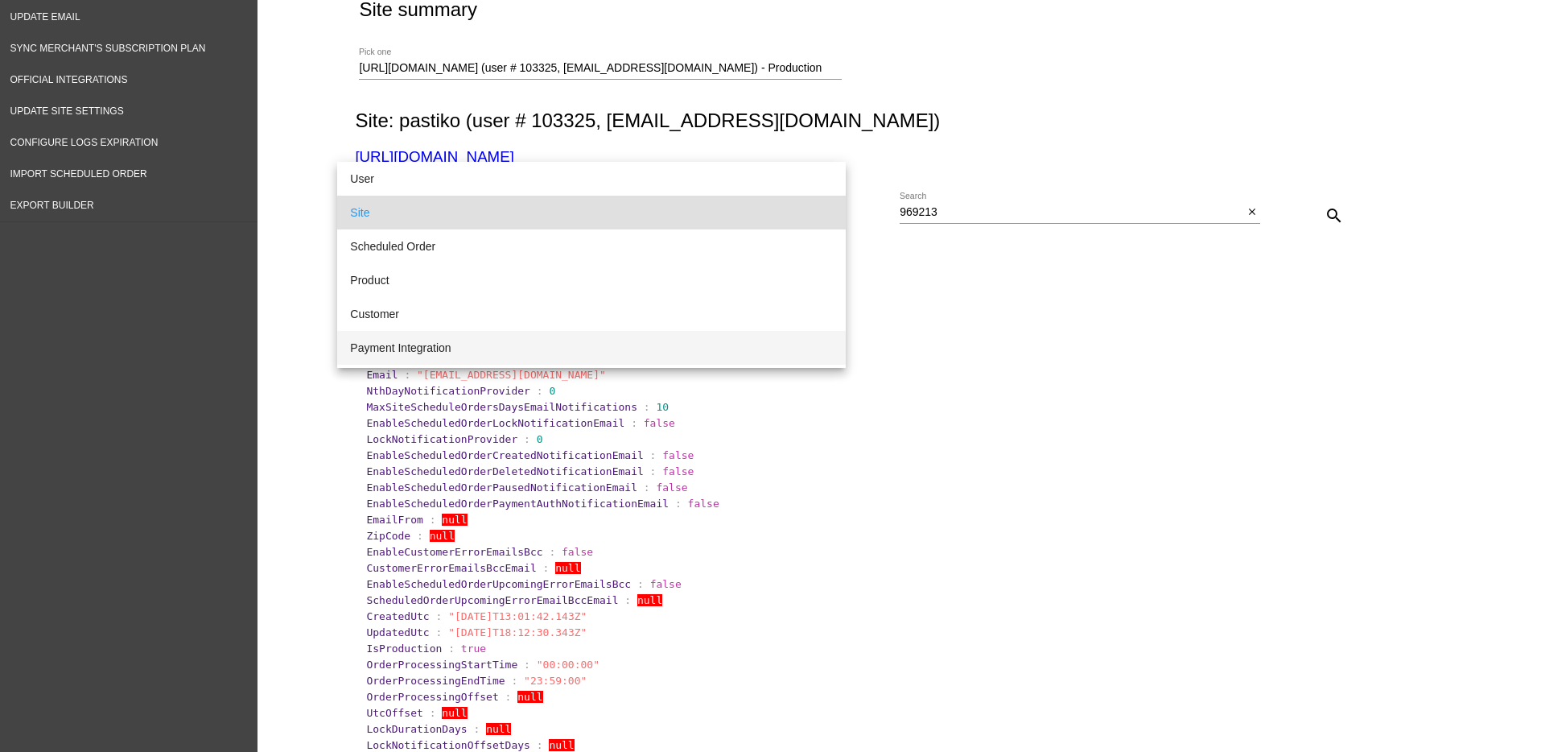
click at [612, 349] on span "Payment Integration" at bounding box center [591, 348] width 483 height 34
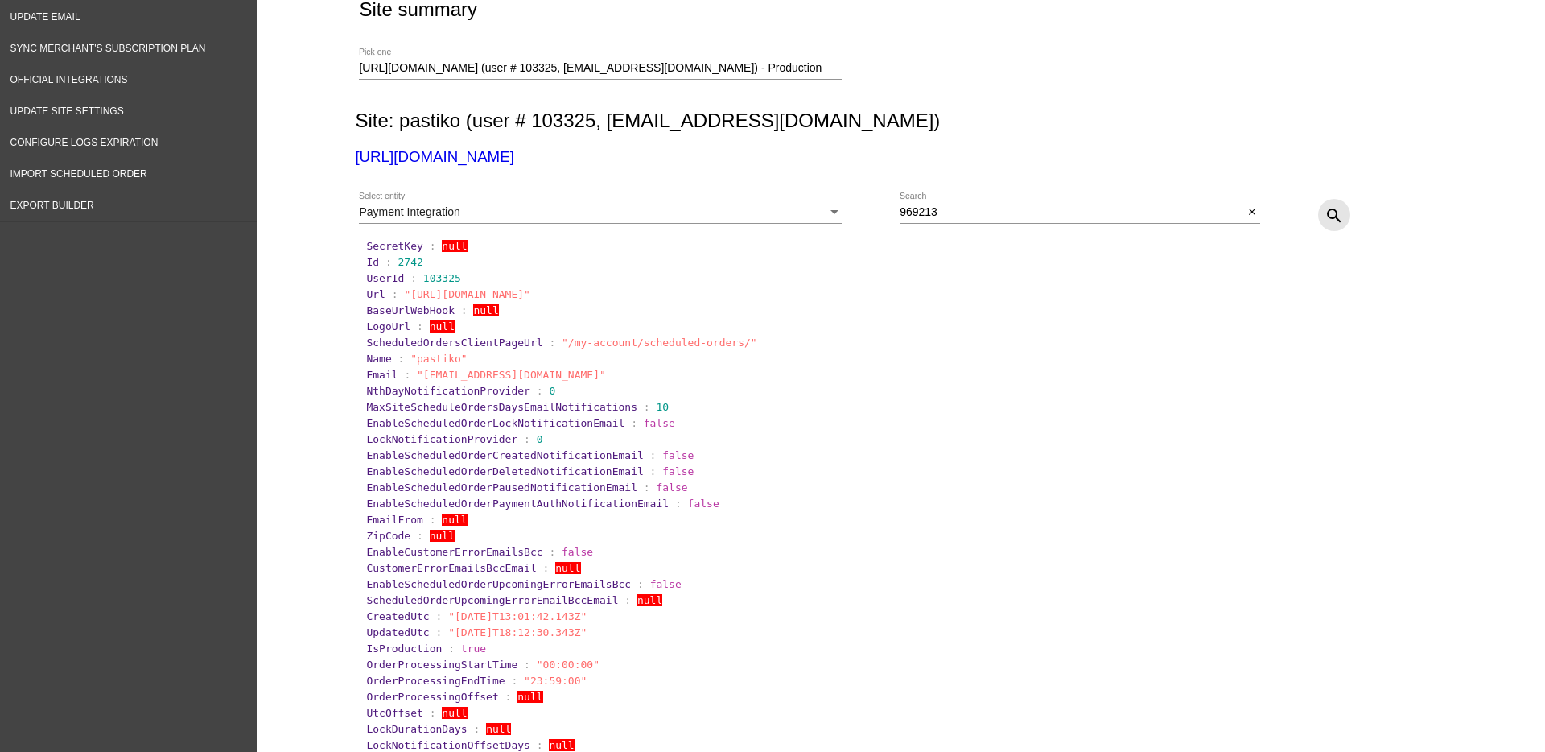
click at [1331, 212] on mat-icon "search" at bounding box center [1334, 215] width 19 height 19
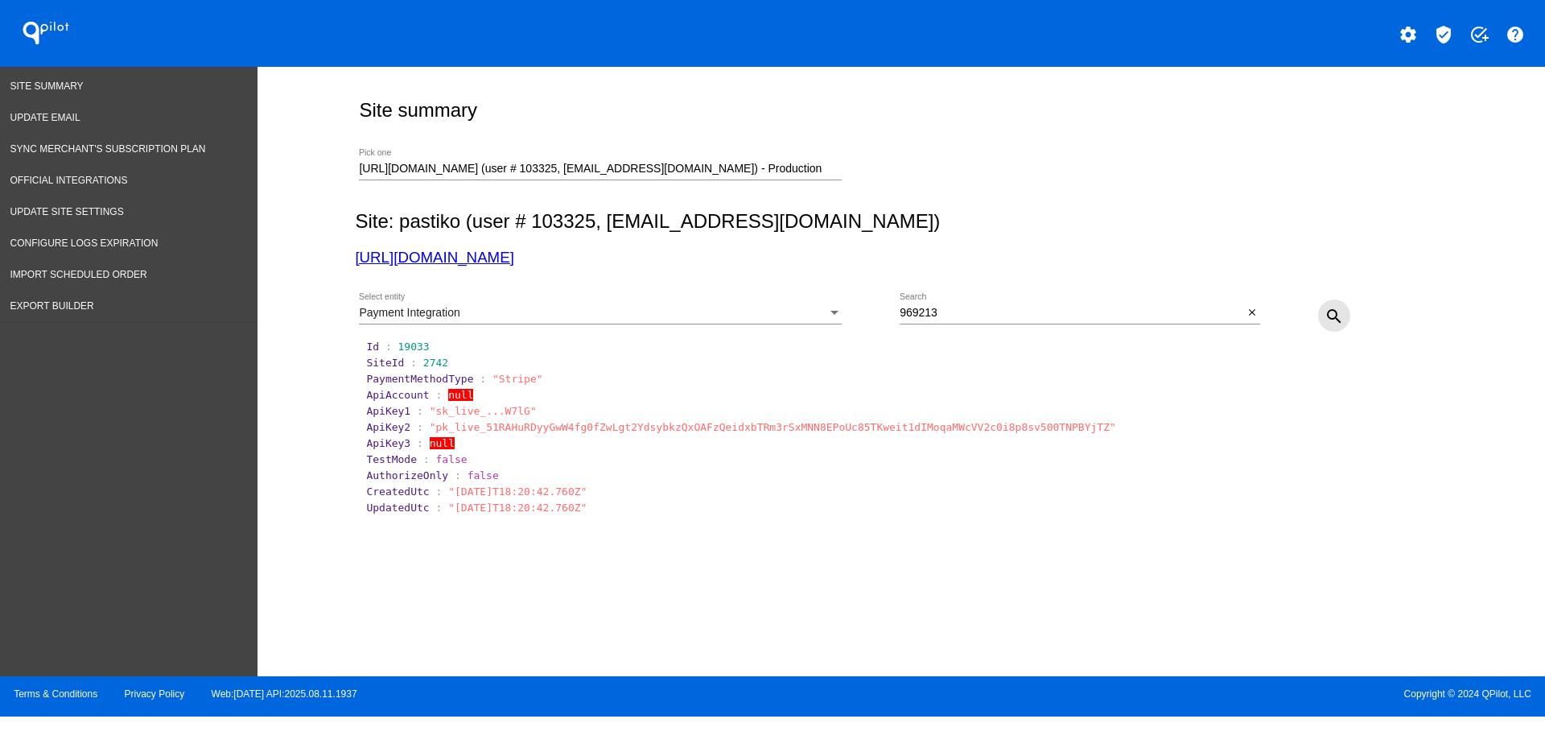
scroll to position [0, 0]
click at [821, 318] on div "Payment Integration" at bounding box center [593, 313] width 468 height 13
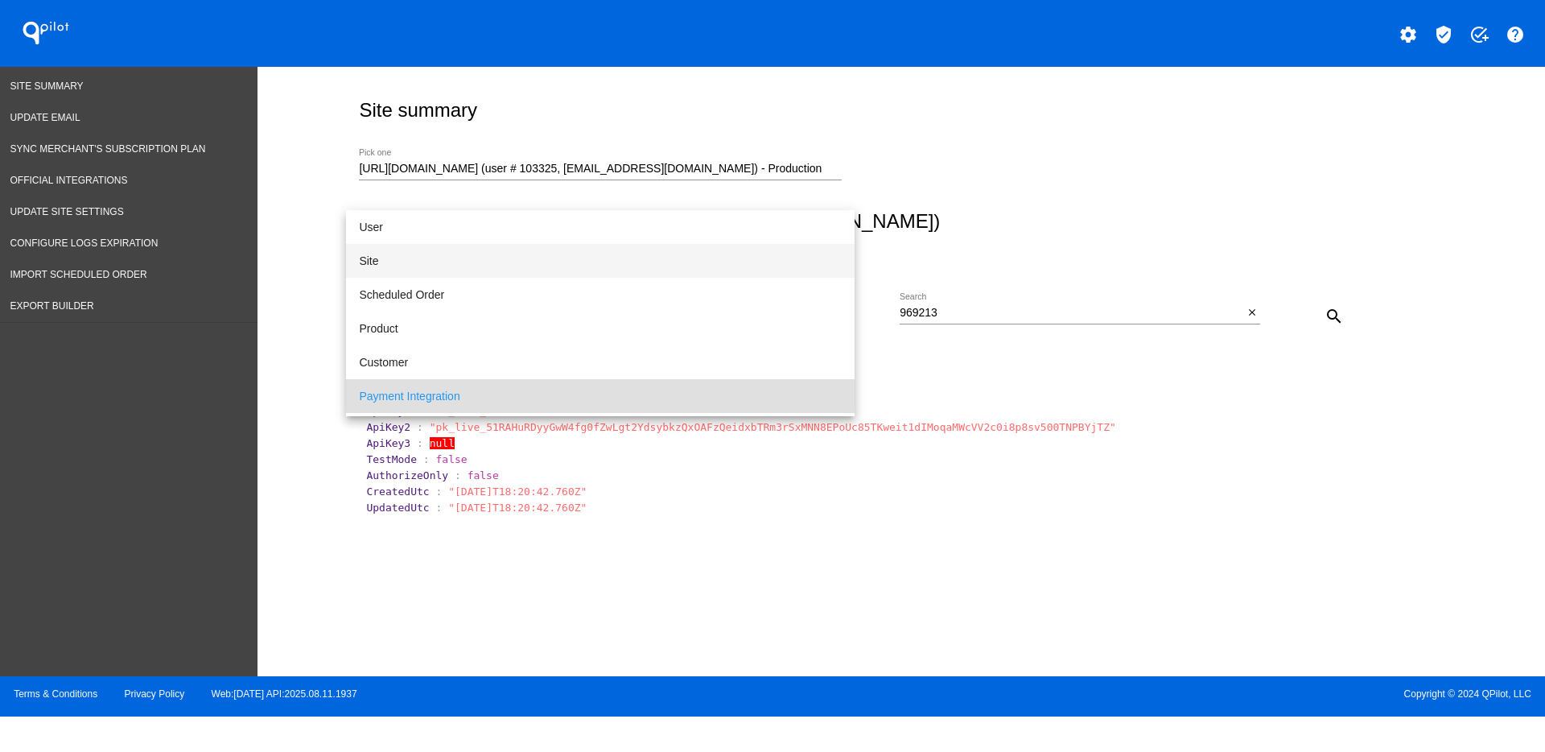
click at [548, 257] on span "Site" at bounding box center [600, 261] width 483 height 34
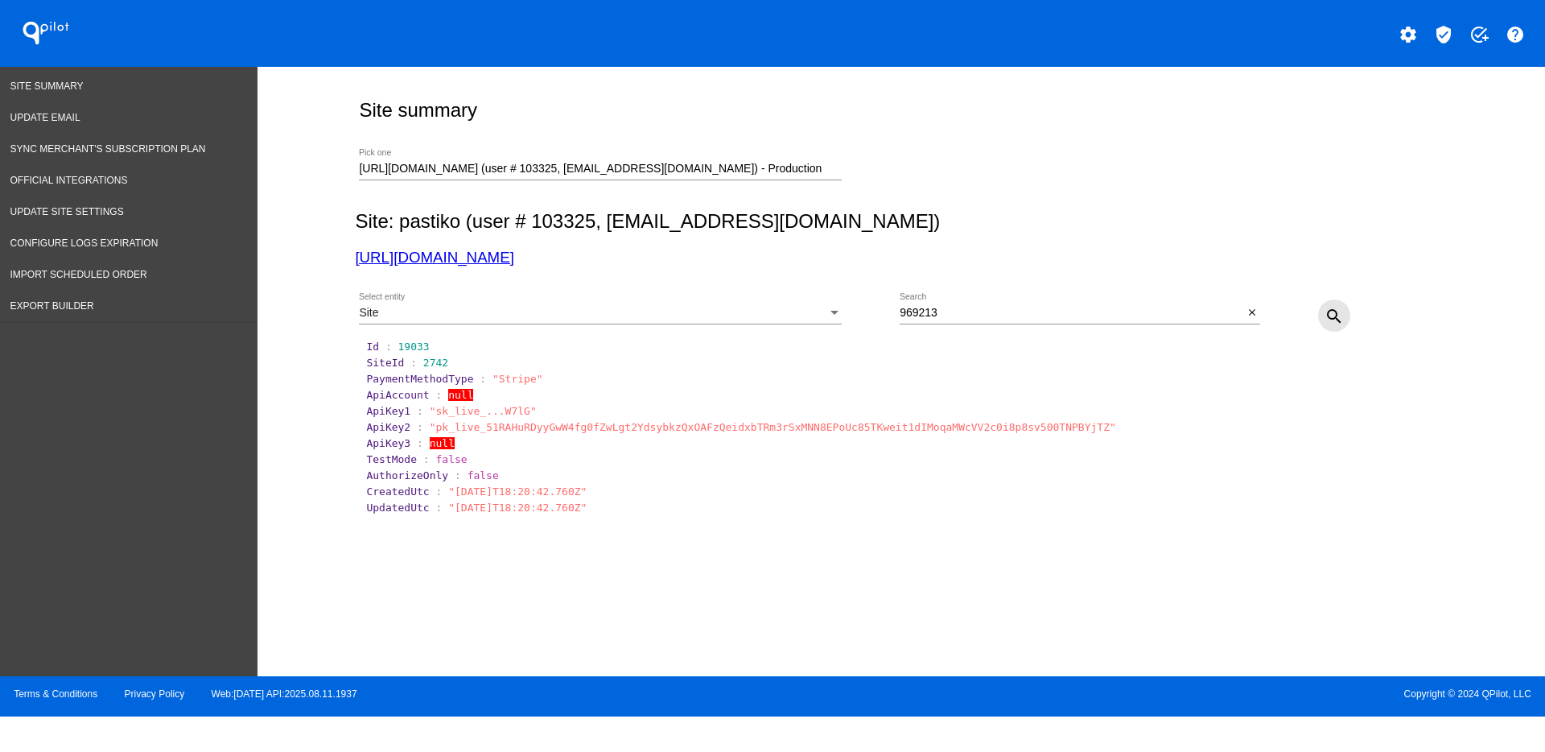
click at [1338, 311] on mat-icon "search" at bounding box center [1334, 316] width 19 height 19
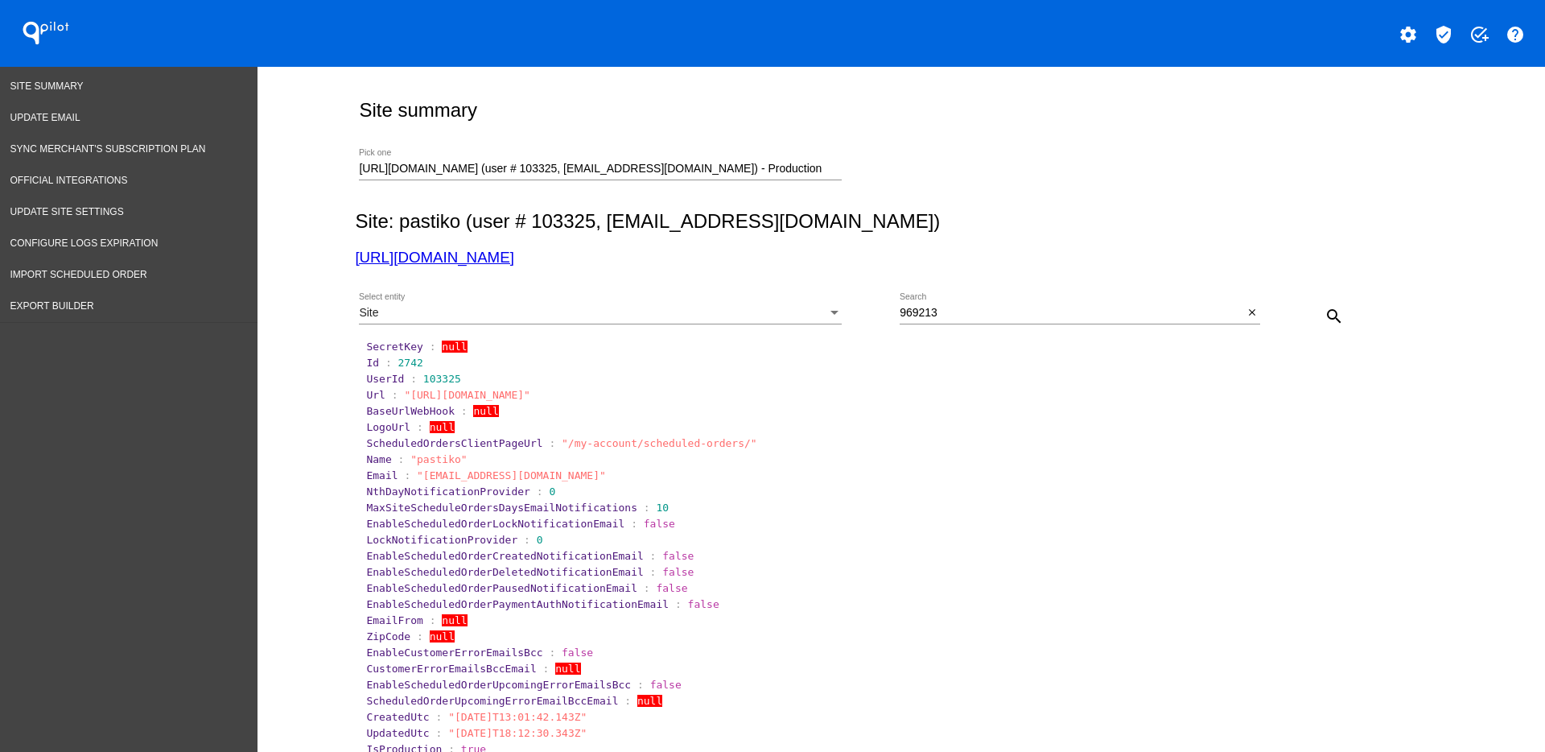
click at [830, 319] on div "Select entity" at bounding box center [834, 313] width 14 height 13
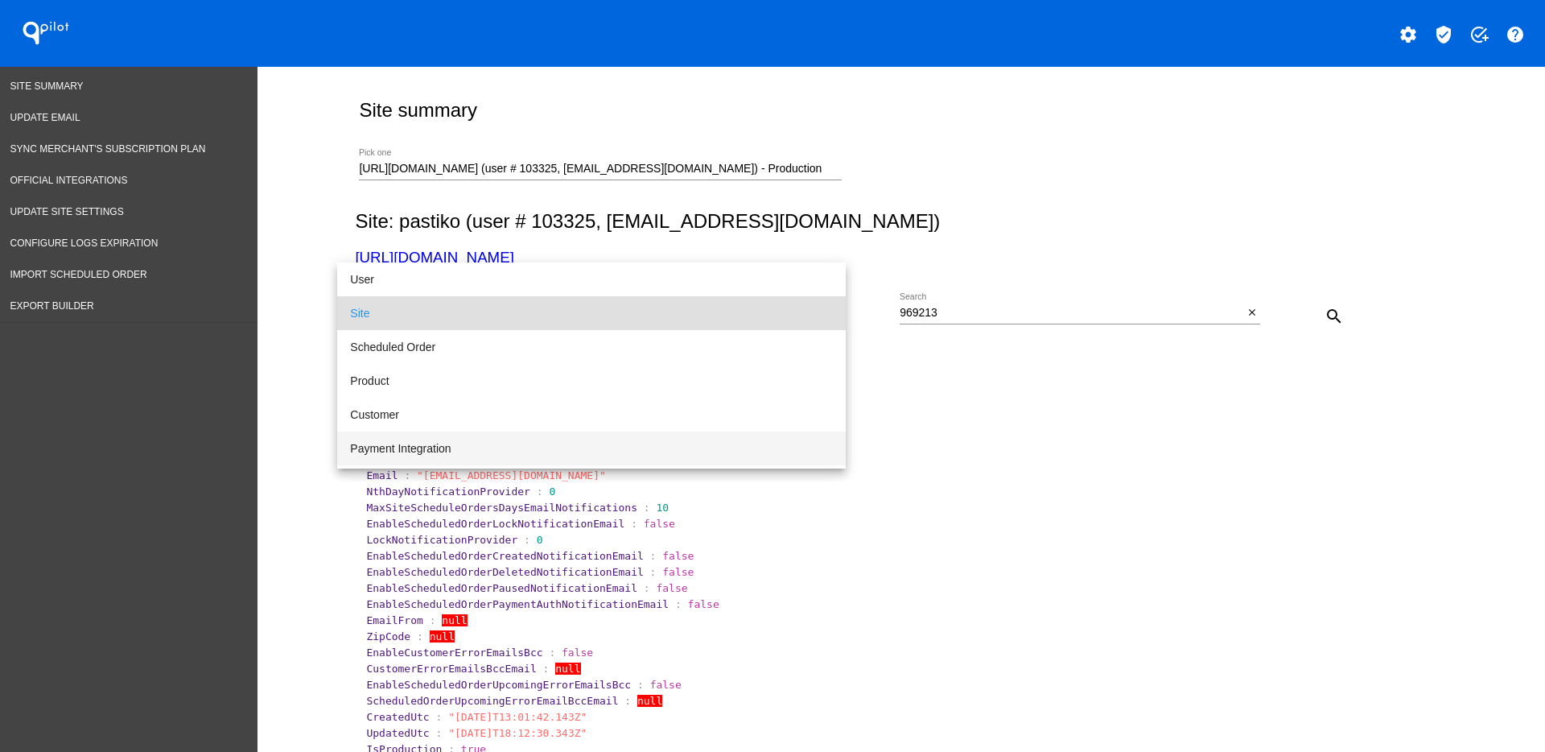
click at [573, 456] on span "Payment Integration" at bounding box center [591, 448] width 483 height 34
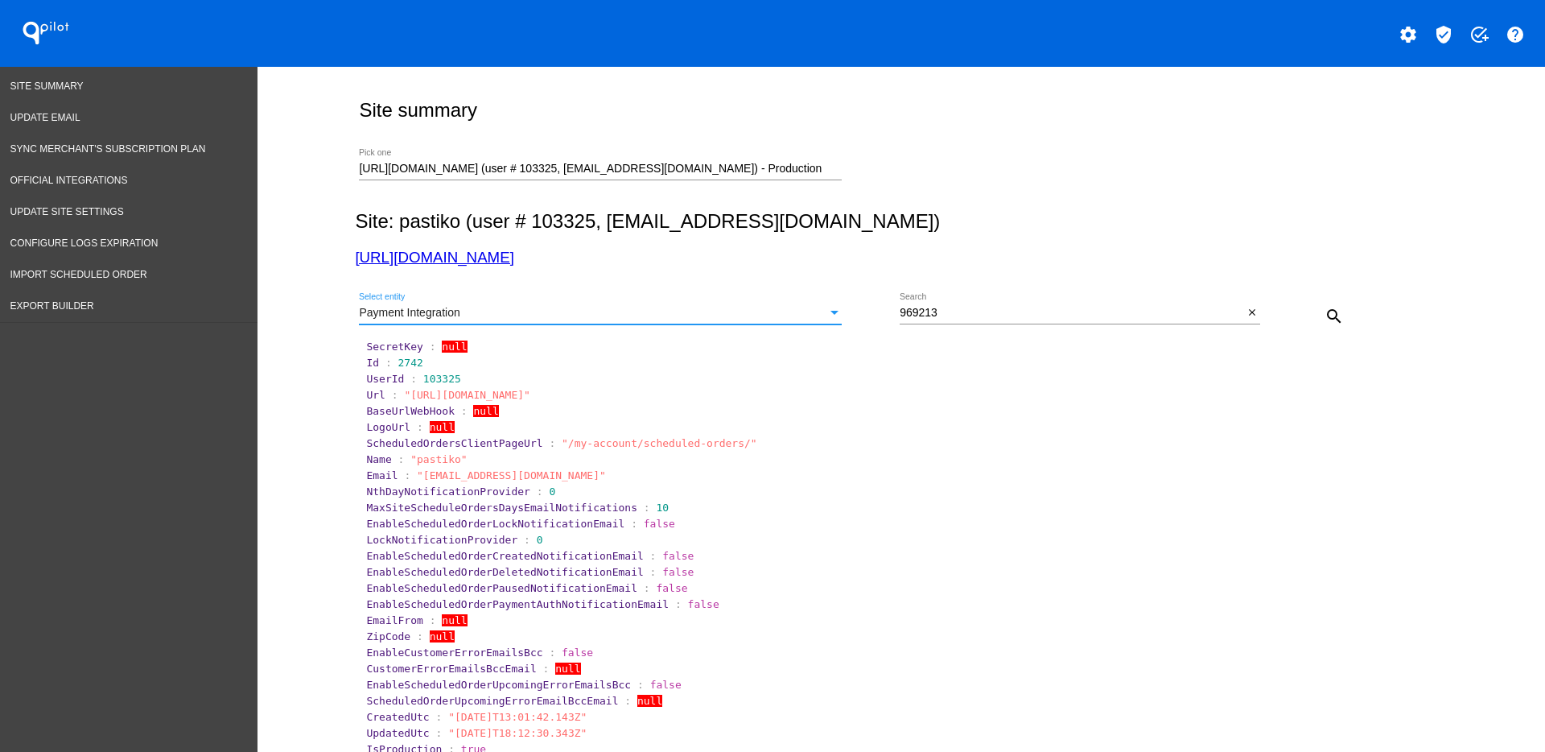
click at [1325, 308] on mat-icon "search" at bounding box center [1334, 316] width 19 height 19
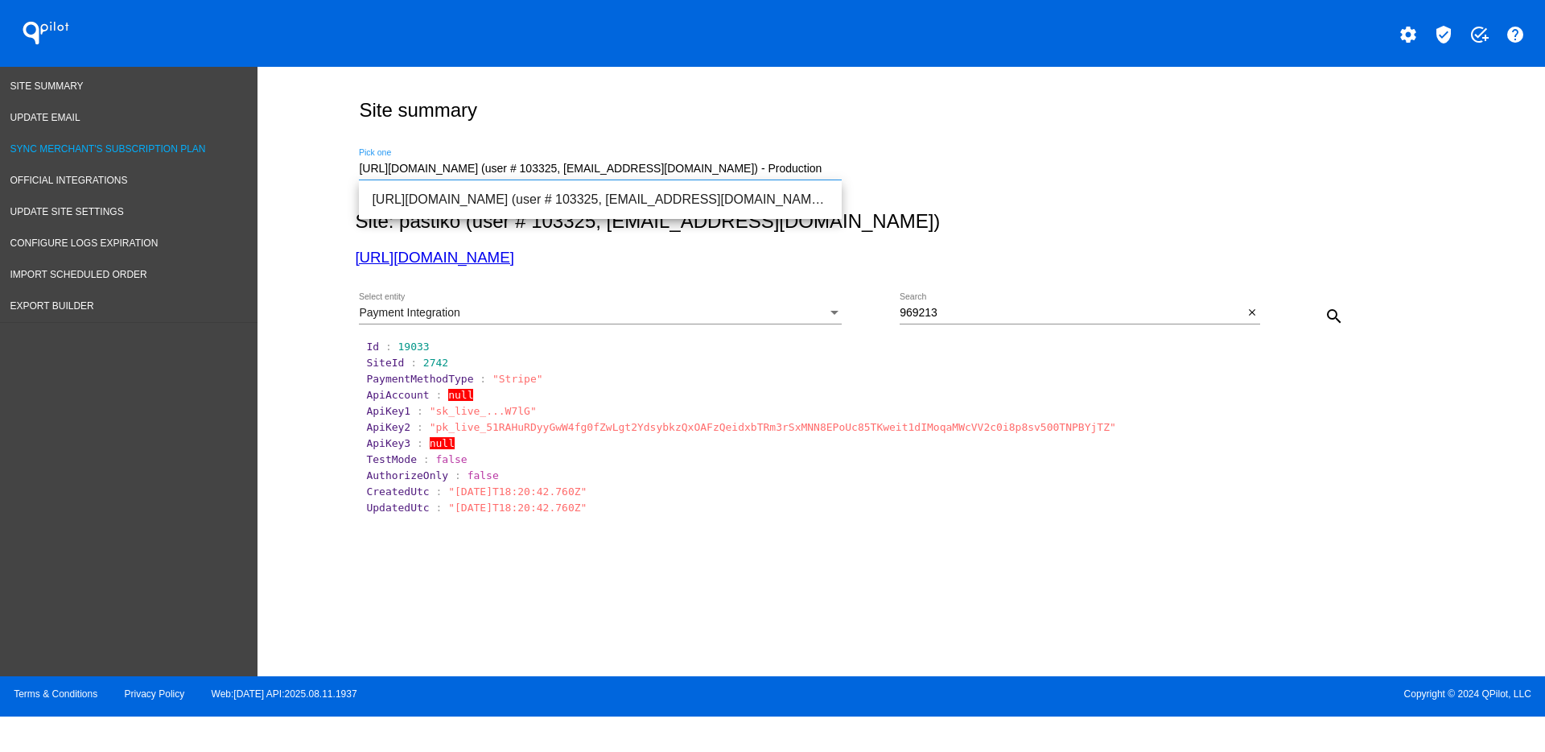
drag, startPoint x: 793, startPoint y: 174, endPoint x: 291, endPoint y: 246, distance: 507.4
click at [194, 155] on div "Site Summary Update Email Sync Merchant's Subscription Plan Official Integratio…" at bounding box center [772, 371] width 1545 height 609
click at [642, 187] on span "[URL][DOMAIN_NAME] (user # 2527, [PERSON_NAME][EMAIL_ADDRESS][DOMAIN_NAME]) - P…" at bounding box center [600, 199] width 457 height 39
type input "[URL][DOMAIN_NAME] (user # 2527, [PERSON_NAME][EMAIL_ADDRESS][DOMAIN_NAME]) - P…"
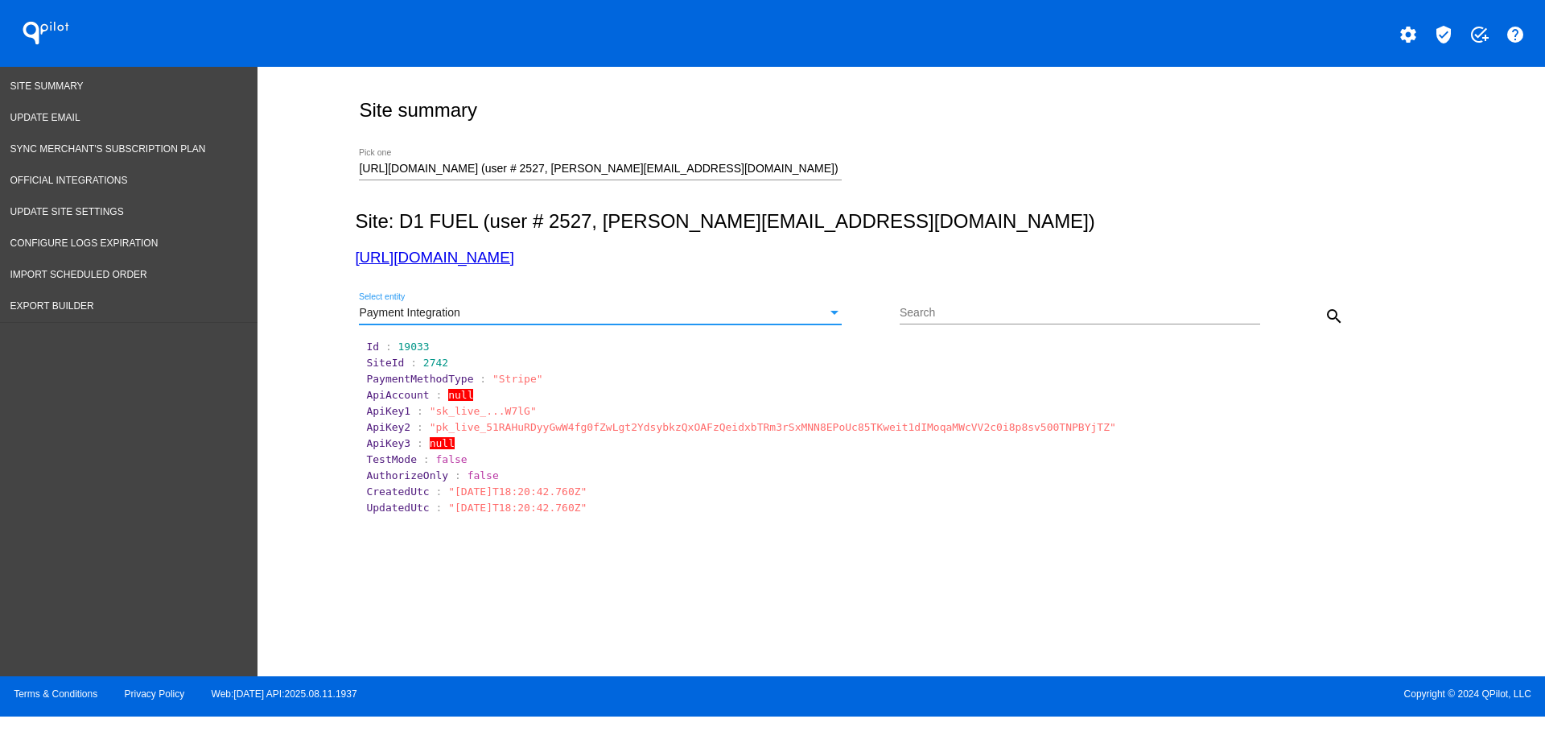
click at [724, 311] on div "Payment Integration" at bounding box center [593, 313] width 468 height 13
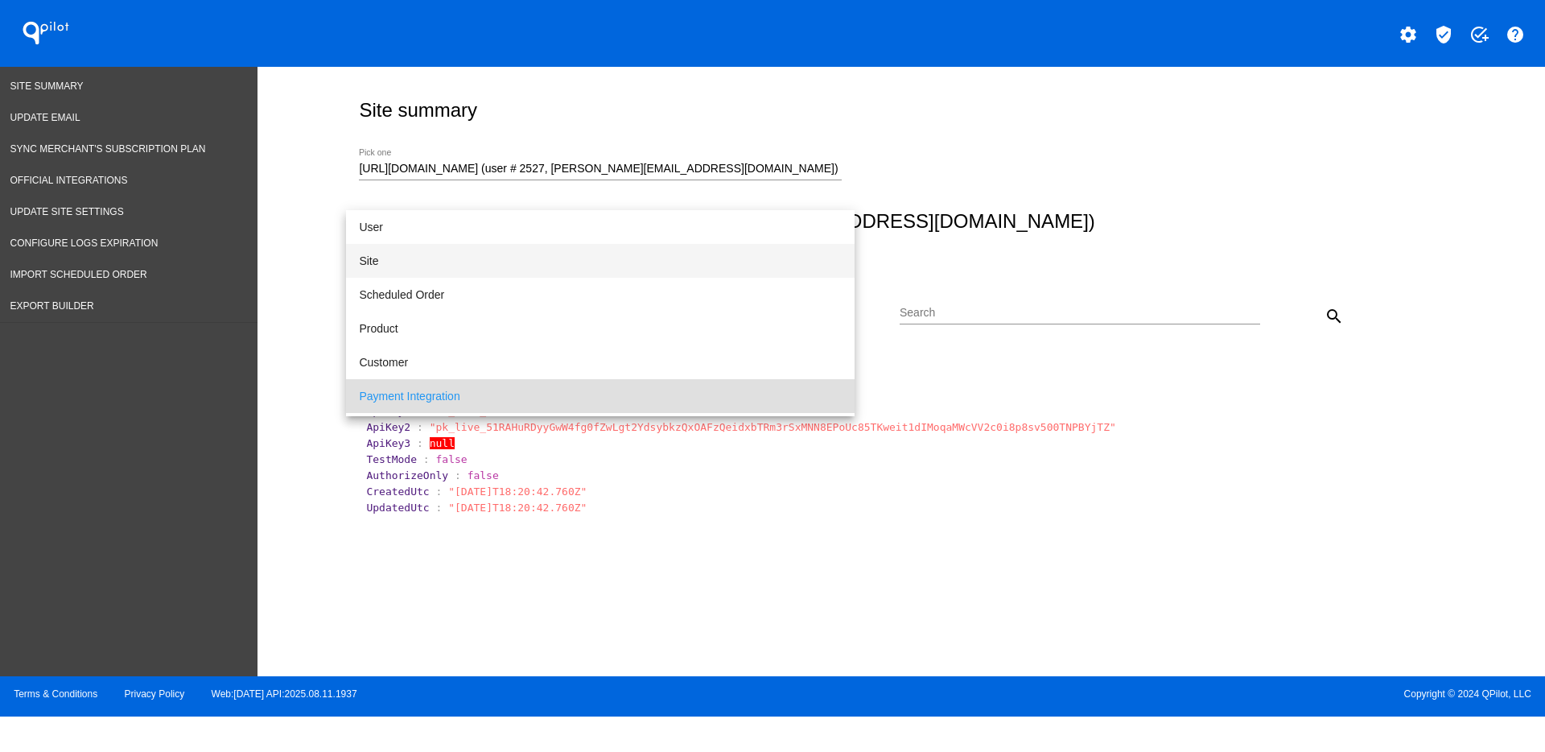
click at [546, 258] on span "Site" at bounding box center [600, 261] width 483 height 34
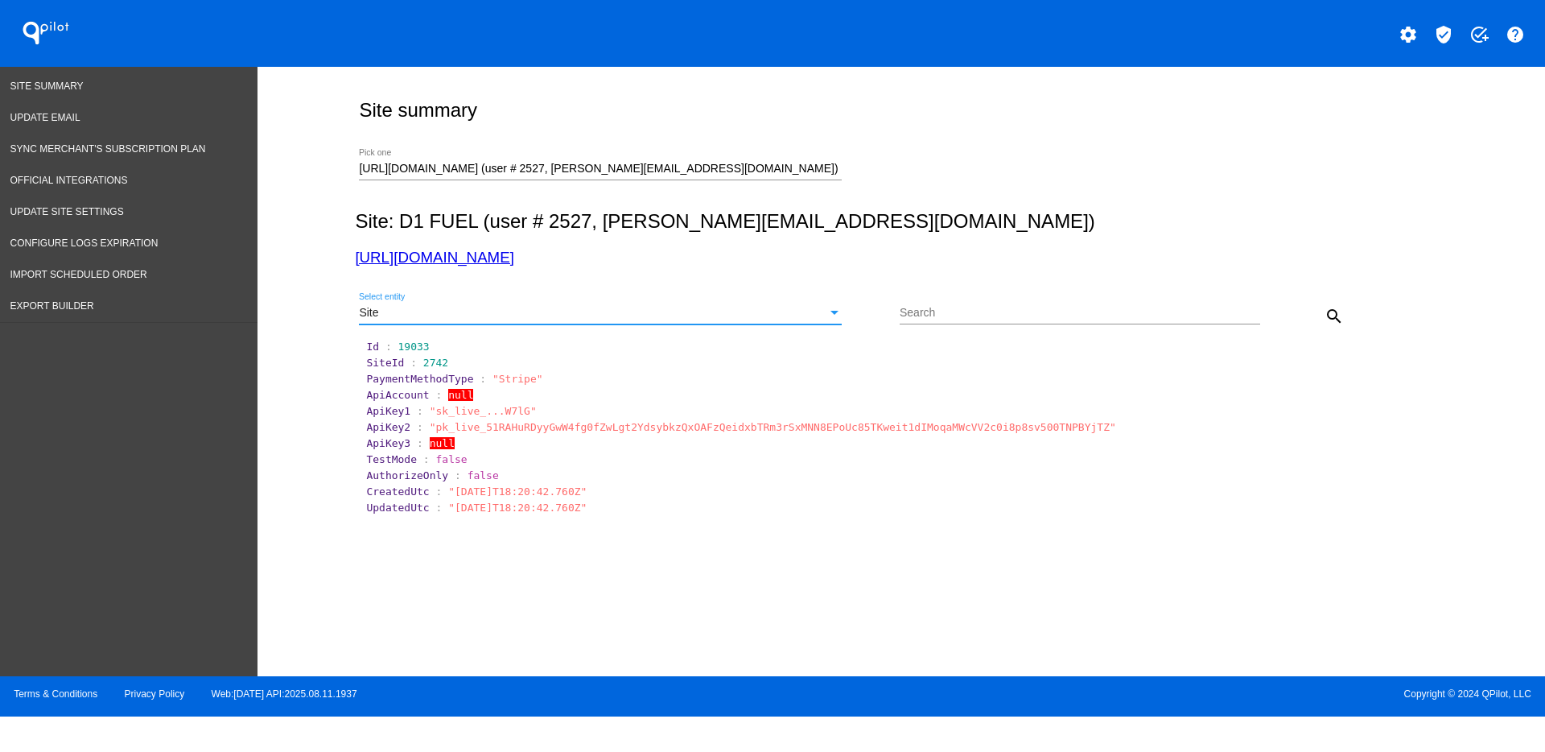
click at [1332, 307] on mat-icon "search" at bounding box center [1334, 316] width 19 height 19
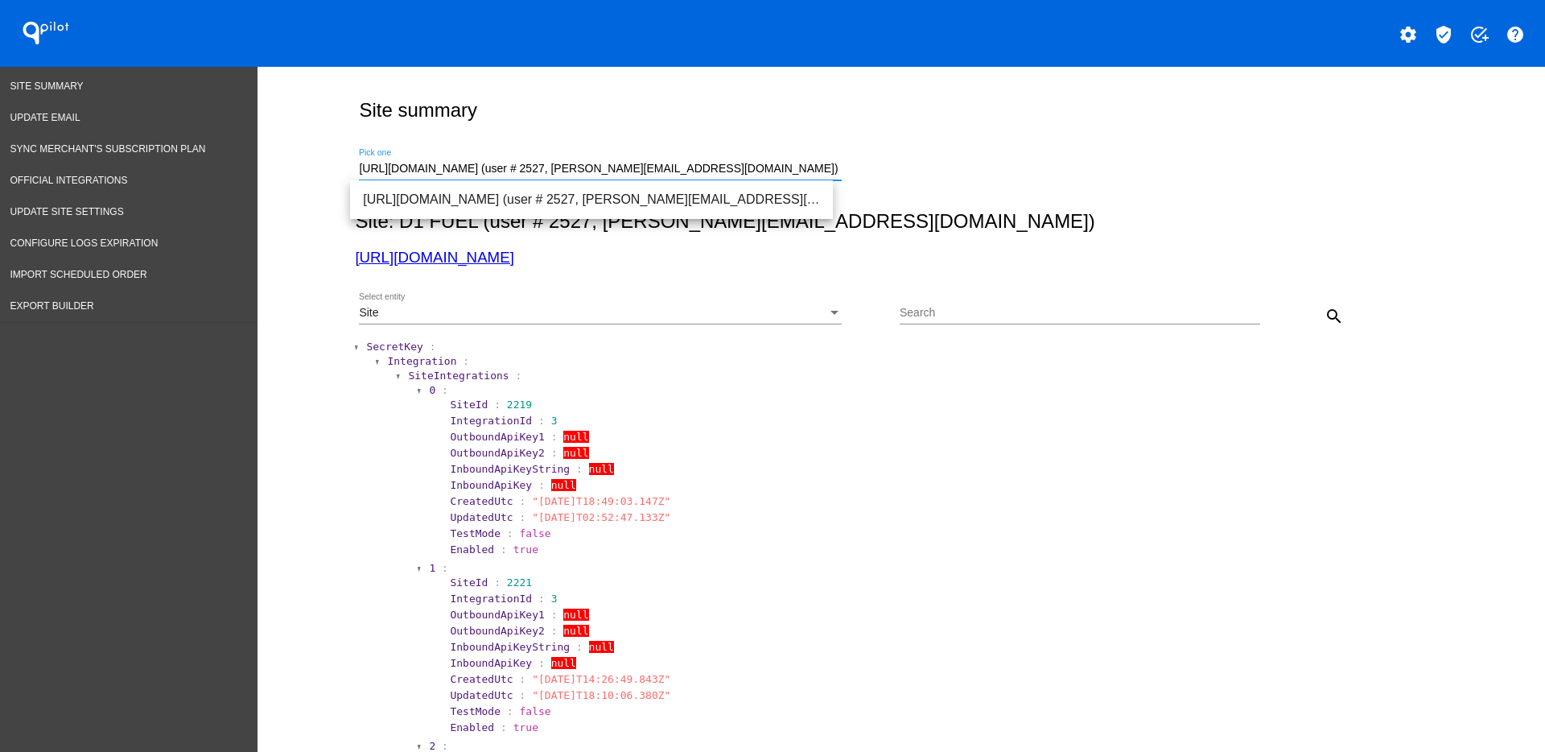
drag, startPoint x: 728, startPoint y: 172, endPoint x: 327, endPoint y: 162, distance: 401.8
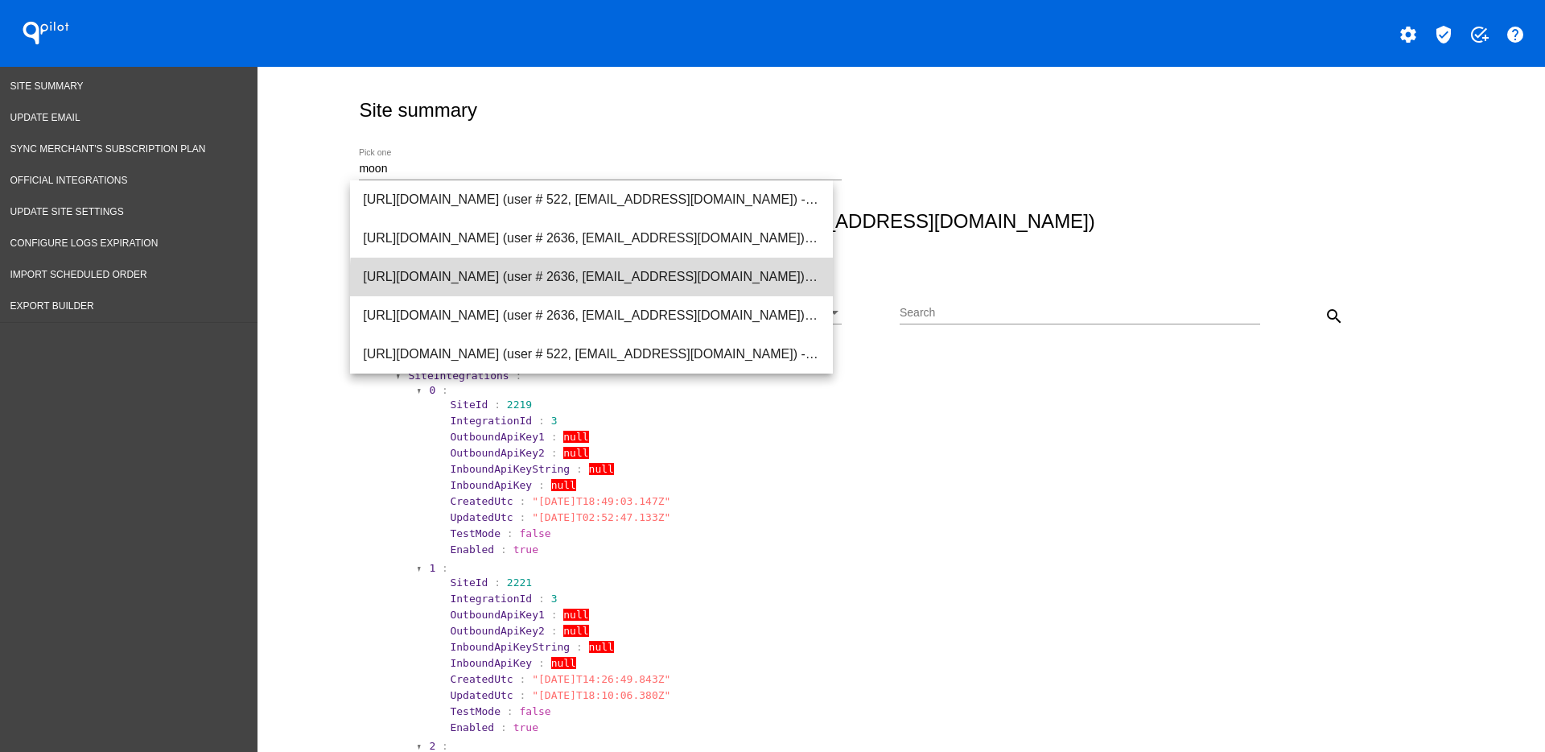
click at [698, 289] on span "[URL][DOMAIN_NAME] (user # 2636, [EMAIL_ADDRESS][DOMAIN_NAME]) - Production" at bounding box center [591, 277] width 457 height 39
type input "[URL][DOMAIN_NAME] (user # 2636, [EMAIL_ADDRESS][DOMAIN_NAME]) - Production"
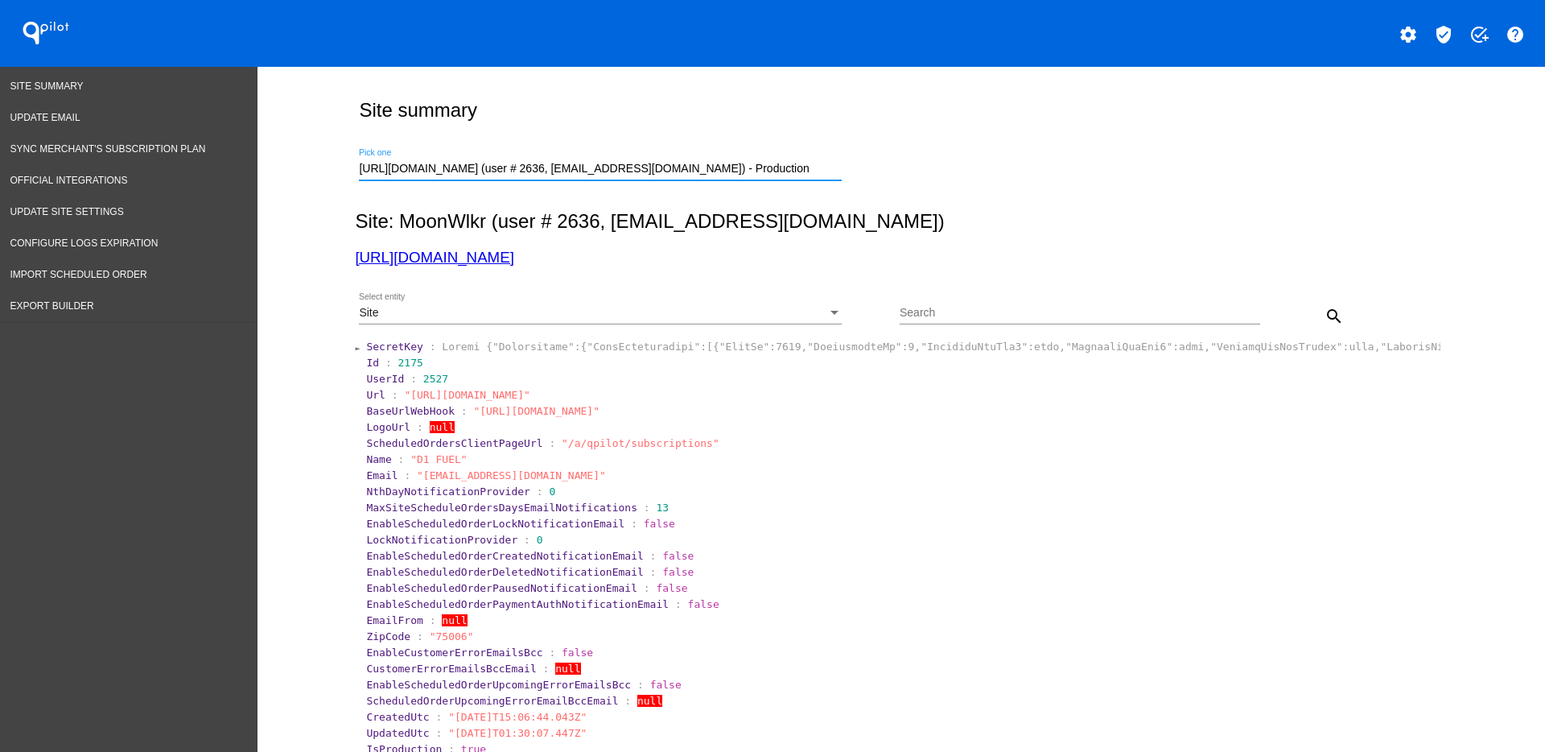
click at [710, 315] on div "Site" at bounding box center [593, 313] width 468 height 13
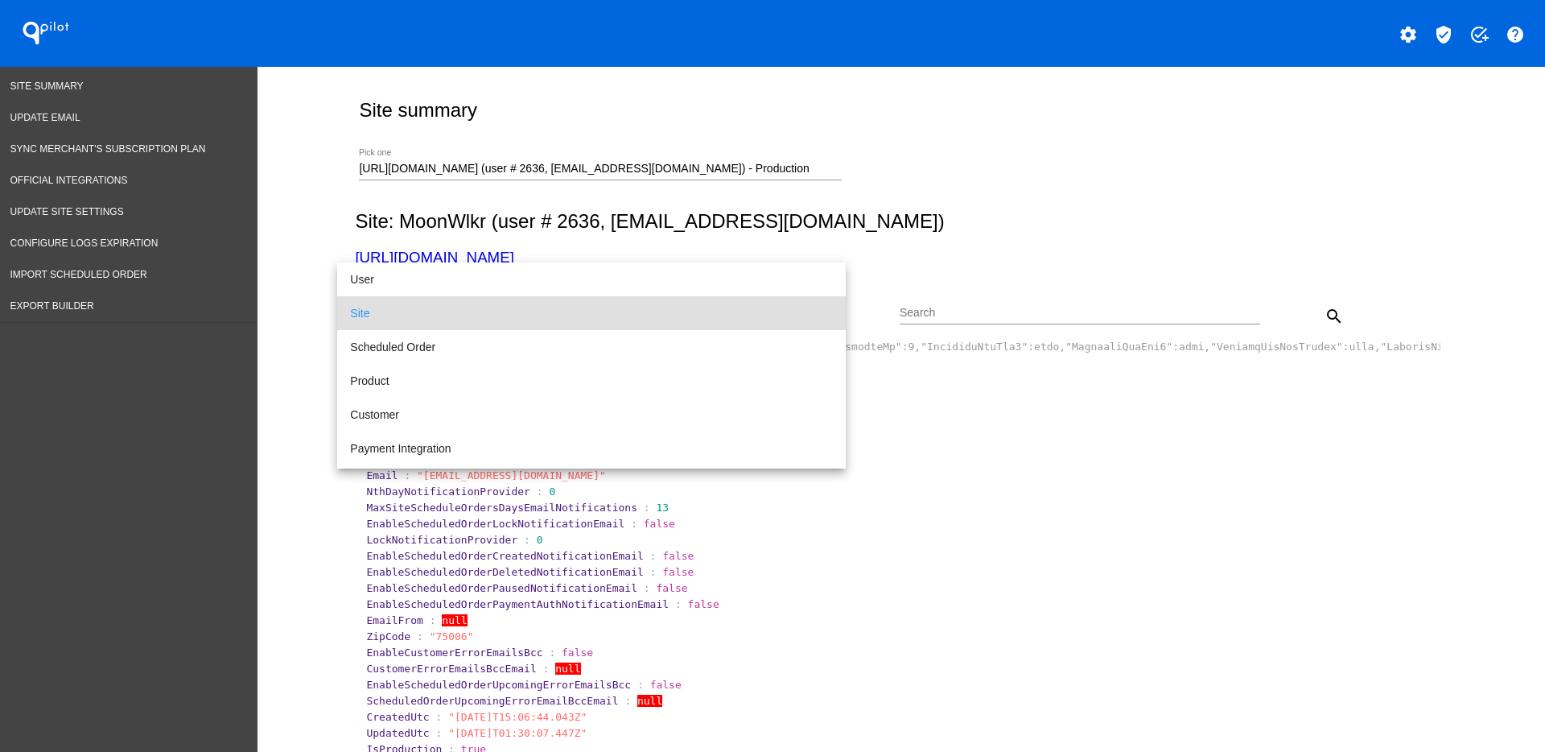
click at [1323, 310] on div at bounding box center [772, 376] width 1545 height 752
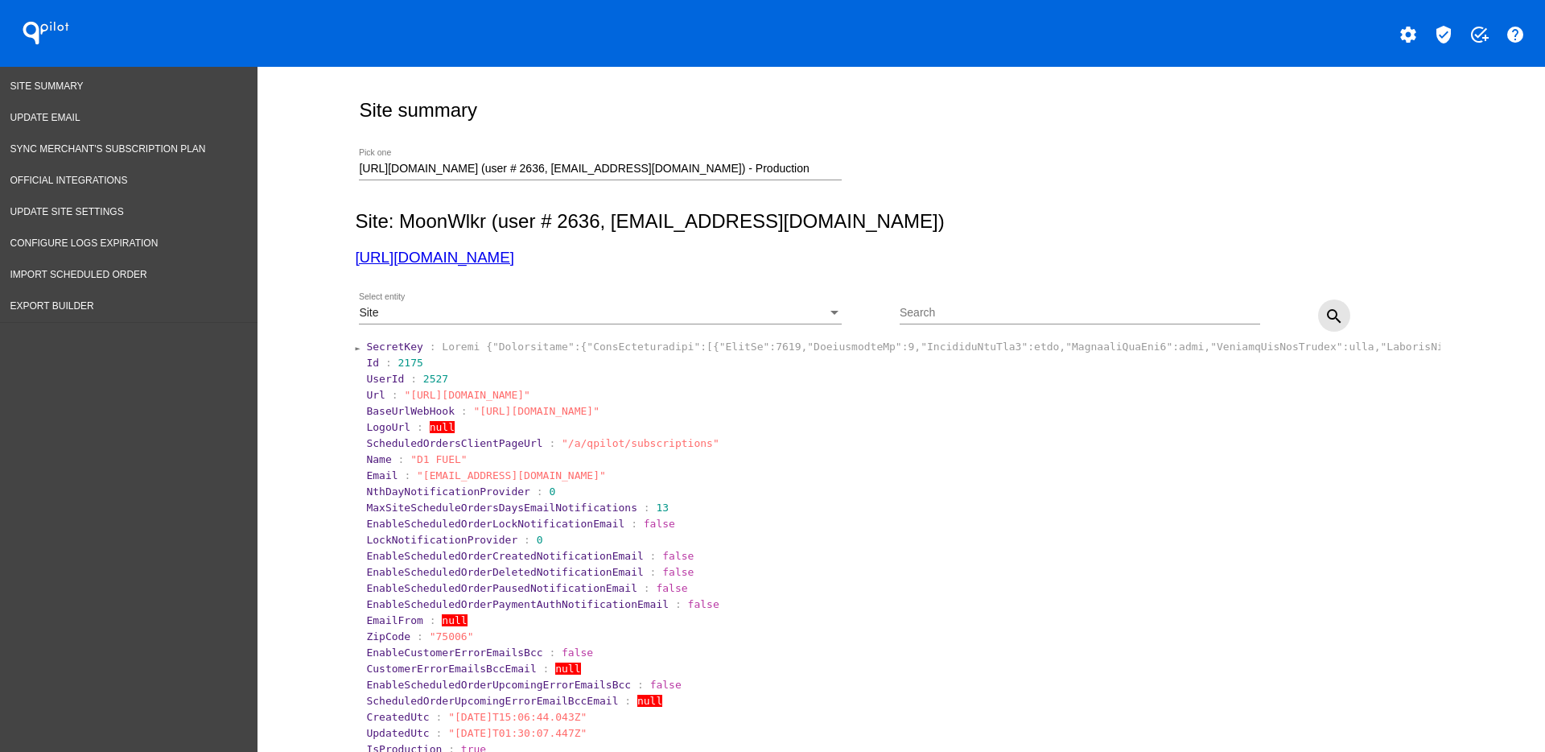
click at [1325, 315] on mat-icon "search" at bounding box center [1334, 316] width 19 height 19
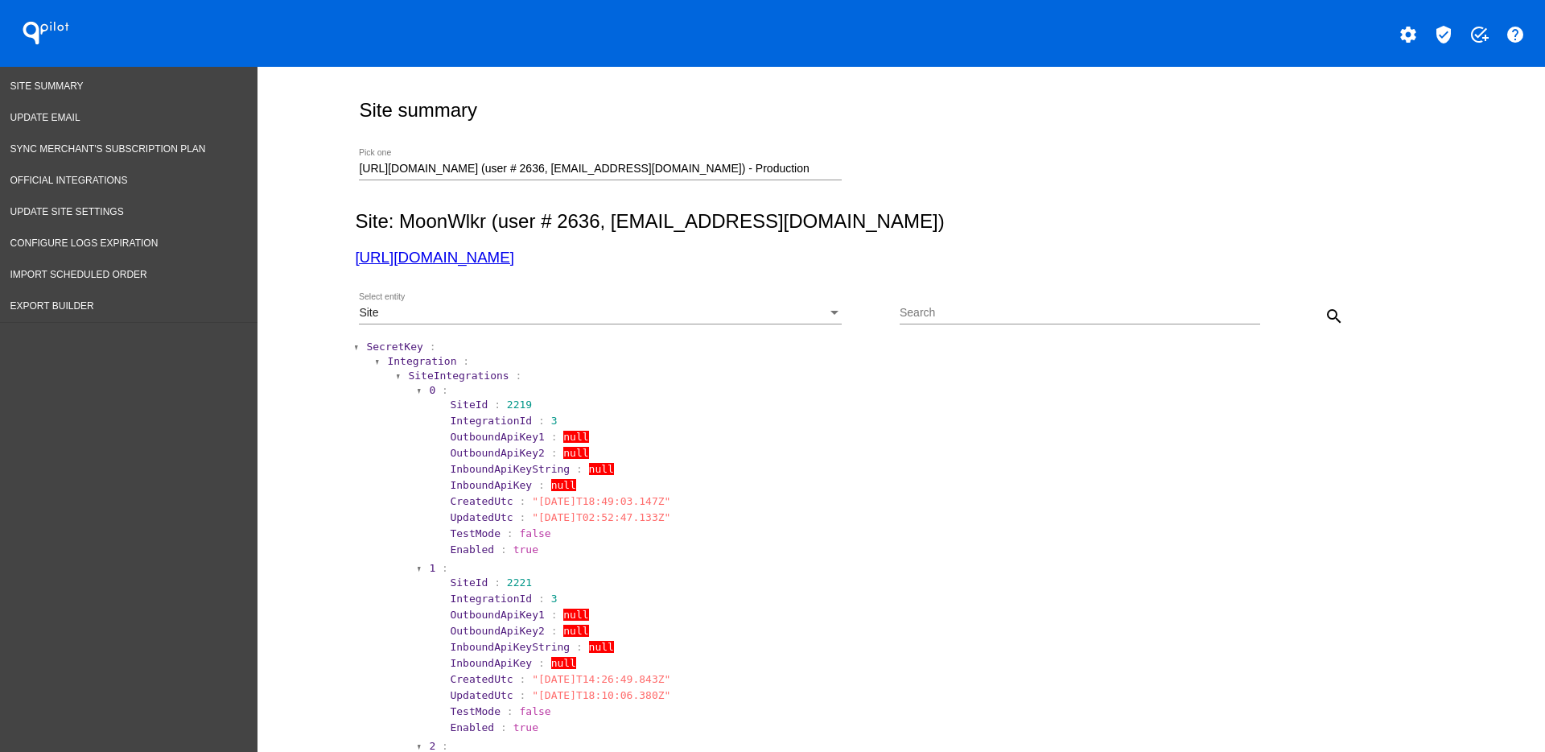
click at [934, 320] on div "Search" at bounding box center [1080, 308] width 361 height 31
type input "900653"
click at [726, 309] on div "Site" at bounding box center [593, 313] width 468 height 13
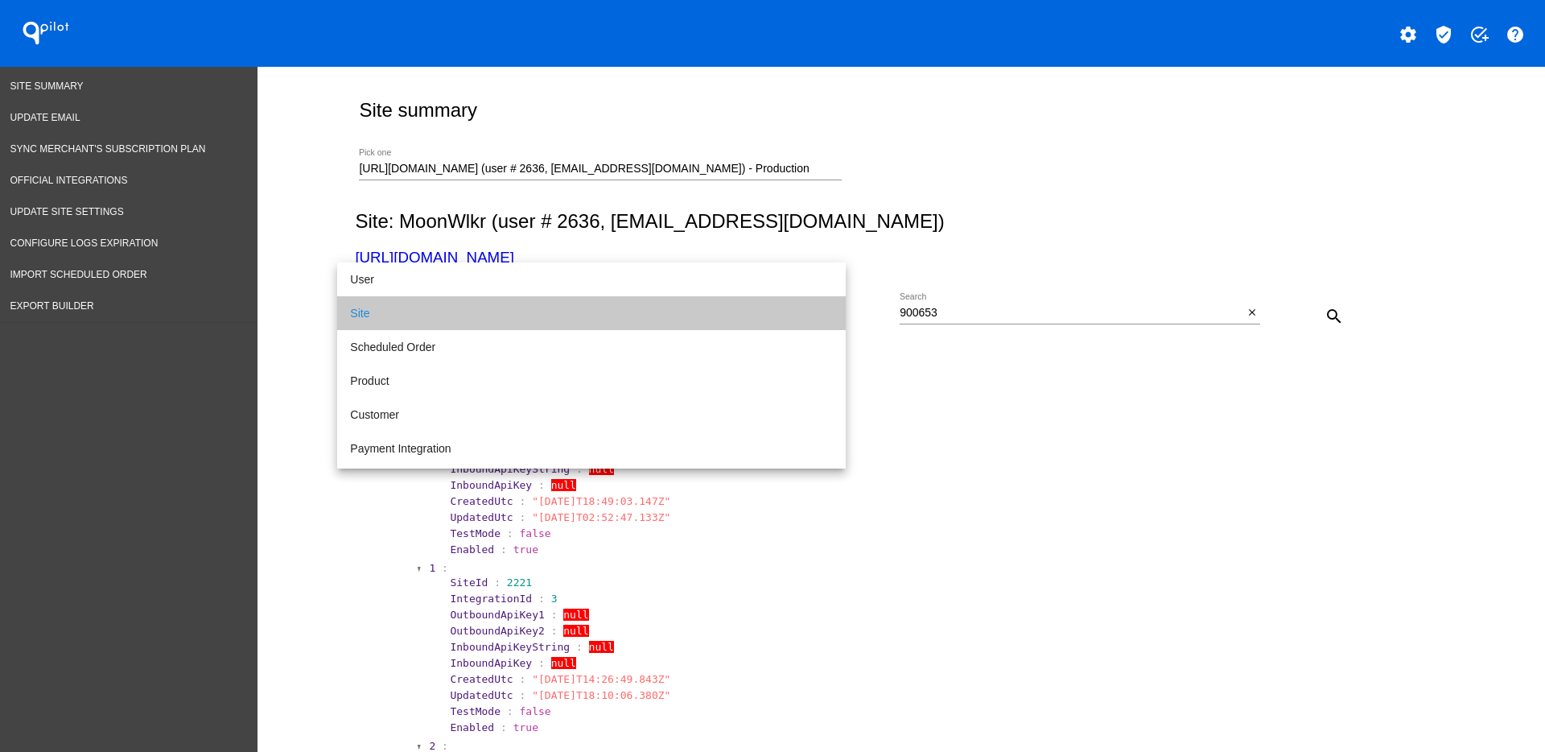
click at [707, 322] on span "Site" at bounding box center [591, 313] width 483 height 34
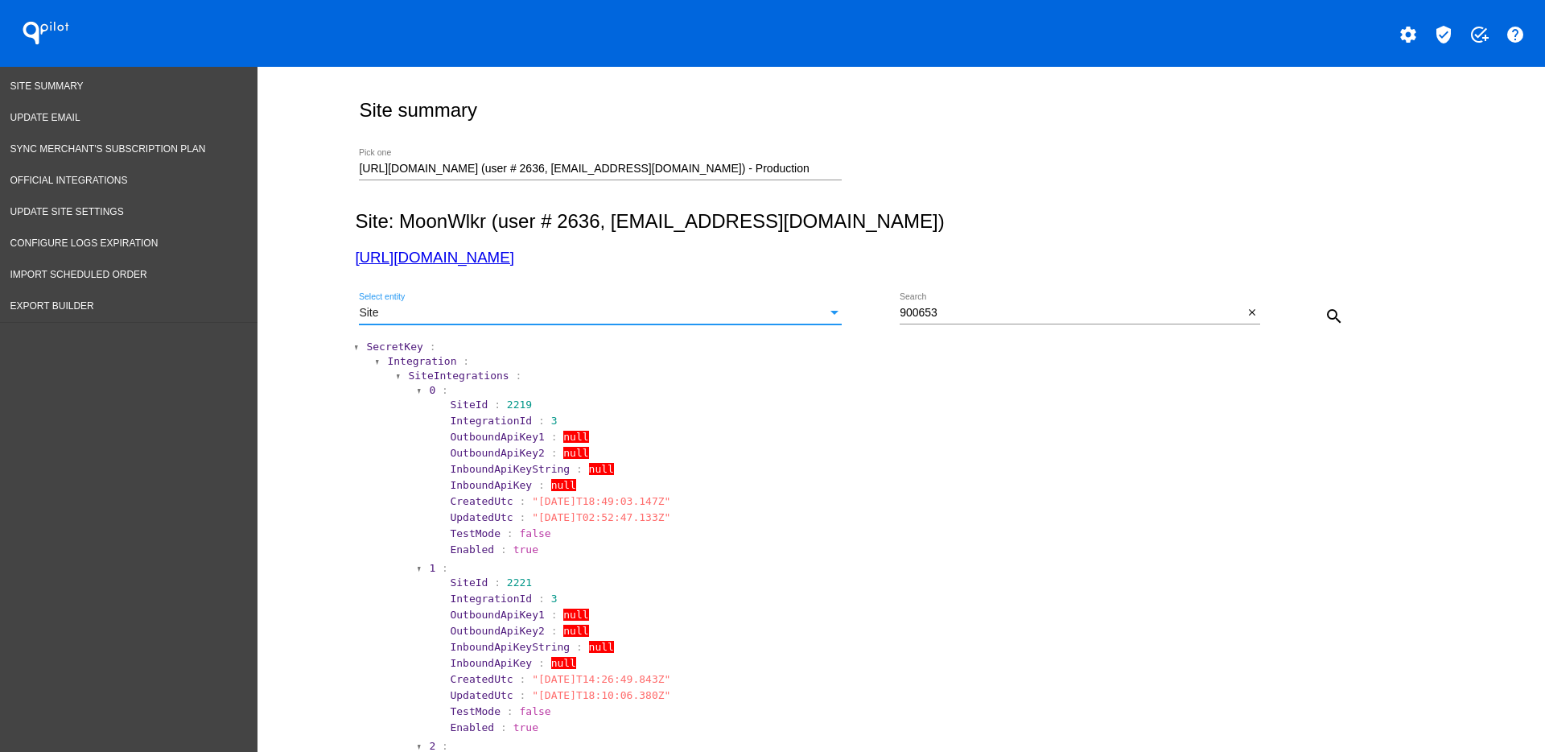
click at [719, 307] on div "Site" at bounding box center [593, 313] width 468 height 13
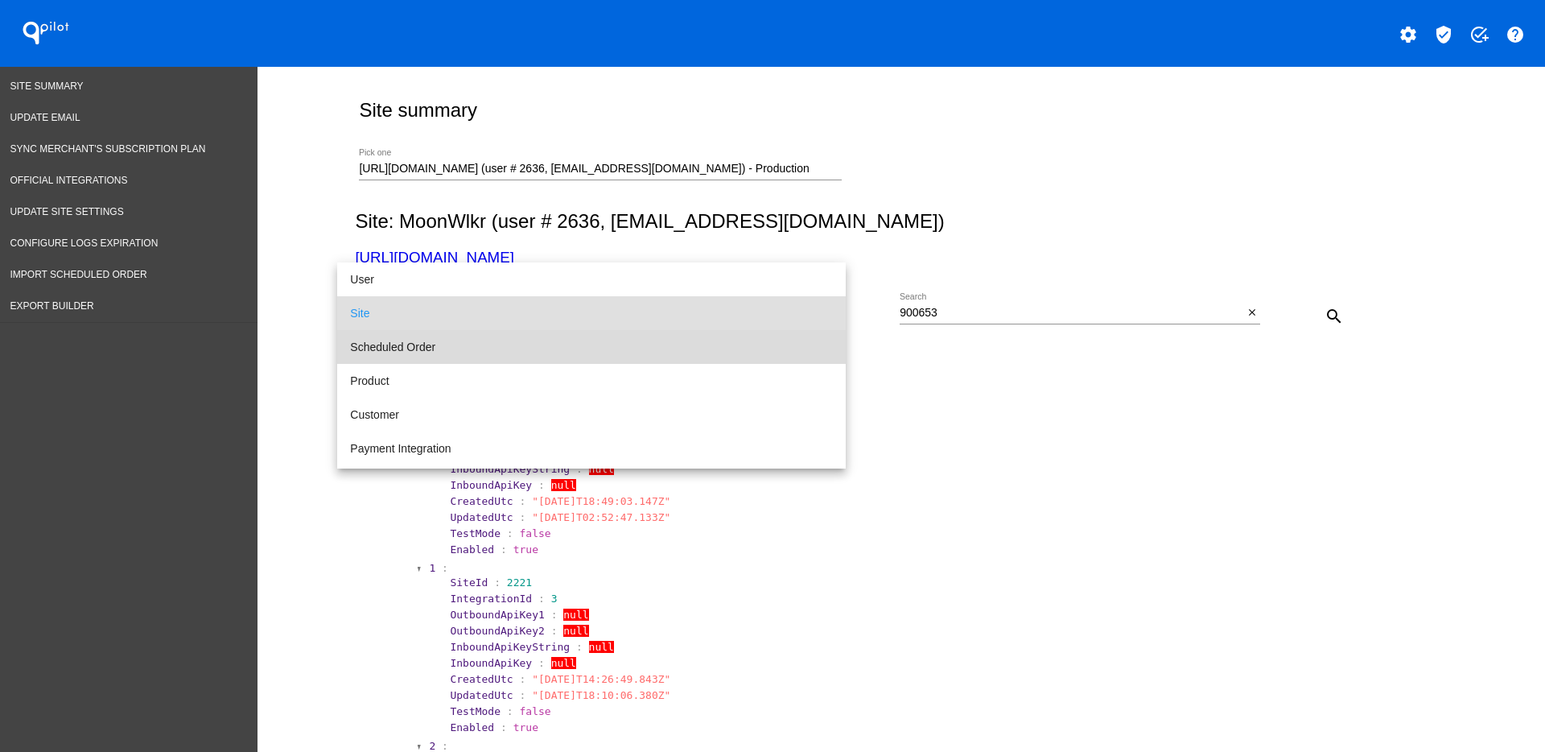
click at [703, 340] on span "Scheduled Order" at bounding box center [591, 347] width 483 height 34
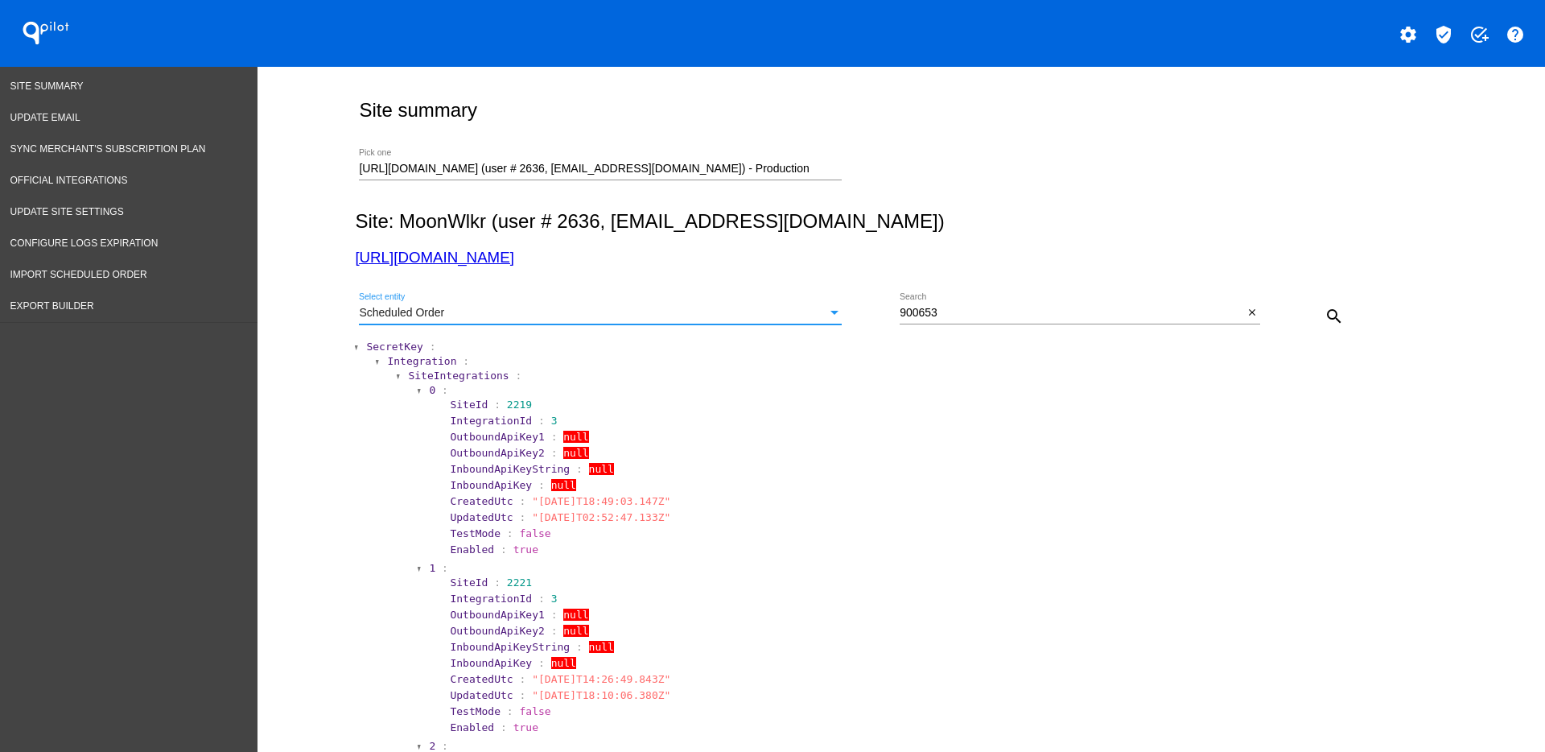
click at [1331, 315] on mat-icon "search" at bounding box center [1334, 316] width 19 height 19
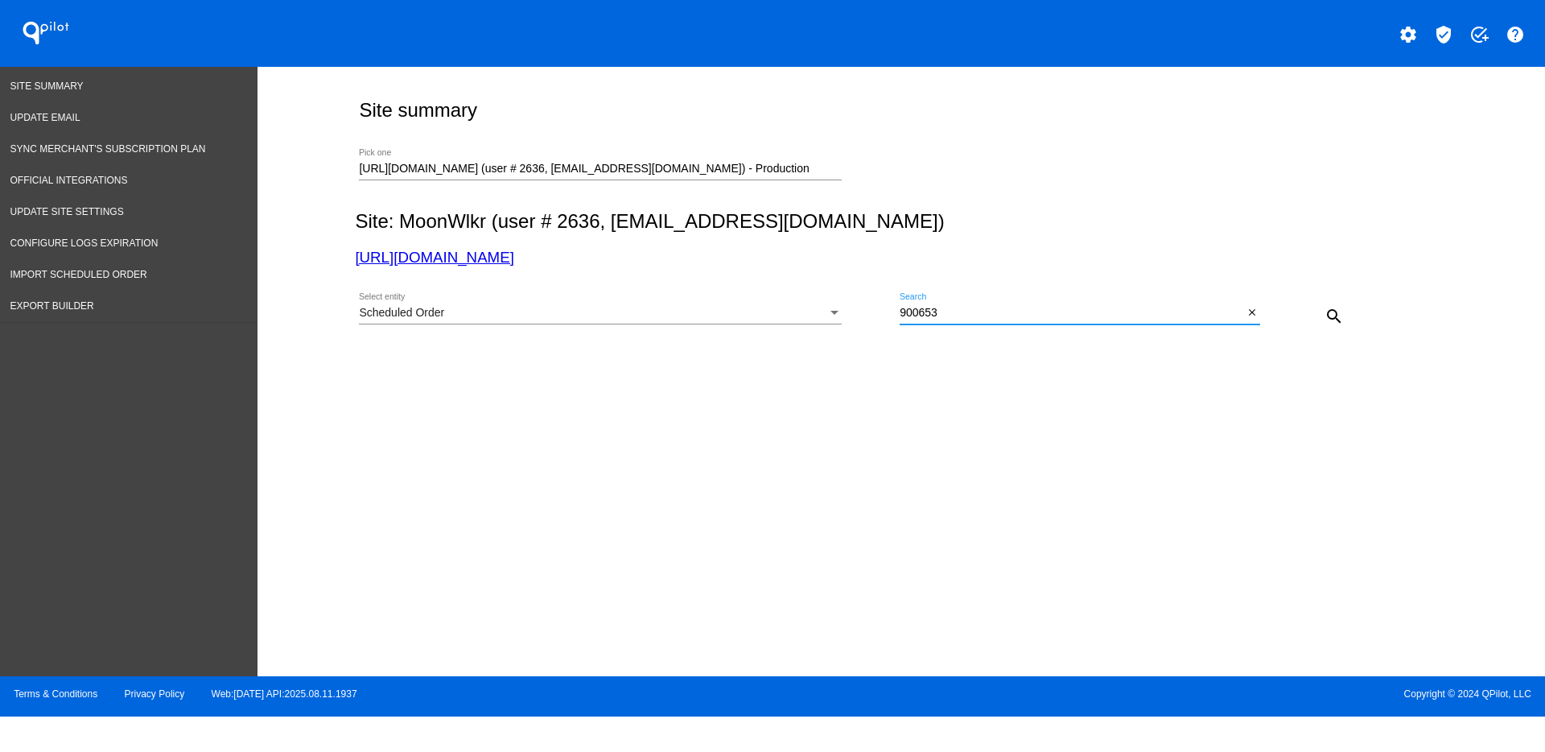
drag, startPoint x: 983, startPoint y: 311, endPoint x: 857, endPoint y: 311, distance: 125.6
click at [857, 311] on div "Scheduled Order Select entity 900653 Search close search" at bounding box center [898, 310] width 1086 height 57
click at [1342, 311] on mat-icon "search" at bounding box center [1334, 316] width 19 height 19
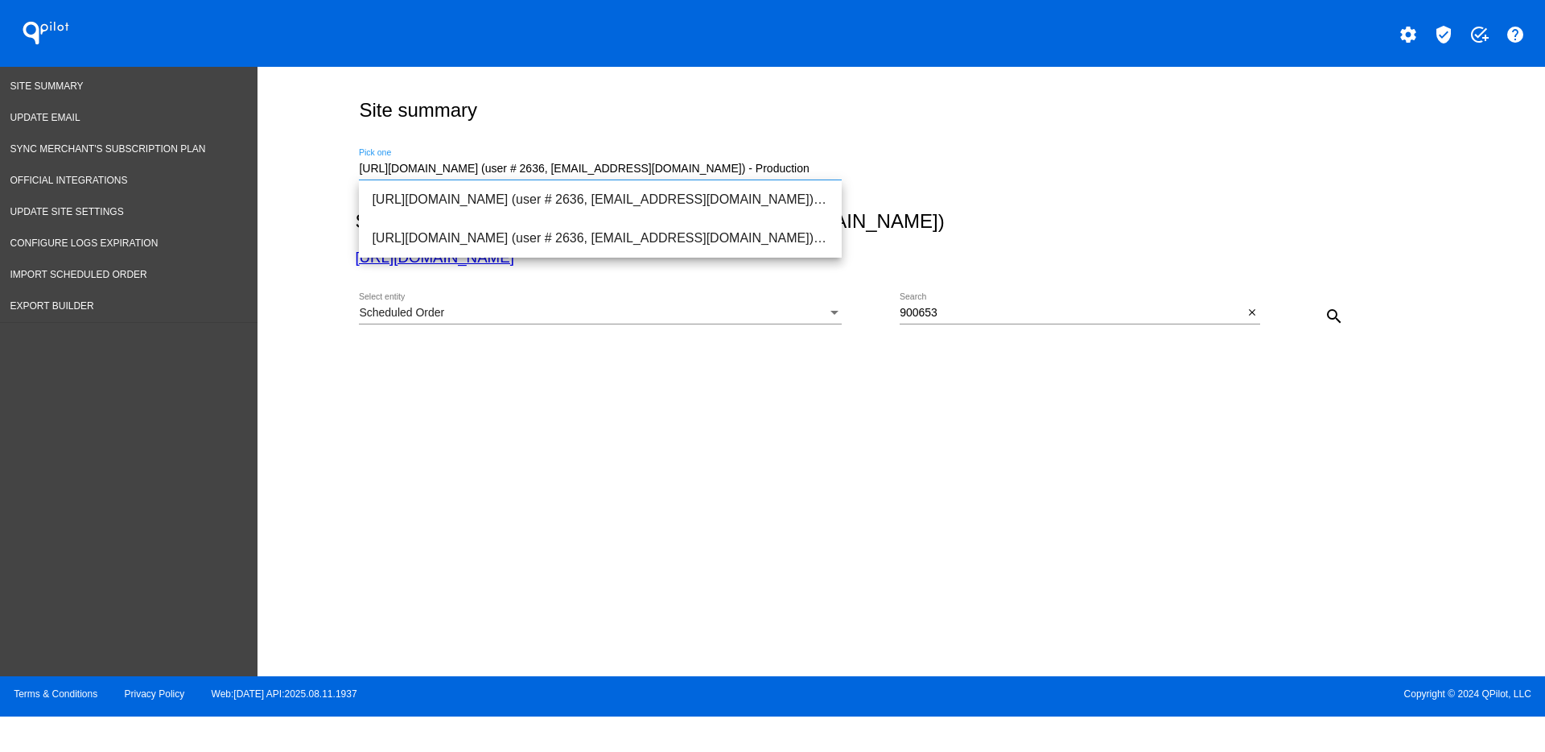
drag, startPoint x: 740, startPoint y: 166, endPoint x: 291, endPoint y: 153, distance: 449.3
click at [291, 153] on div "Site summary [URL][DOMAIN_NAME] (user # 2636, [EMAIL_ADDRESS][DOMAIN_NAME]) - P…" at bounding box center [902, 367] width 1288 height 601
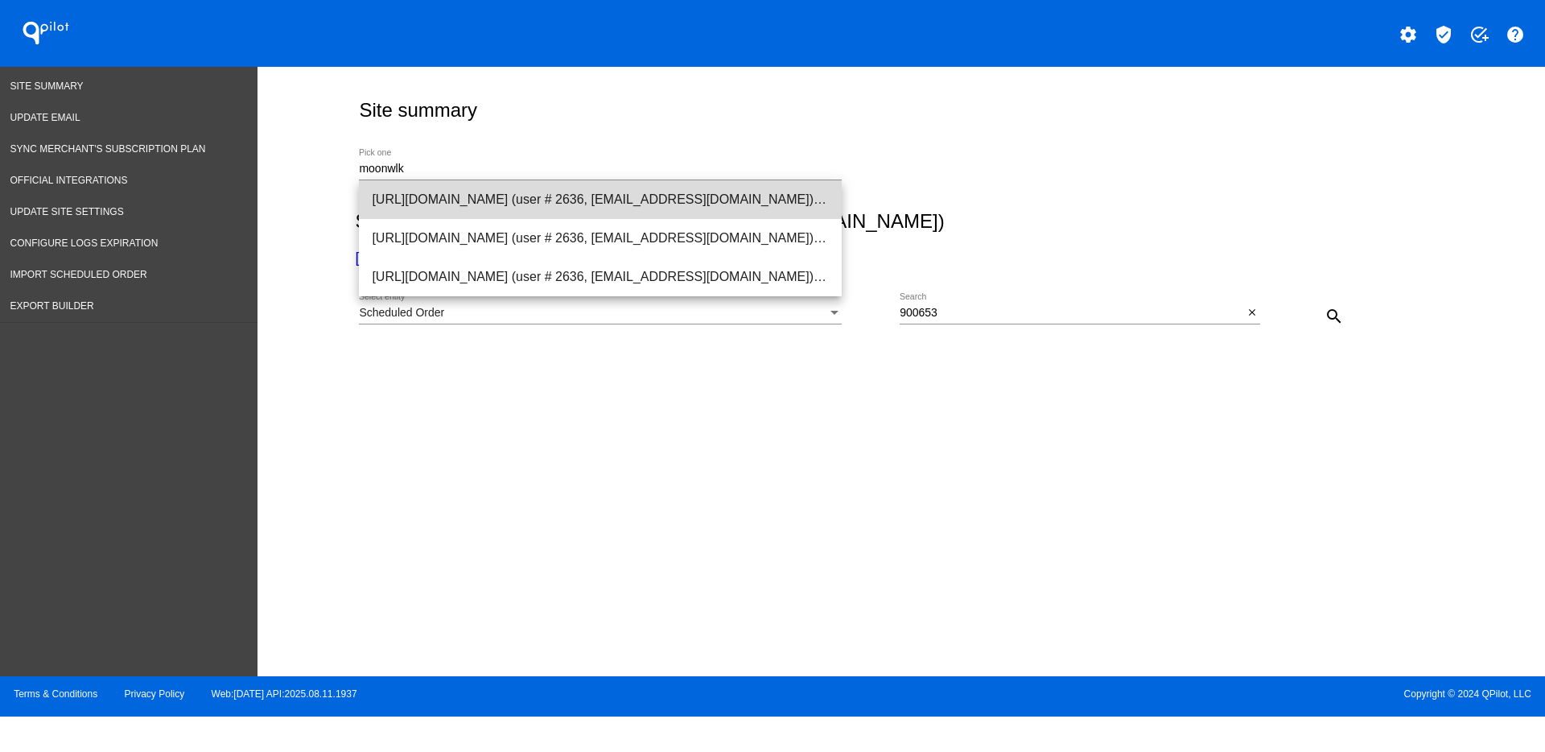
click at [736, 191] on span "[URL][DOMAIN_NAME] (user # 2636, [EMAIL_ADDRESS][DOMAIN_NAME]) - Production" at bounding box center [600, 199] width 457 height 39
type input "[URL][DOMAIN_NAME] (user # 2636, [EMAIL_ADDRESS][DOMAIN_NAME]) - Production"
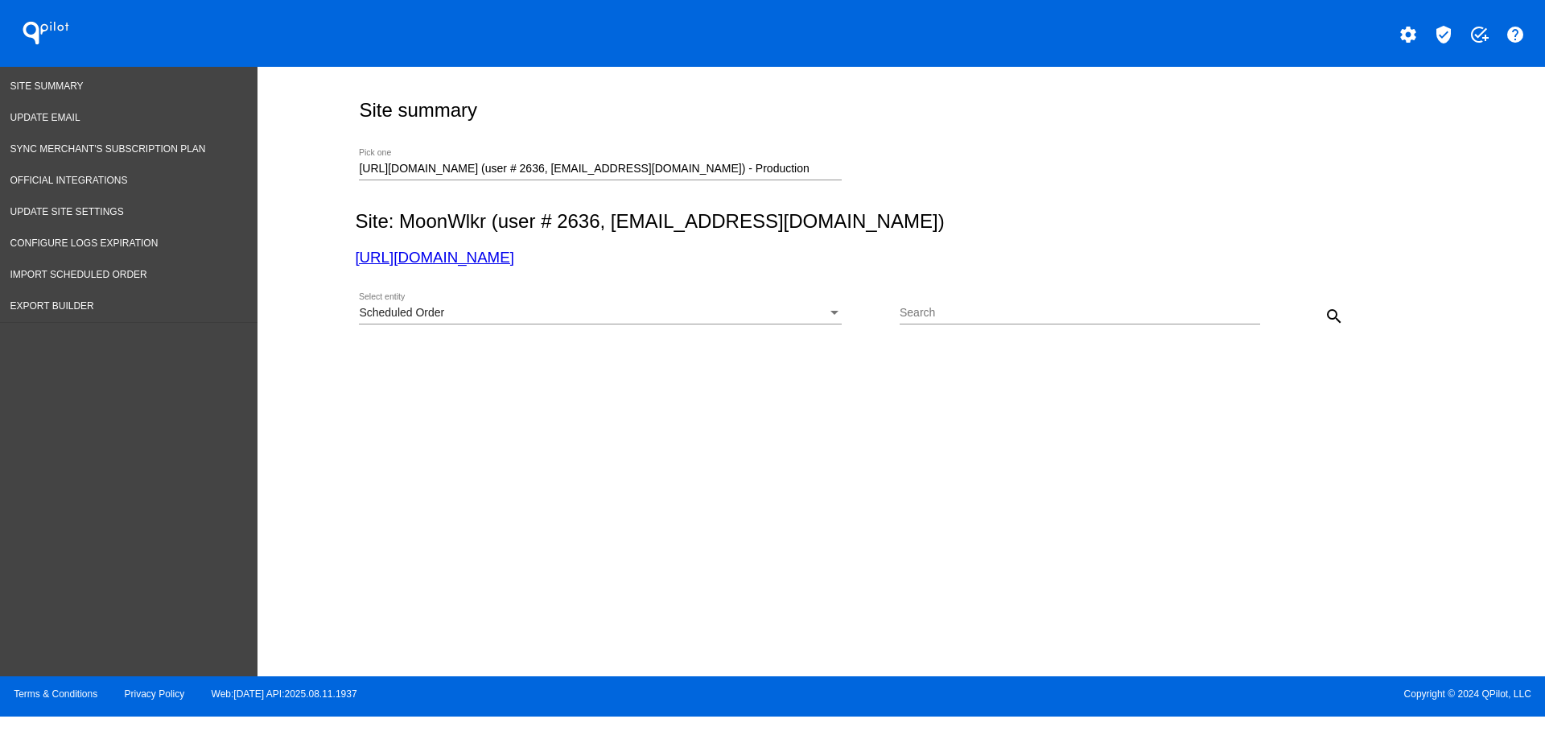
click at [1056, 321] on div "Search" at bounding box center [1080, 308] width 361 height 31
paste input "900653"
type input "900653"
click at [1341, 312] on mat-icon "search" at bounding box center [1334, 316] width 19 height 19
click at [377, 253] on link "[URL][DOMAIN_NAME]" at bounding box center [434, 257] width 159 height 17
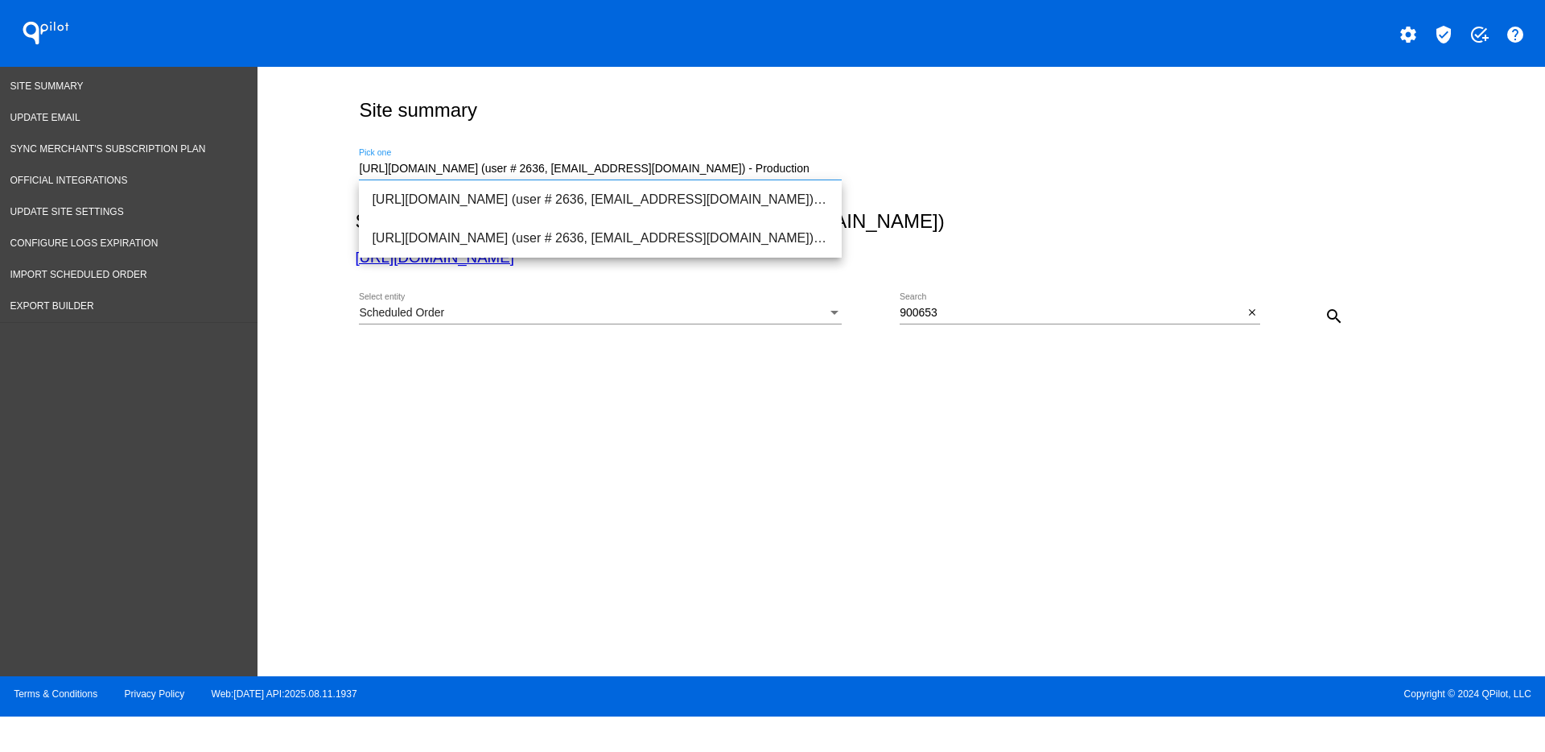
drag, startPoint x: 765, startPoint y: 170, endPoint x: 303, endPoint y: 154, distance: 463.1
click at [302, 161] on div "Site summary [URL][DOMAIN_NAME] (user # 2636, [EMAIL_ADDRESS][DOMAIN_NAME]) - P…" at bounding box center [902, 367] width 1288 height 601
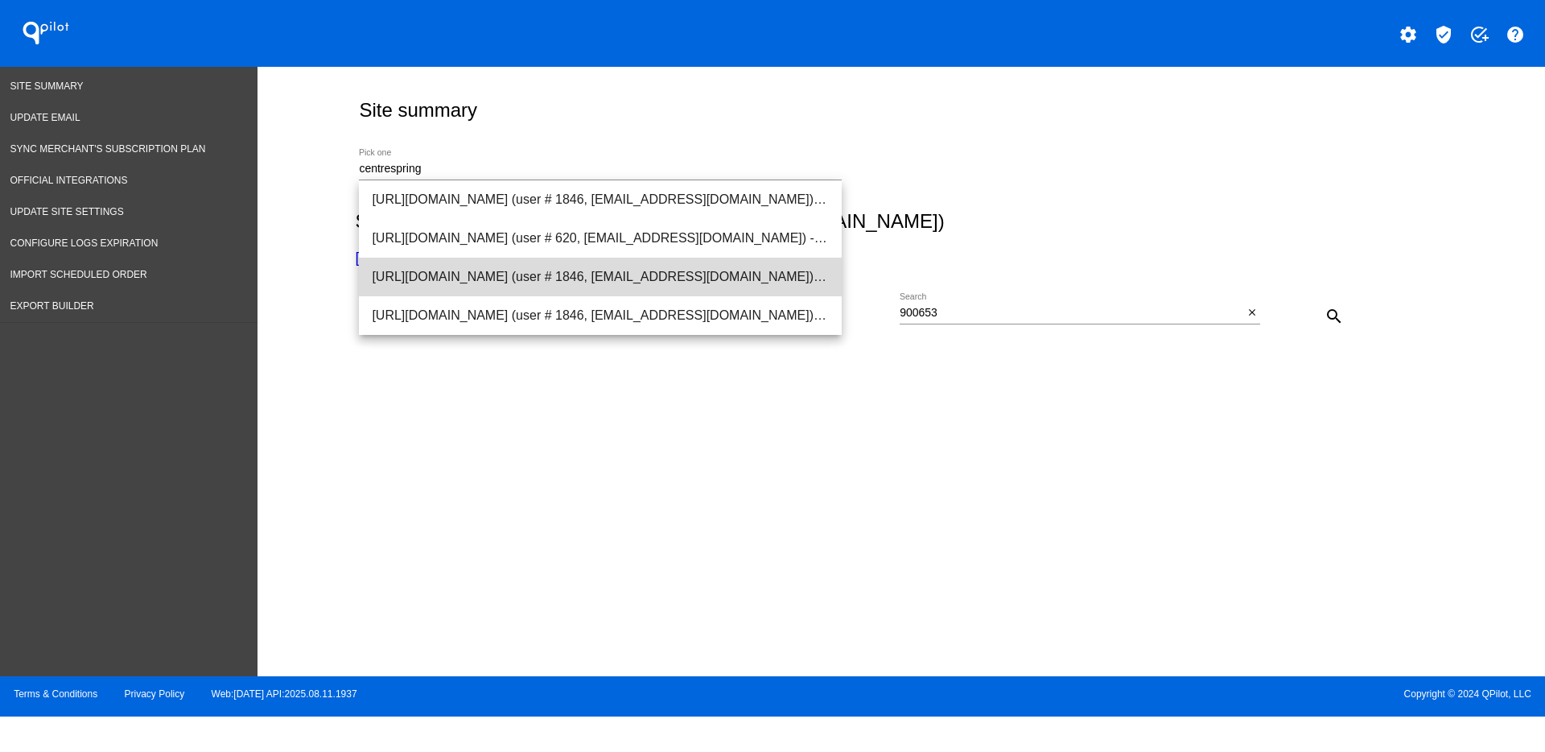
click at [682, 280] on span "[URL][DOMAIN_NAME] (user # 1846, [EMAIL_ADDRESS][DOMAIN_NAME]) - Production" at bounding box center [600, 277] width 457 height 39
type input "[URL][DOMAIN_NAME] (user # 1846, [EMAIL_ADDRESS][DOMAIN_NAME]) - Production"
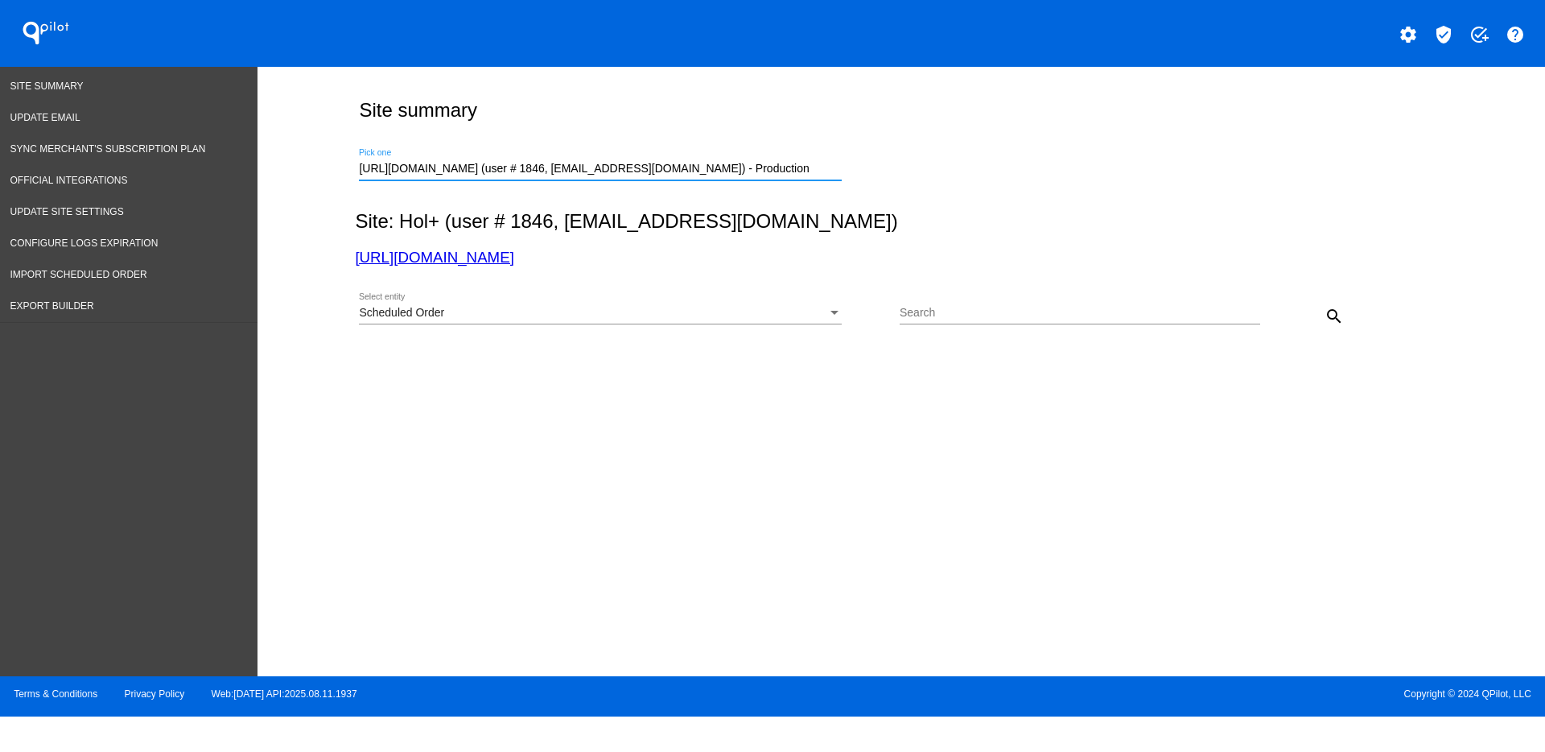
click at [998, 313] on input "Search" at bounding box center [1080, 313] width 361 height 13
paste input "900653"
type input "900653"
click at [1350, 324] on div "search" at bounding box center [1305, 315] width 90 height 32
click at [1348, 323] on button "search" at bounding box center [1334, 315] width 32 height 32
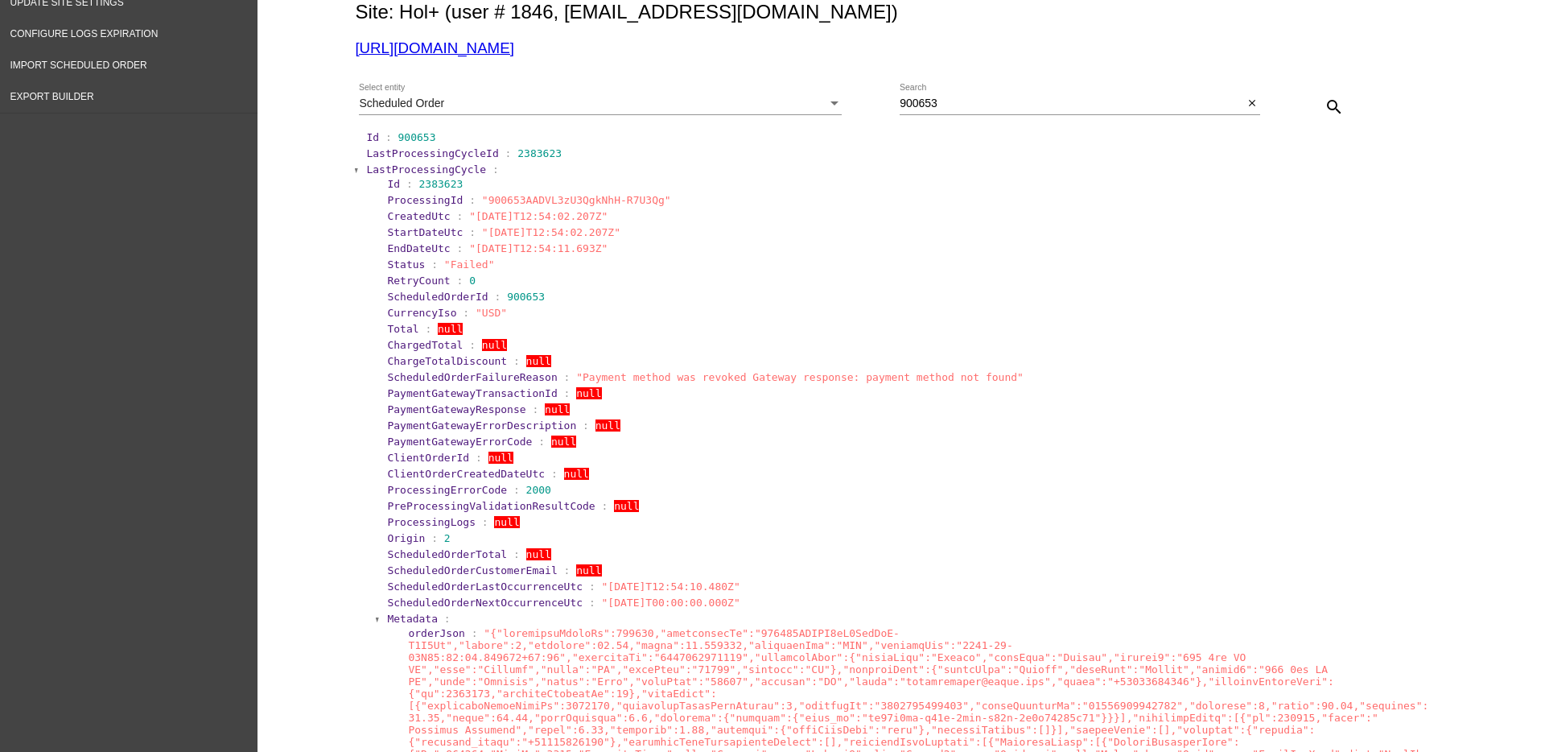
scroll to position [201, 0]
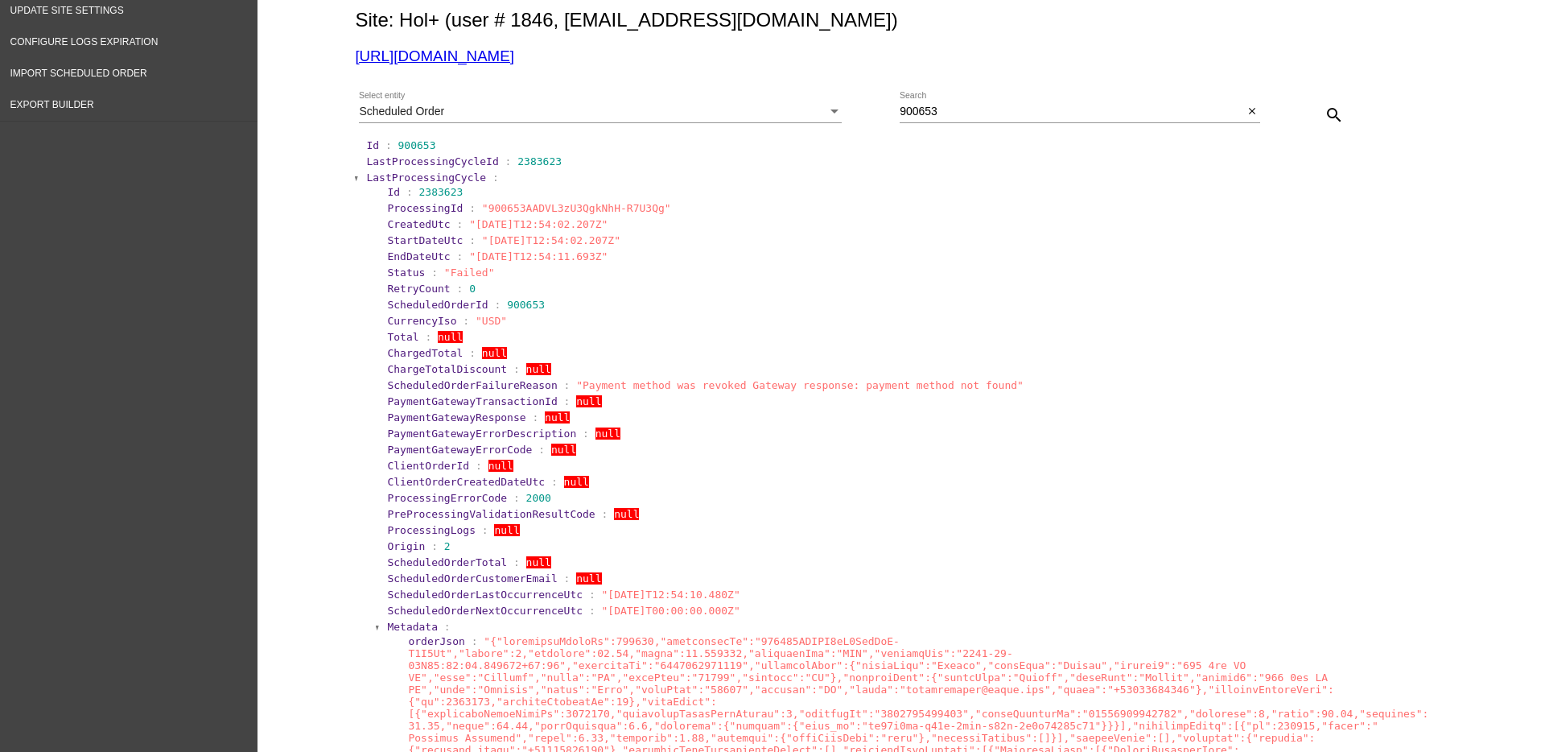
click at [404, 181] on span "LastProcessingCycle" at bounding box center [426, 177] width 120 height 12
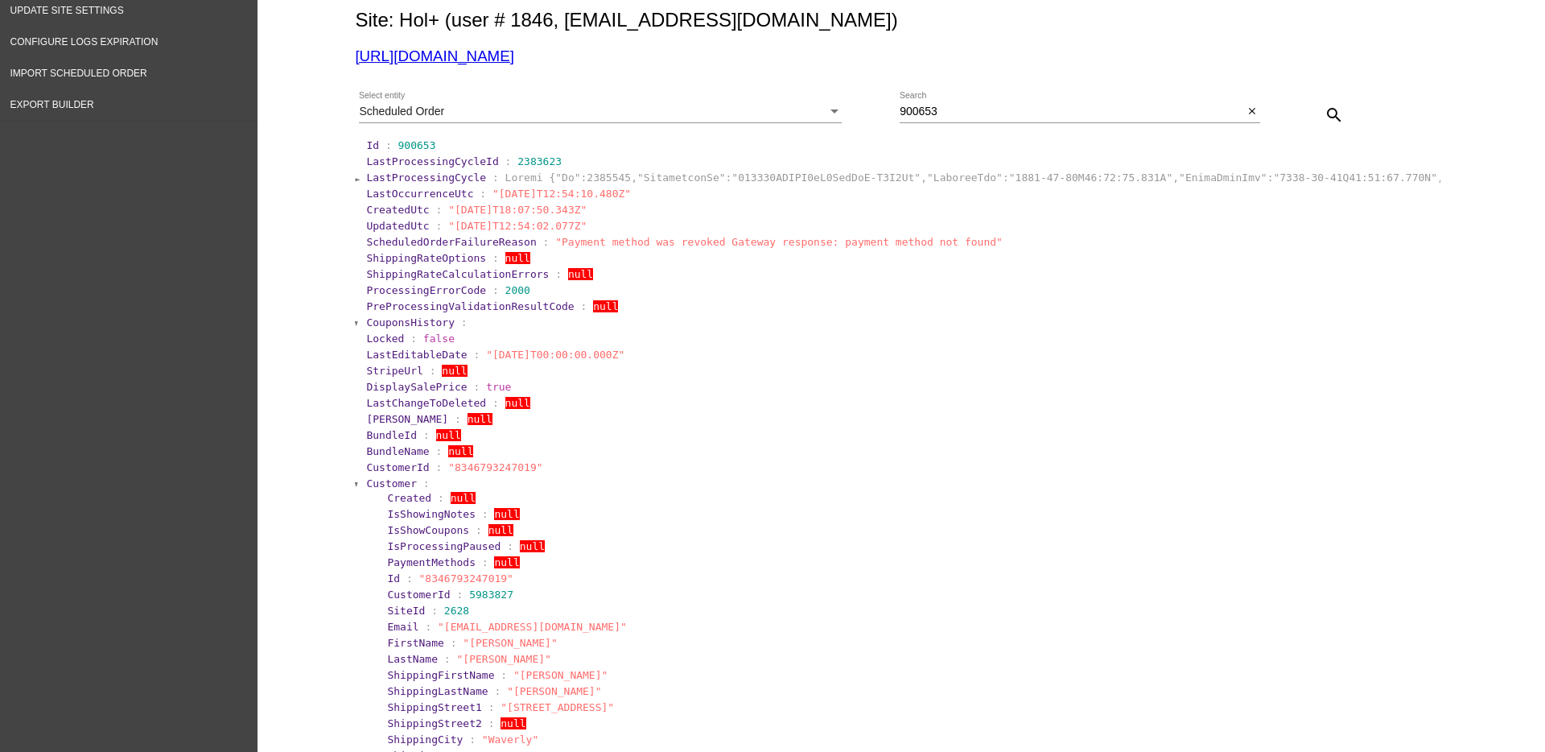
click at [388, 476] on section "Customer : Created : null IsShowingNotes : null IsShowCoupons : null IsProcessi…" at bounding box center [902, 765] width 1075 height 579
click at [387, 485] on span "Customer" at bounding box center [391, 483] width 51 height 12
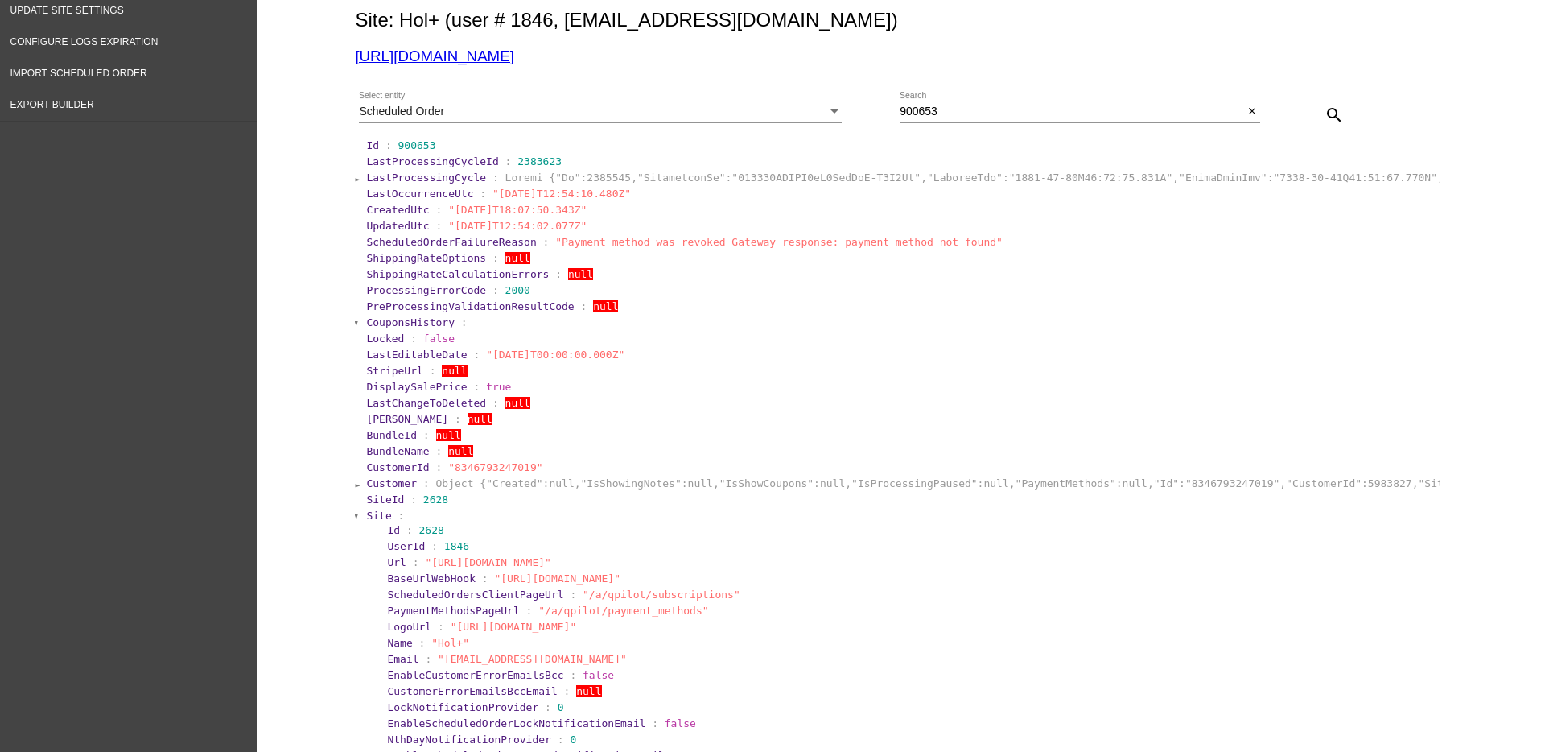
click at [367, 518] on span "Site" at bounding box center [378, 515] width 25 height 12
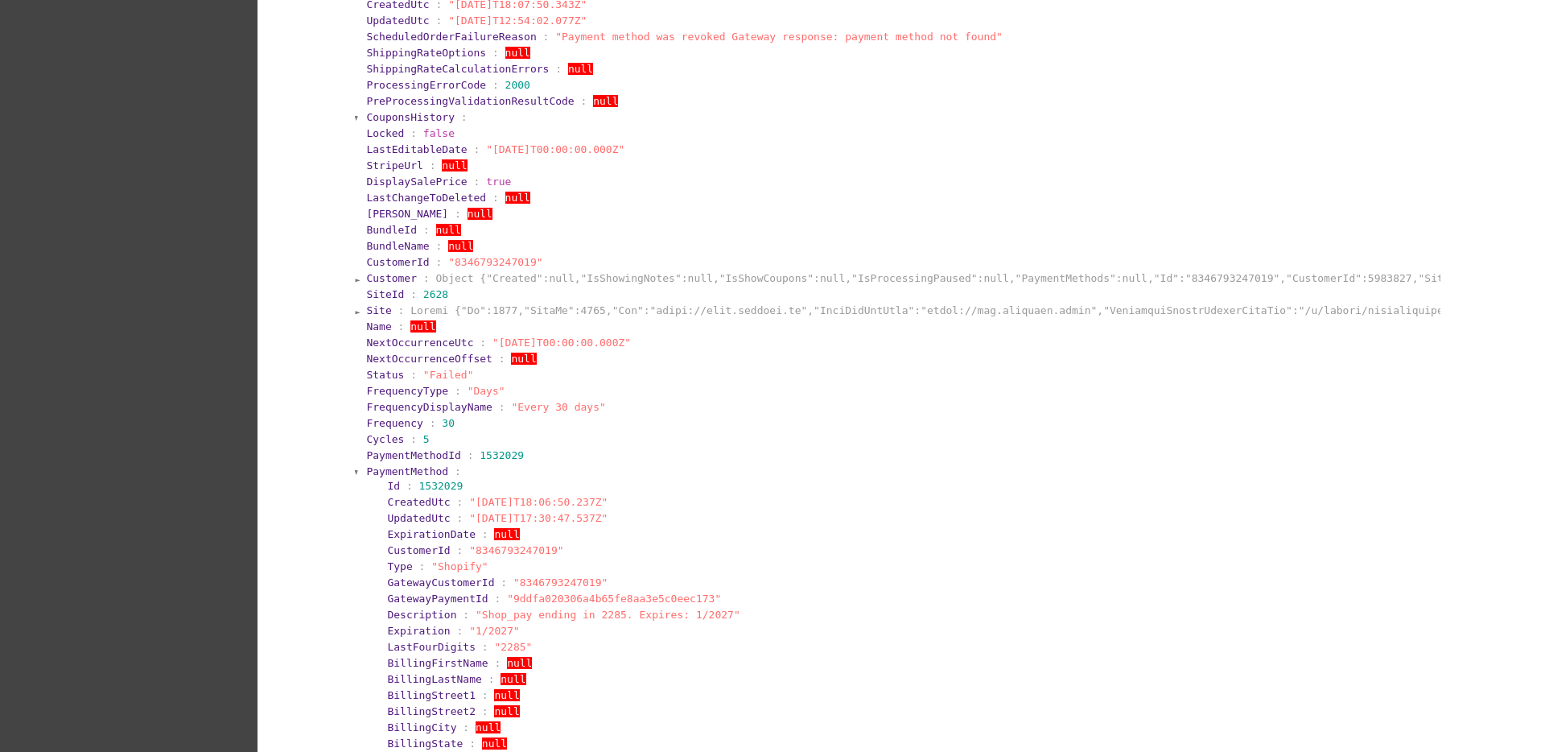
scroll to position [503, 0]
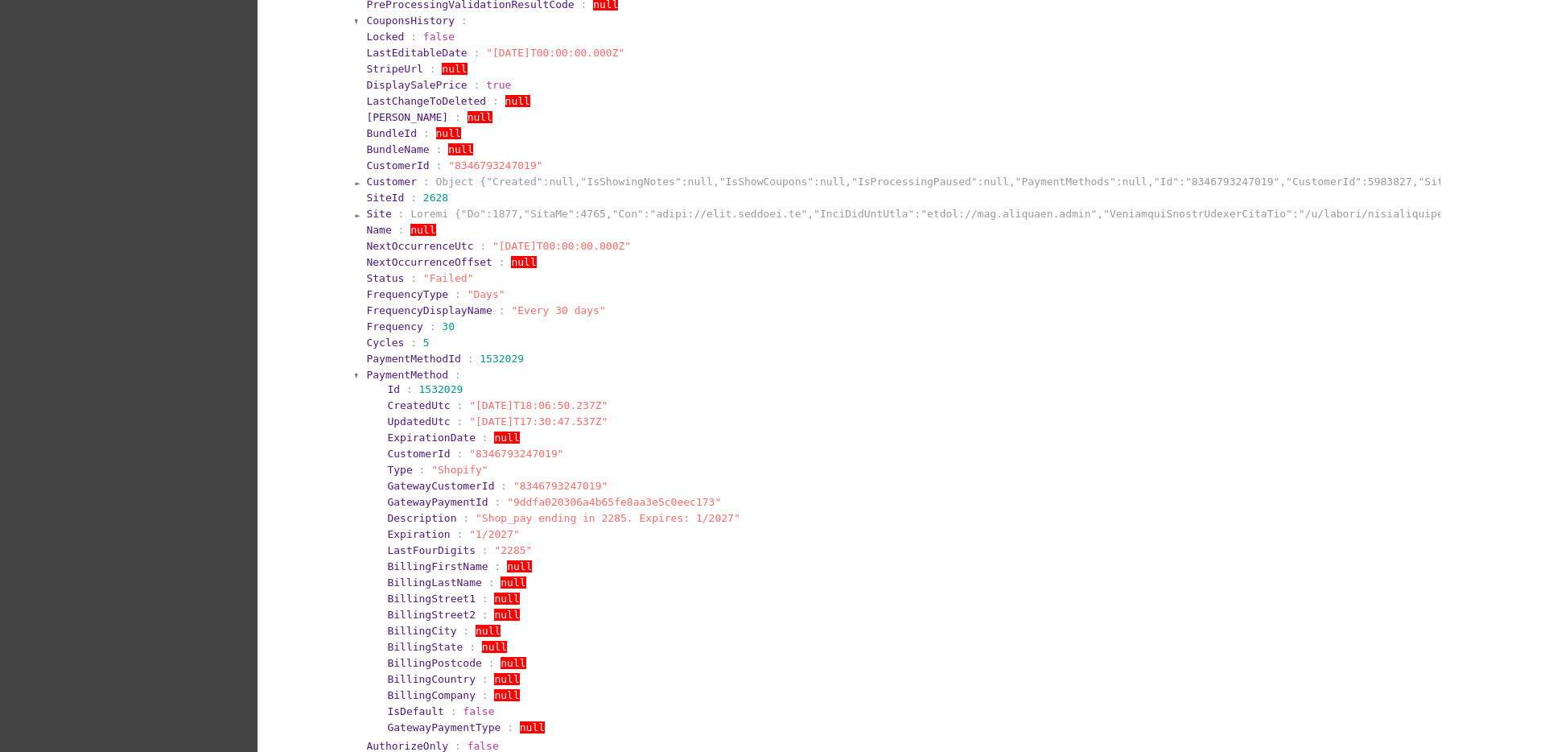
click at [383, 379] on span "PaymentMethod" at bounding box center [407, 375] width 82 height 12
click at [376, 378] on span "PaymentMethod" at bounding box center [407, 375] width 82 height 12
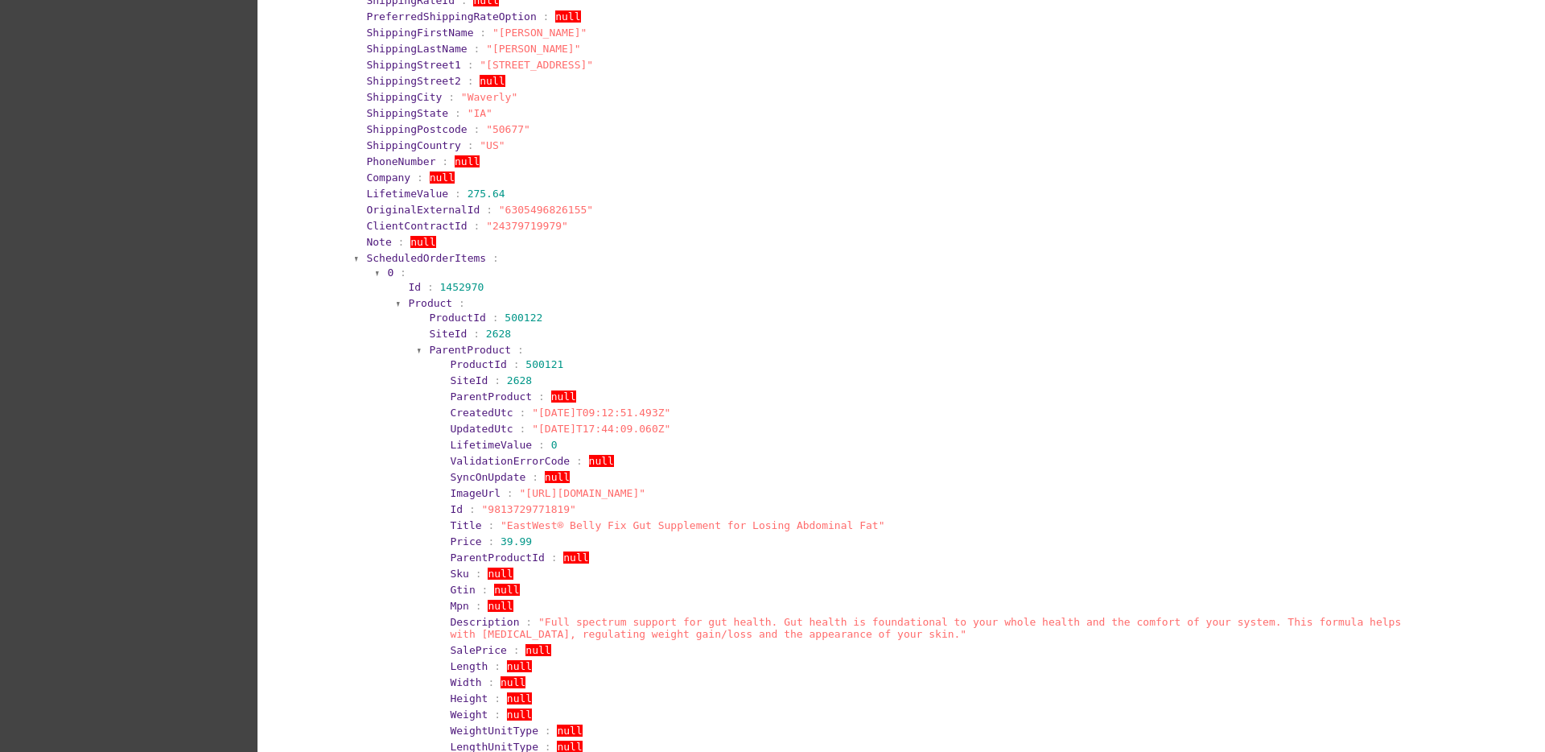
scroll to position [1107, 0]
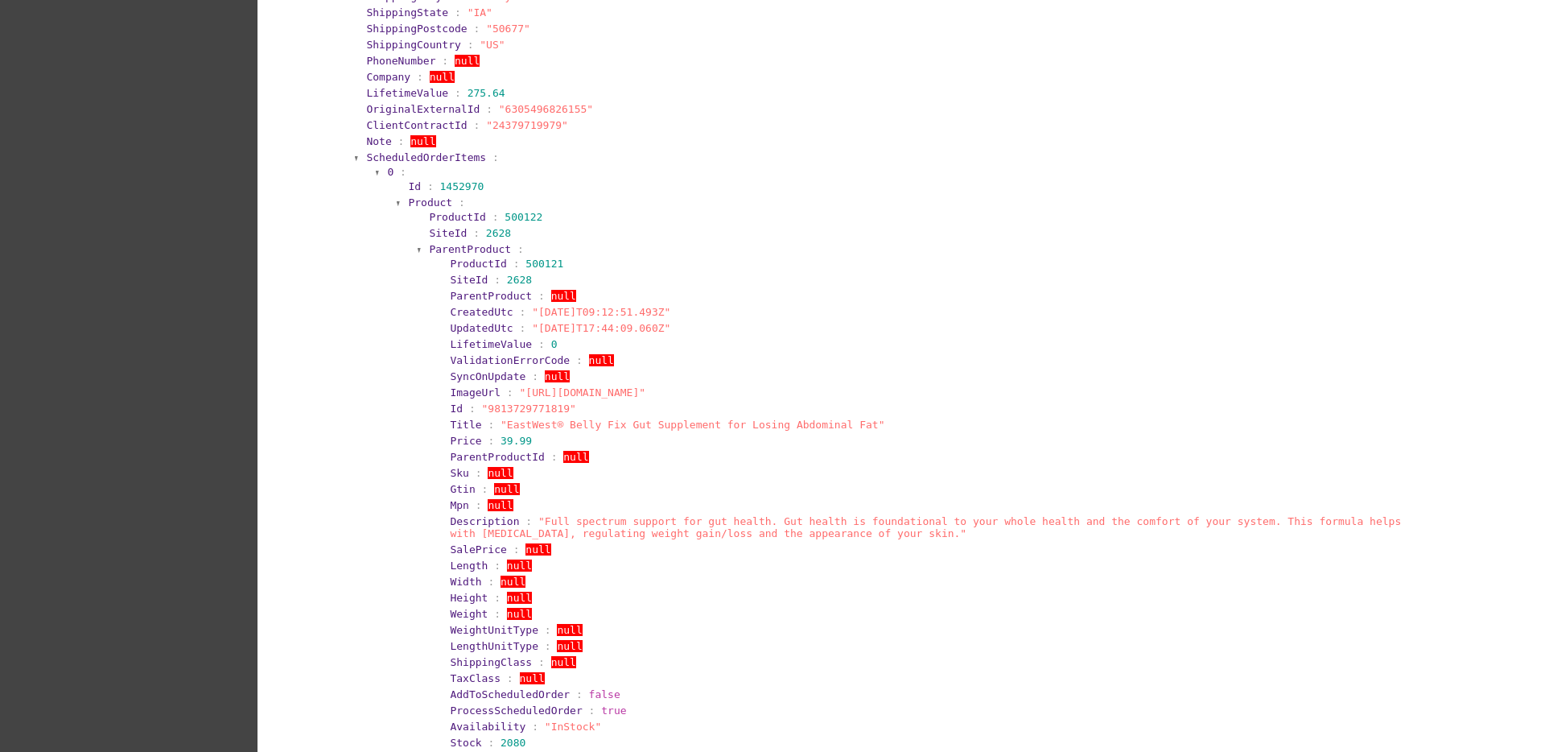
click at [386, 155] on span "ScheduledOrderItems" at bounding box center [426, 157] width 120 height 12
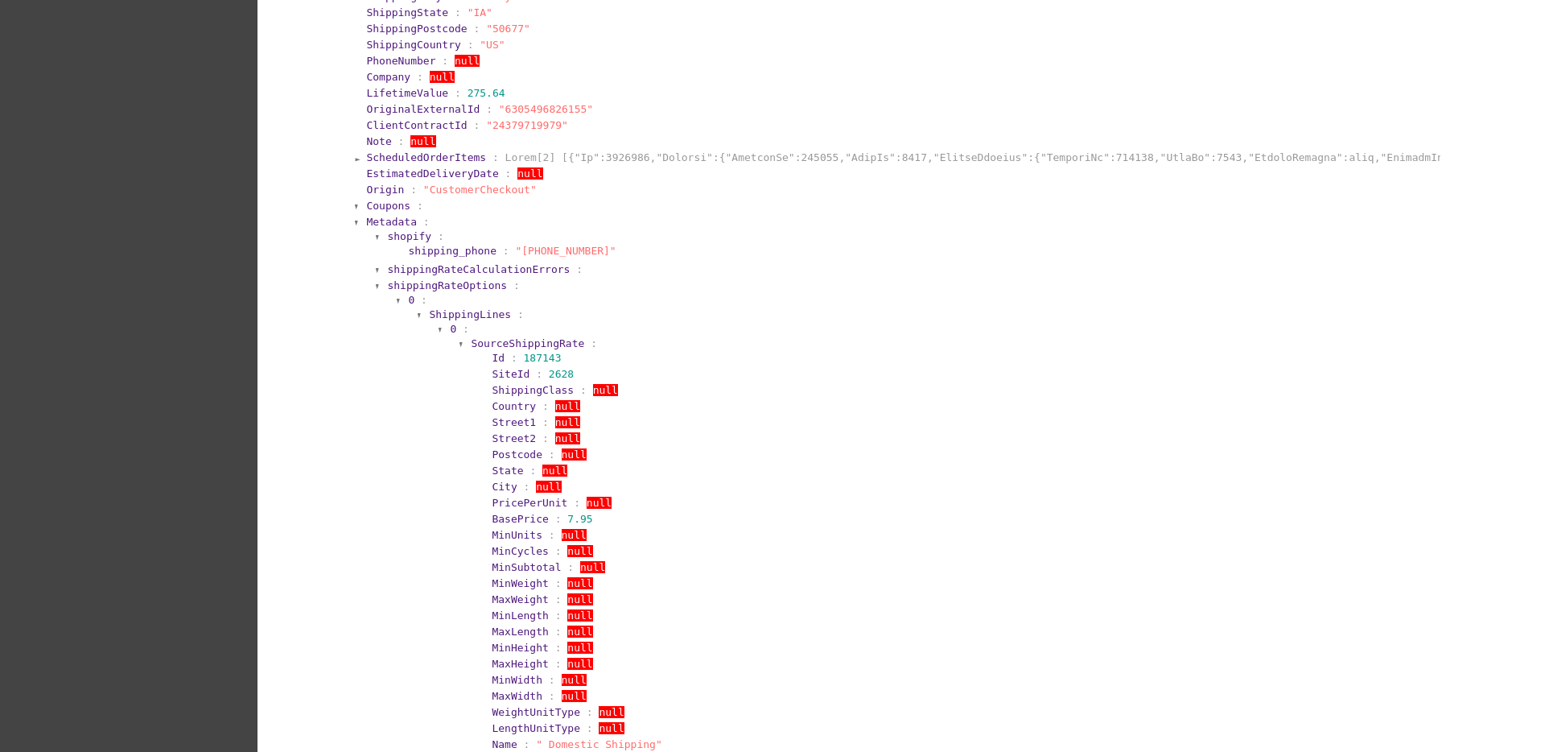
click at [386, 224] on span "Metadata" at bounding box center [391, 222] width 51 height 12
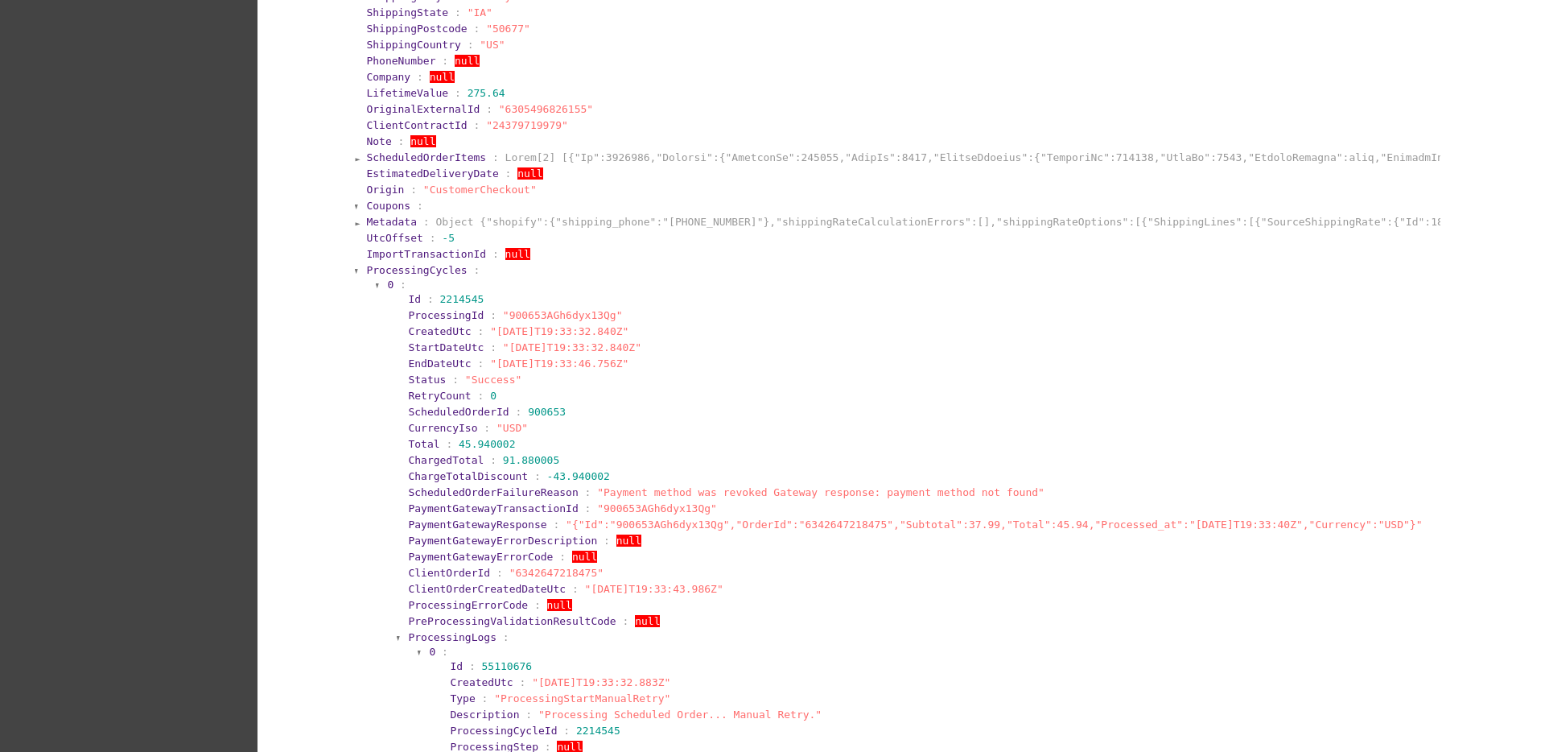
click at [389, 266] on span "ProcessingCycles" at bounding box center [416, 270] width 101 height 12
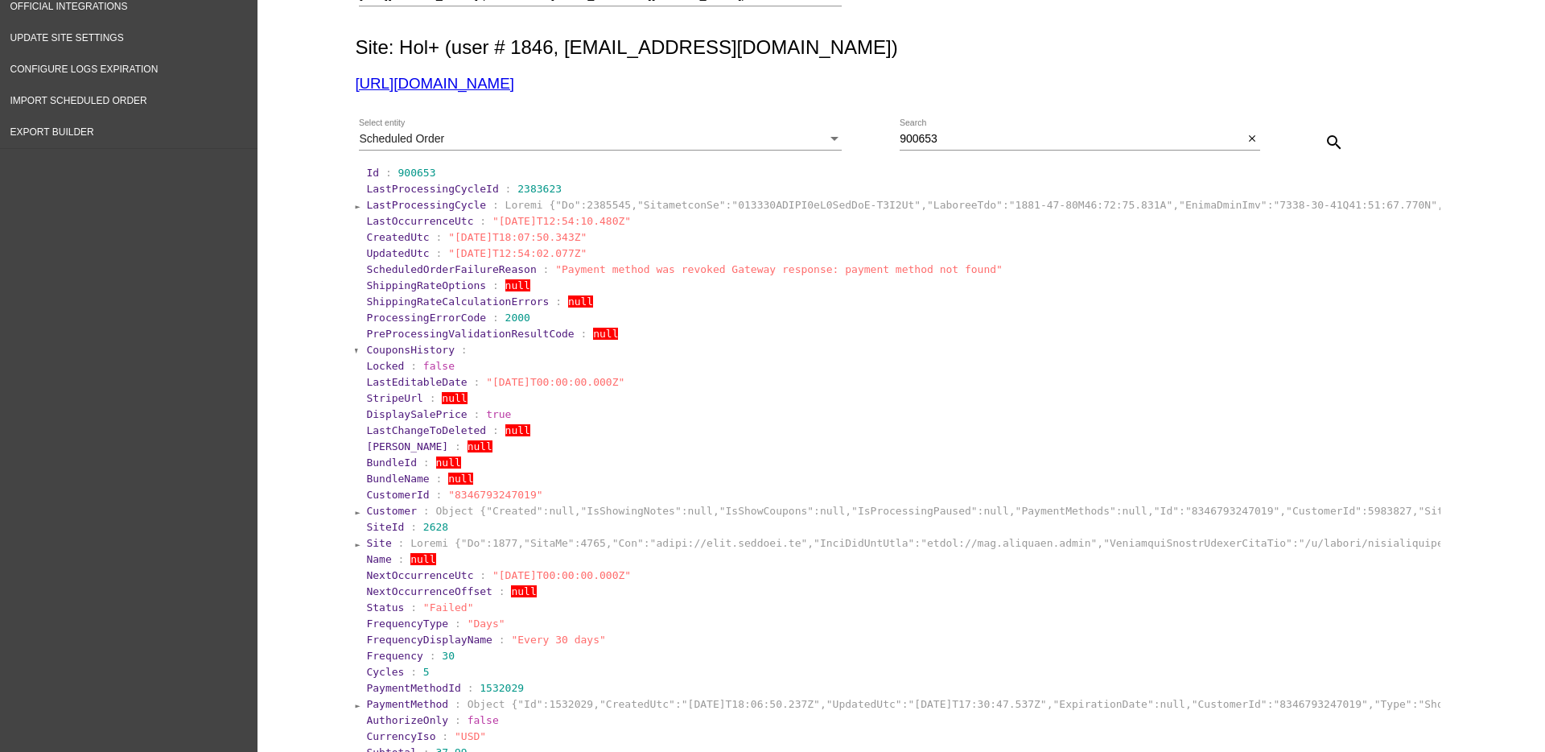
scroll to position [0, 0]
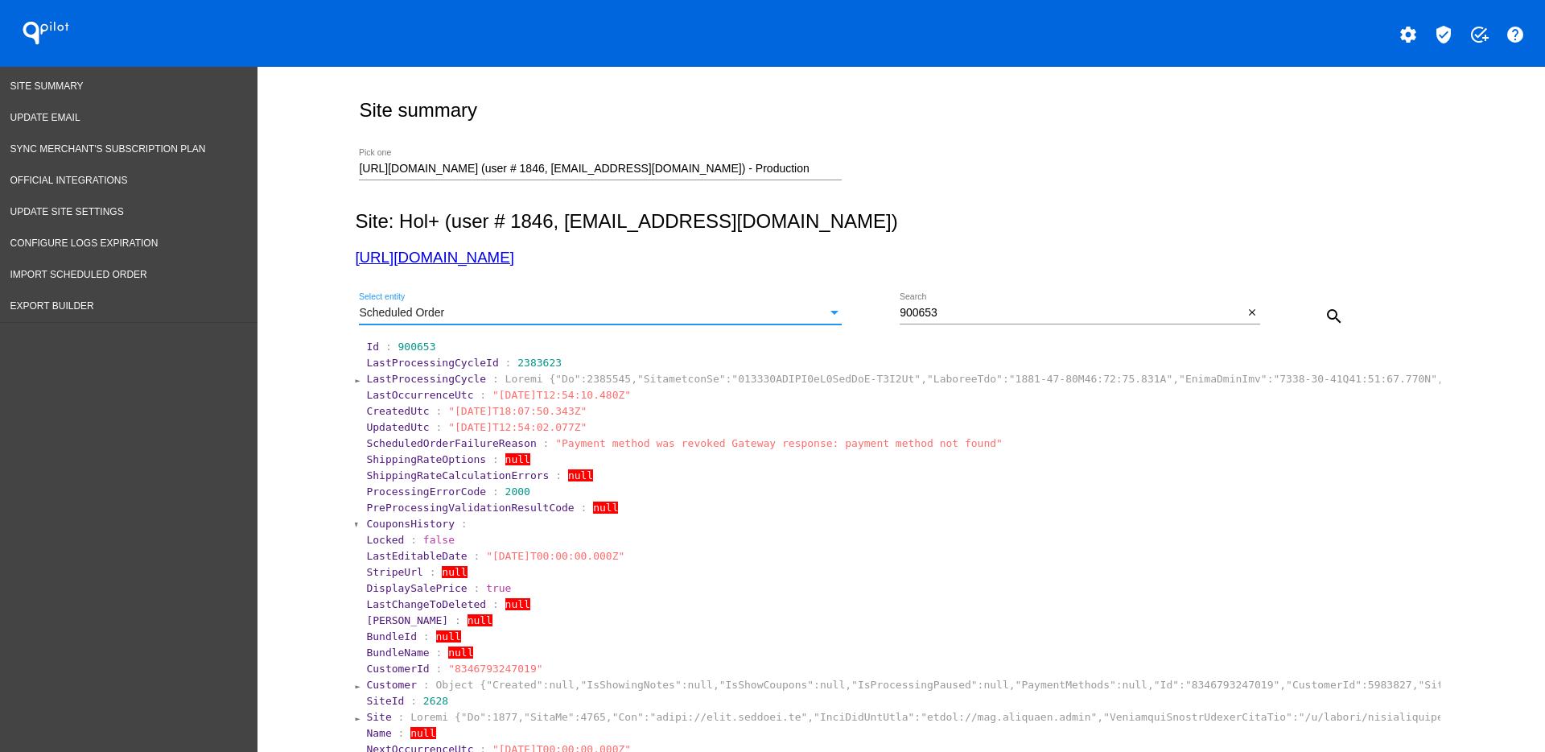
click at [816, 311] on div "Scheduled Order" at bounding box center [593, 313] width 468 height 13
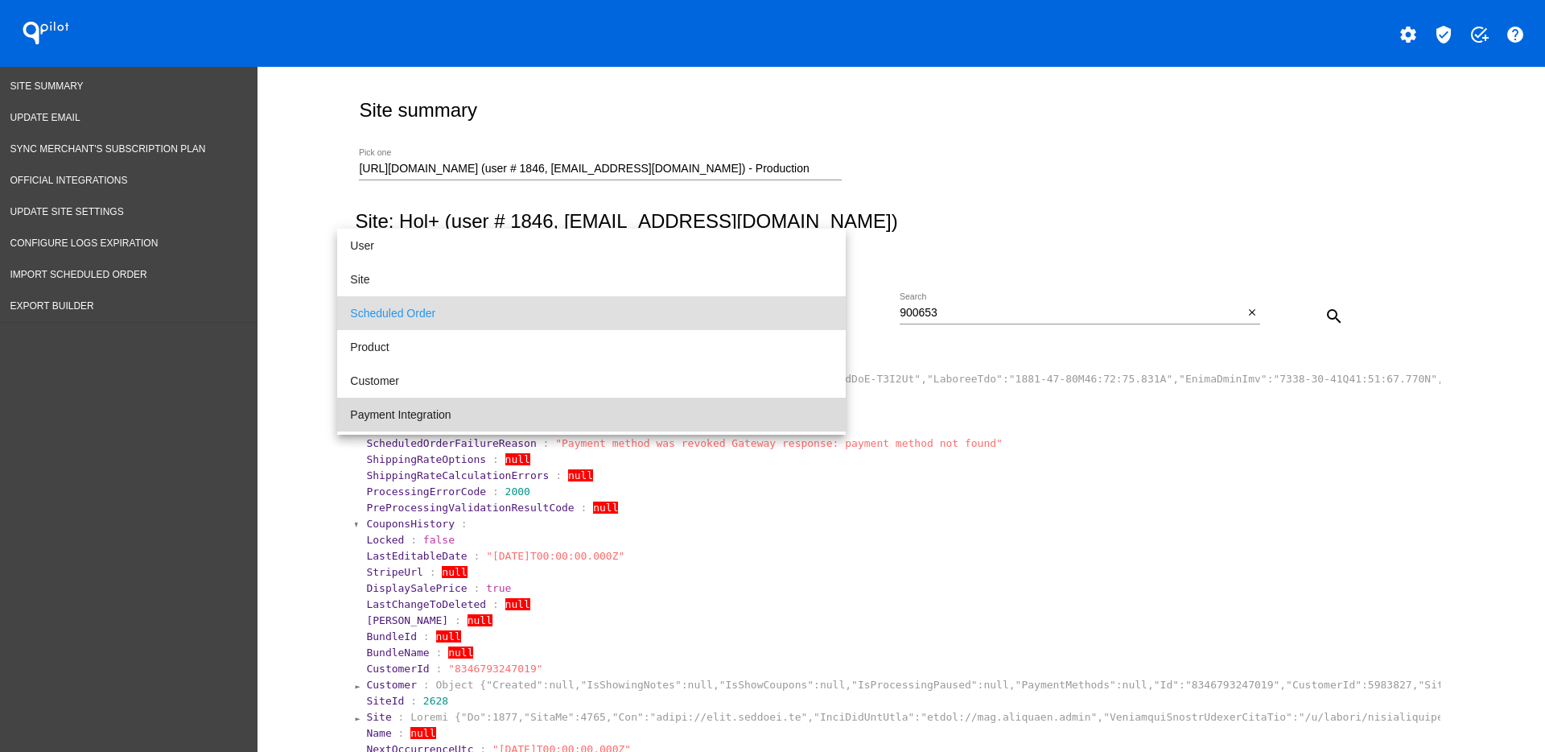
click at [788, 403] on span "Payment Integration" at bounding box center [591, 415] width 483 height 34
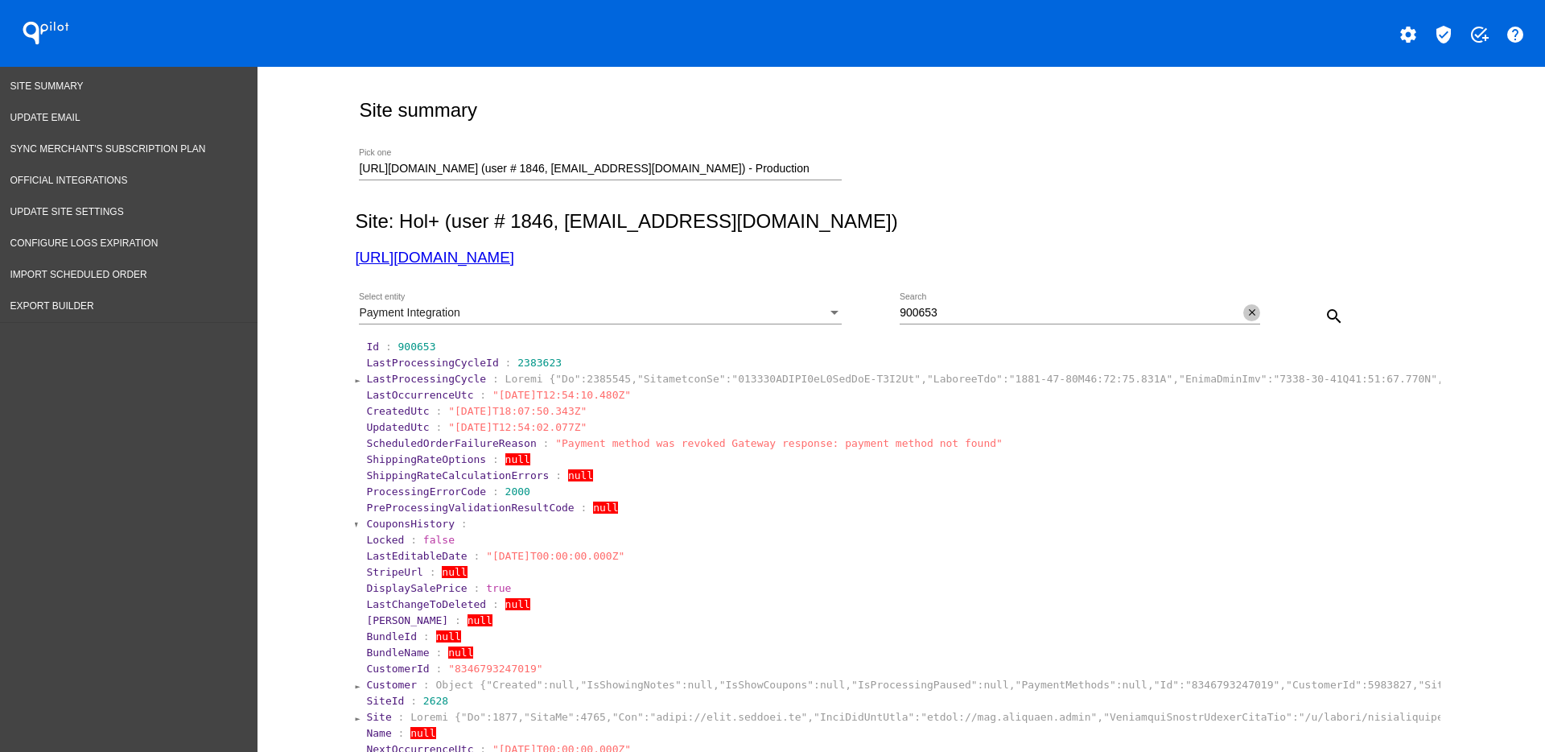
click at [1250, 310] on button "close" at bounding box center [1251, 312] width 17 height 17
click at [1325, 320] on mat-icon "search" at bounding box center [1334, 316] width 19 height 19
